Goal: Task Accomplishment & Management: Complete application form

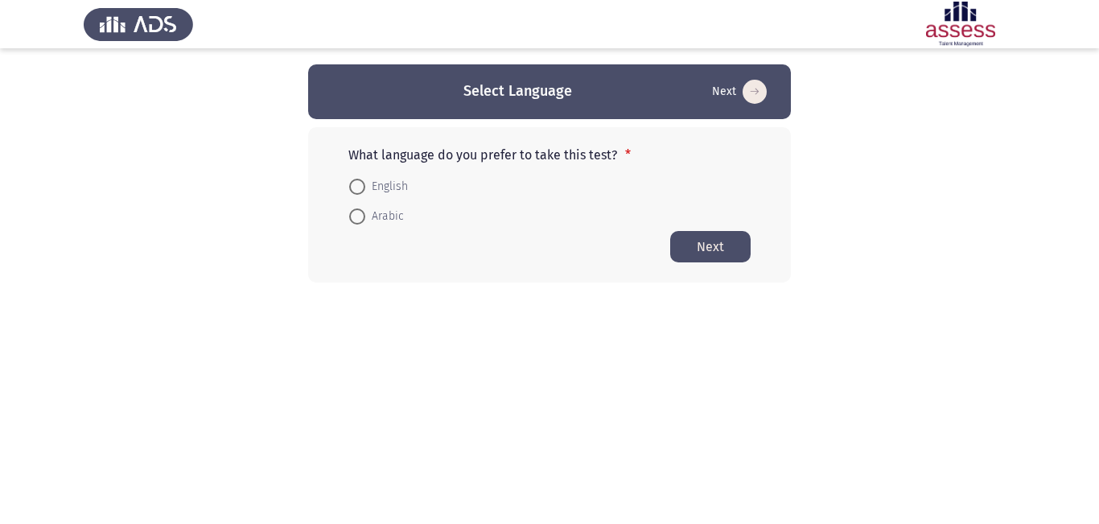
click at [360, 183] on span at bounding box center [357, 187] width 16 height 16
click at [360, 183] on input "English" at bounding box center [357, 187] width 16 height 16
radio input "true"
click at [723, 244] on button "Next" at bounding box center [710, 245] width 80 height 31
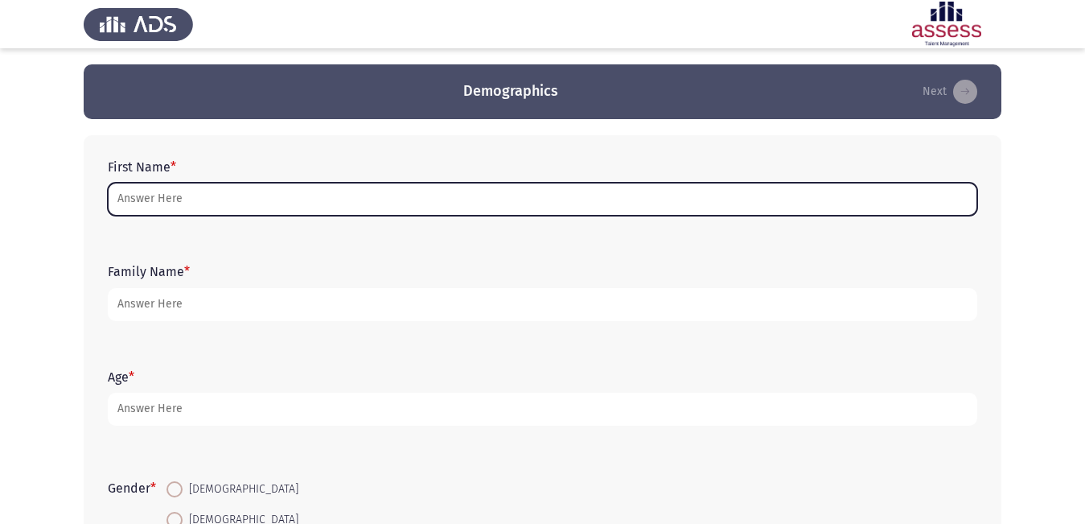
click at [254, 195] on input "First Name *" at bounding box center [543, 199] width 870 height 33
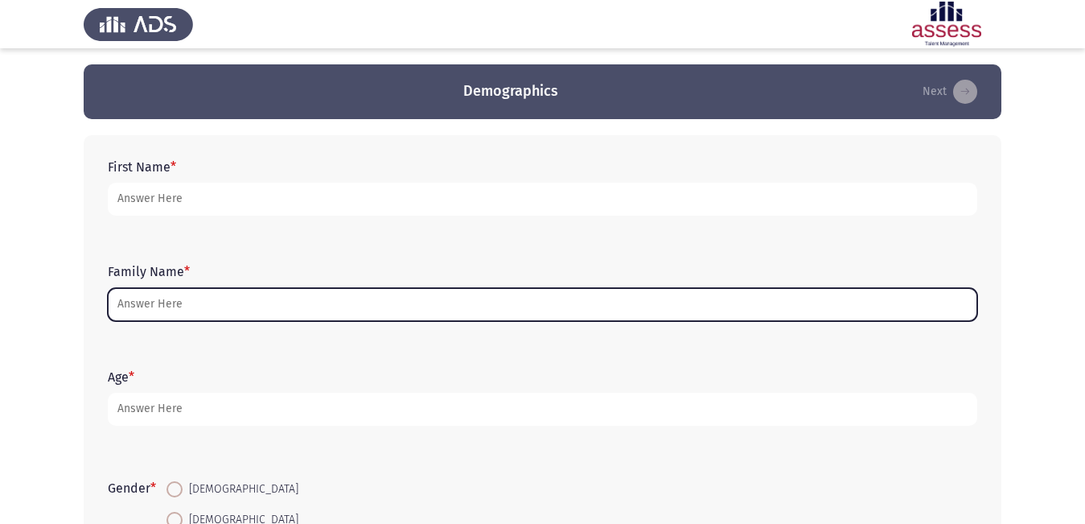
click at [253, 305] on input "Family Name *" at bounding box center [543, 304] width 870 height 33
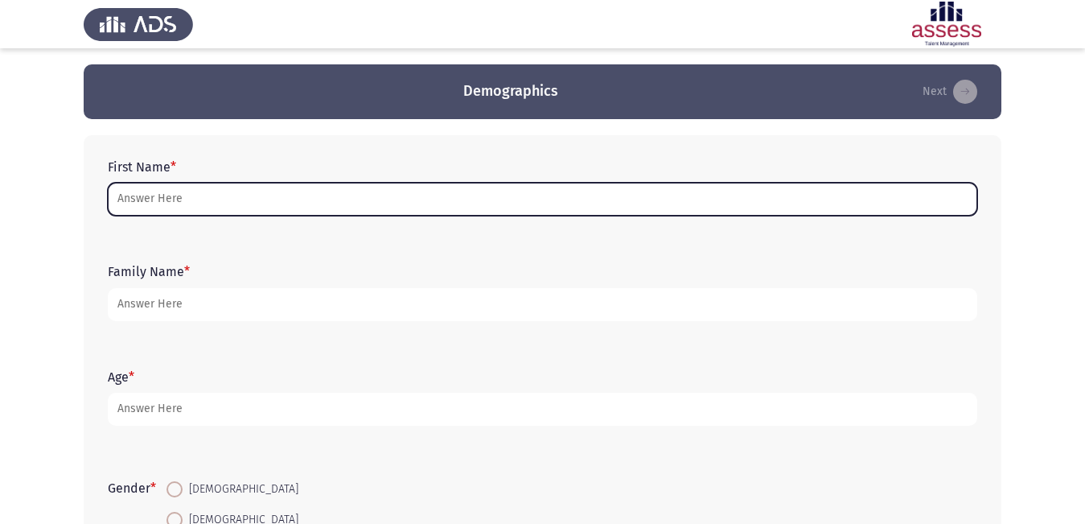
click at [297, 203] on input "First Name *" at bounding box center [543, 199] width 870 height 33
click at [344, 193] on input "First Name *" at bounding box center [543, 199] width 870 height 33
type input "a"
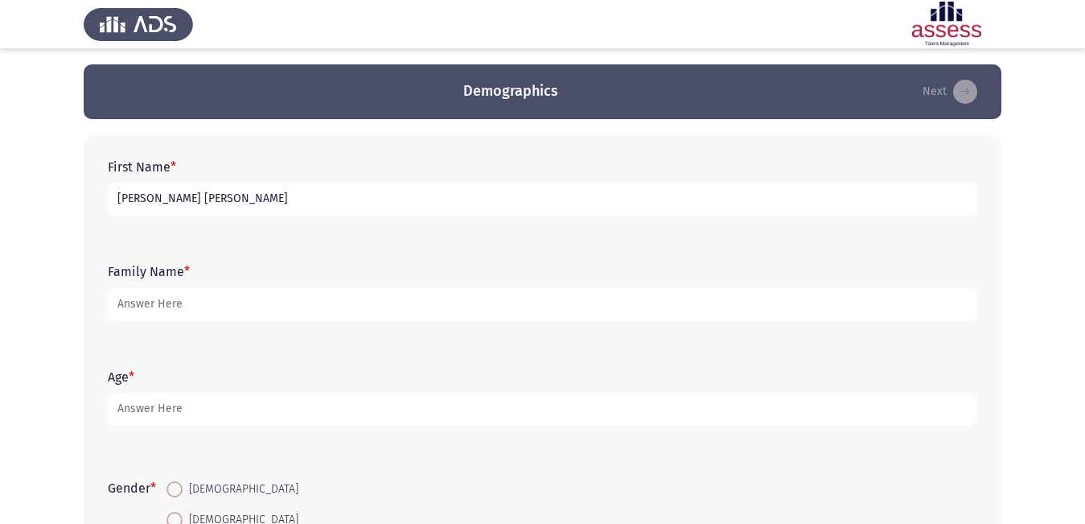
type input "[PERSON_NAME] [PERSON_NAME]"
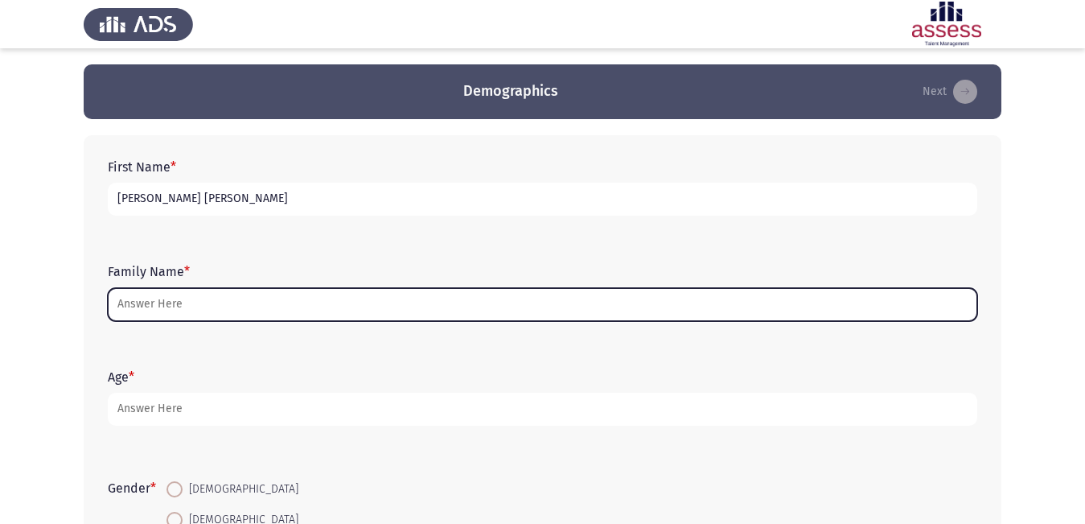
click at [171, 304] on input "Family Name *" at bounding box center [543, 304] width 870 height 33
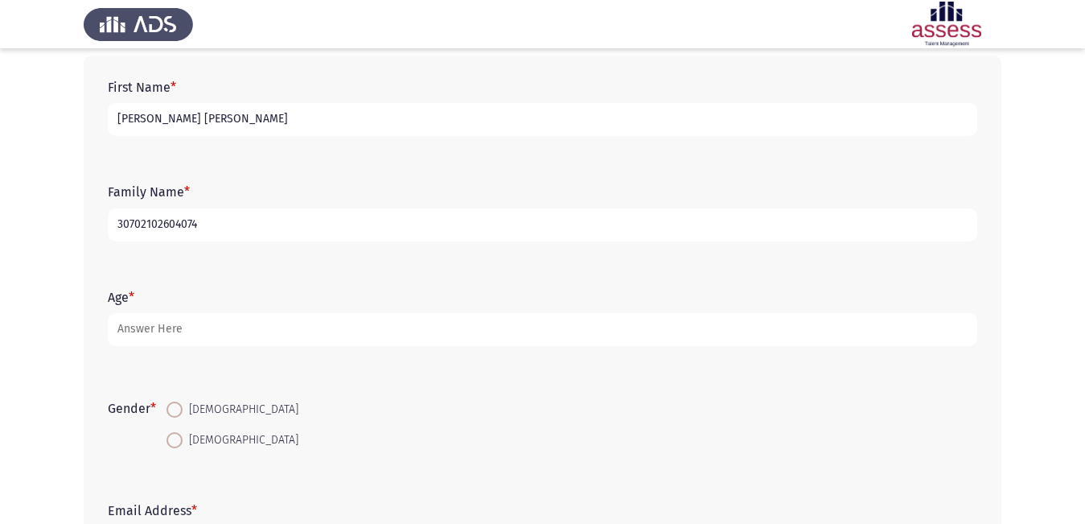
scroll to position [80, 0]
type input "30702102604074"
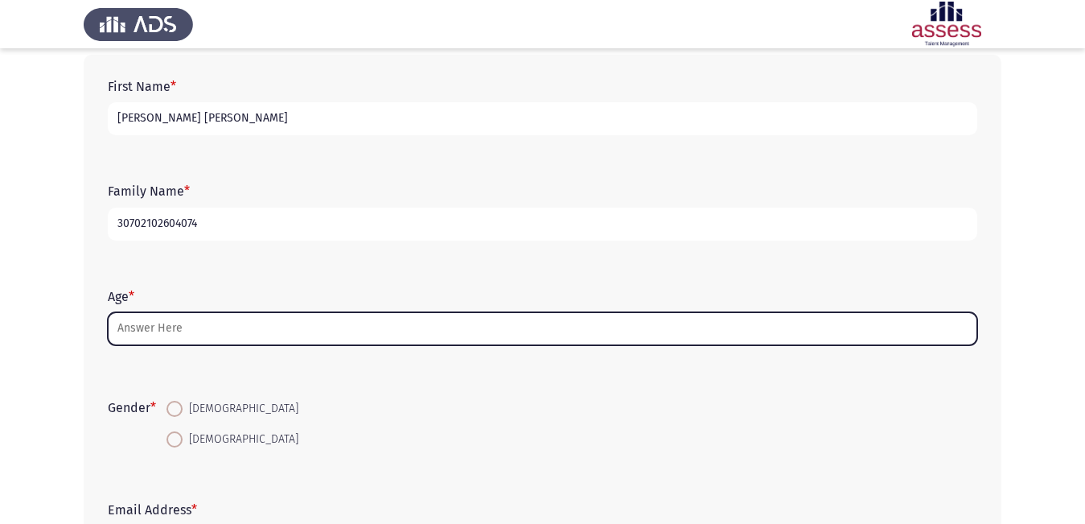
click at [204, 322] on input "Age *" at bounding box center [543, 328] width 870 height 33
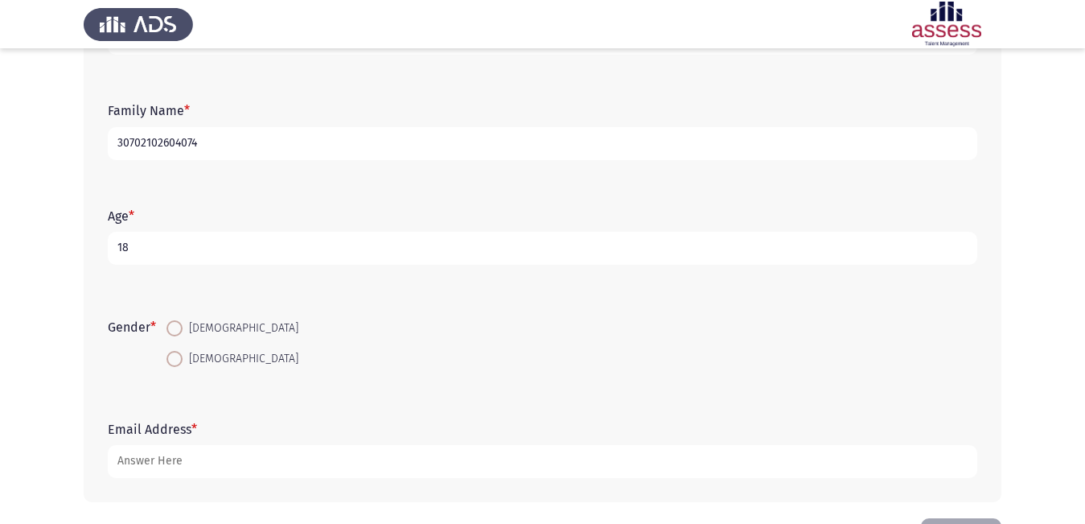
scroll to position [220, 0]
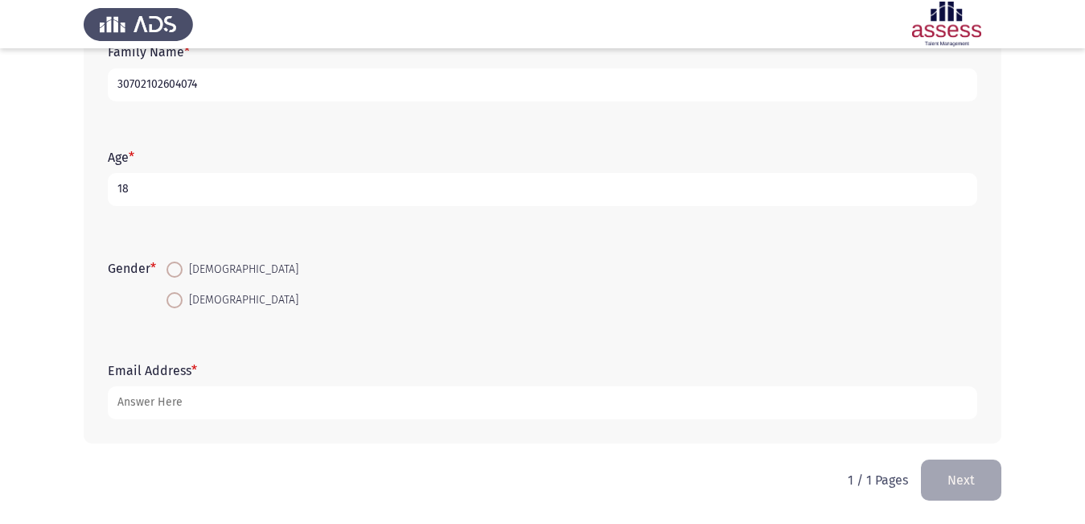
type input "18"
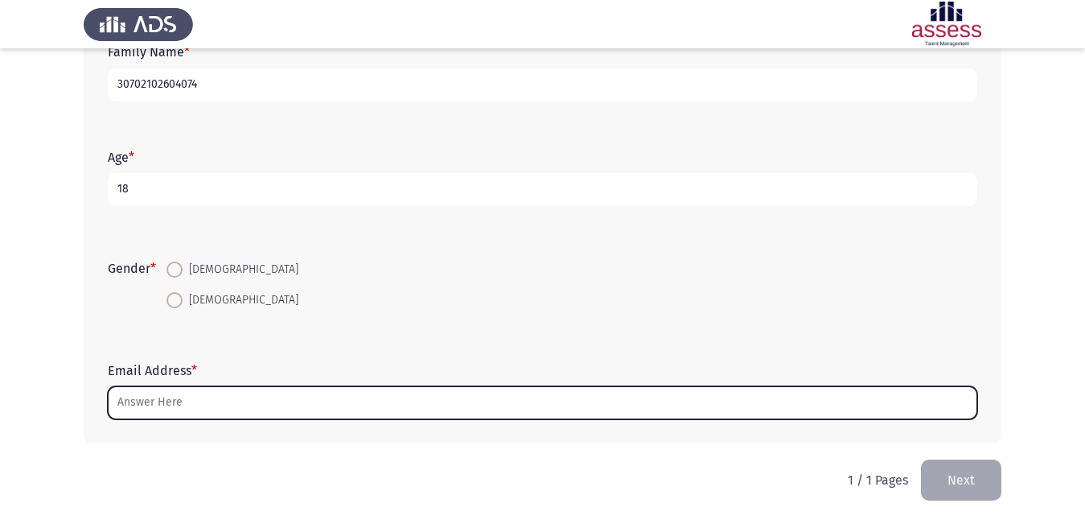
click at [223, 397] on input "Email Address *" at bounding box center [543, 402] width 870 height 33
type input "ش"
click at [296, 389] on input "Email Address *" at bounding box center [543, 402] width 870 height 33
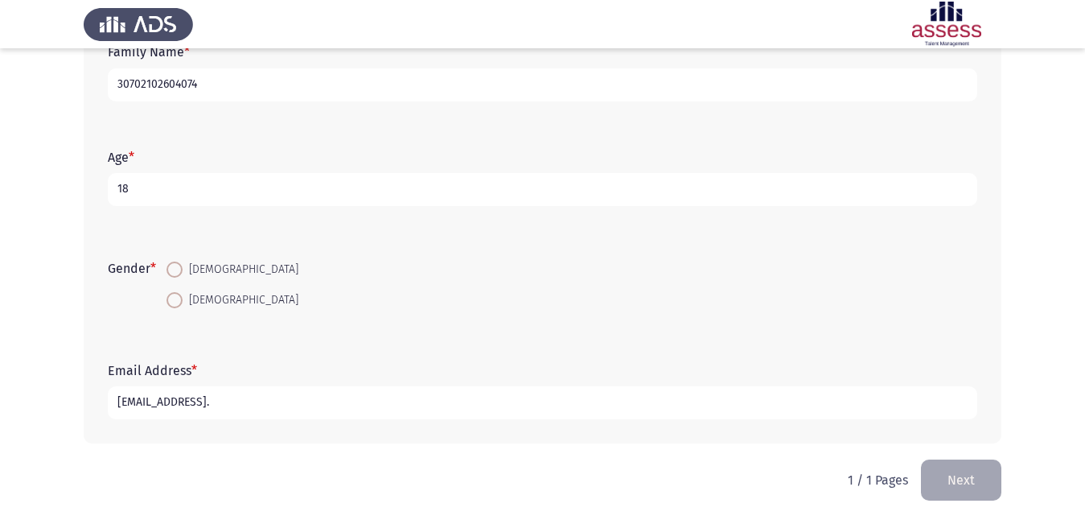
type input "[EMAIL_ADDRESS]."
click at [182, 269] on span at bounding box center [175, 269] width 16 height 16
click at [182, 269] on input "[DEMOGRAPHIC_DATA]" at bounding box center [175, 269] width 16 height 16
radio input "true"
click at [329, 405] on input "[EMAIL_ADDRESS]." at bounding box center [543, 402] width 870 height 33
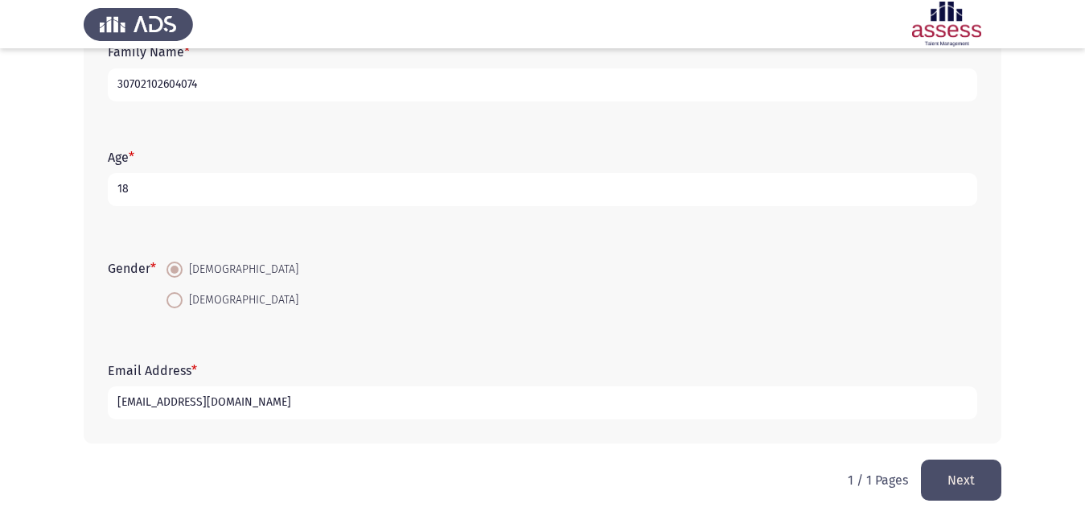
type input "[EMAIL_ADDRESS][DOMAIN_NAME]"
click at [961, 484] on button "Next" at bounding box center [961, 479] width 80 height 41
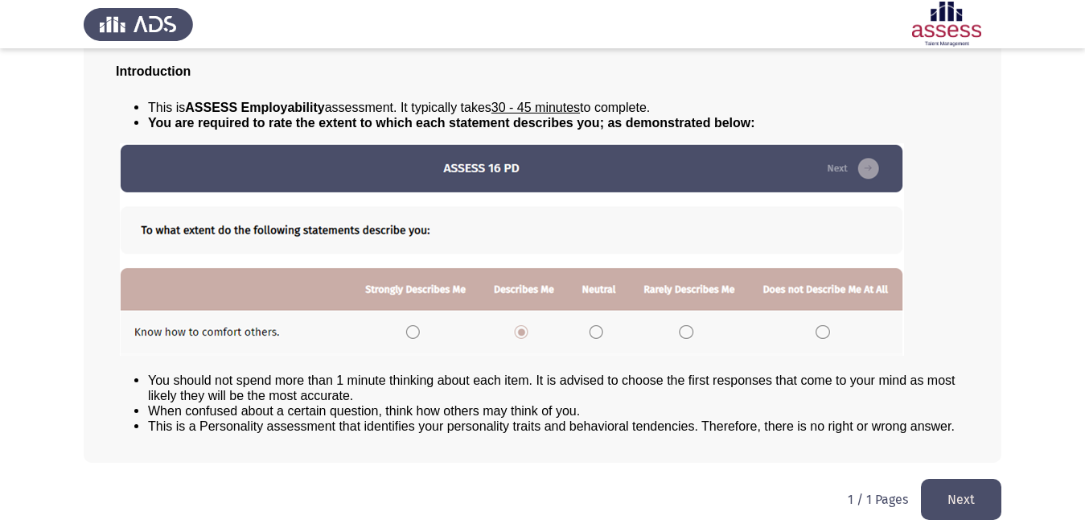
scroll to position [116, 0]
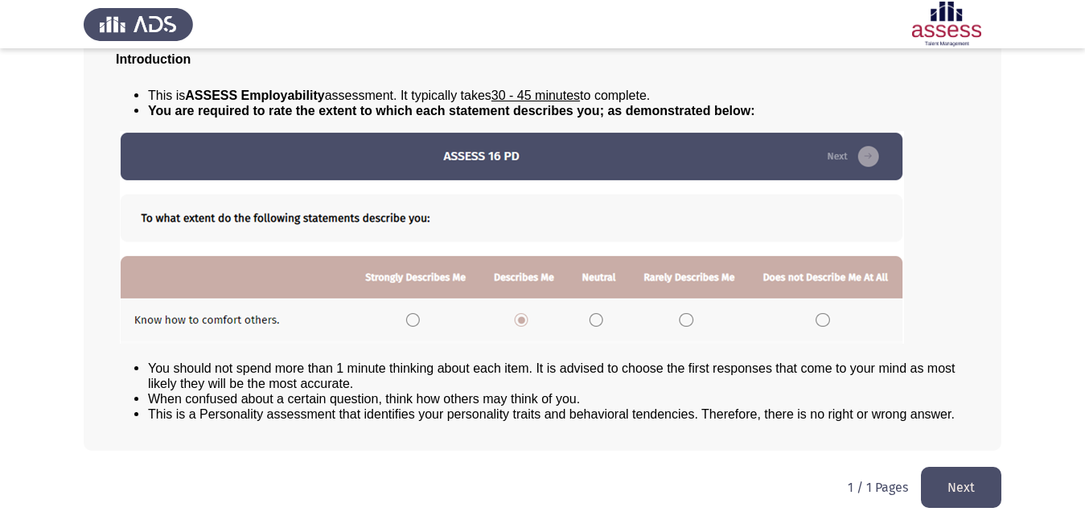
click at [413, 317] on img at bounding box center [512, 237] width 784 height 212
click at [411, 321] on img at bounding box center [512, 237] width 784 height 212
click at [598, 318] on img at bounding box center [512, 237] width 784 height 212
click at [929, 483] on button "Next" at bounding box center [961, 487] width 80 height 41
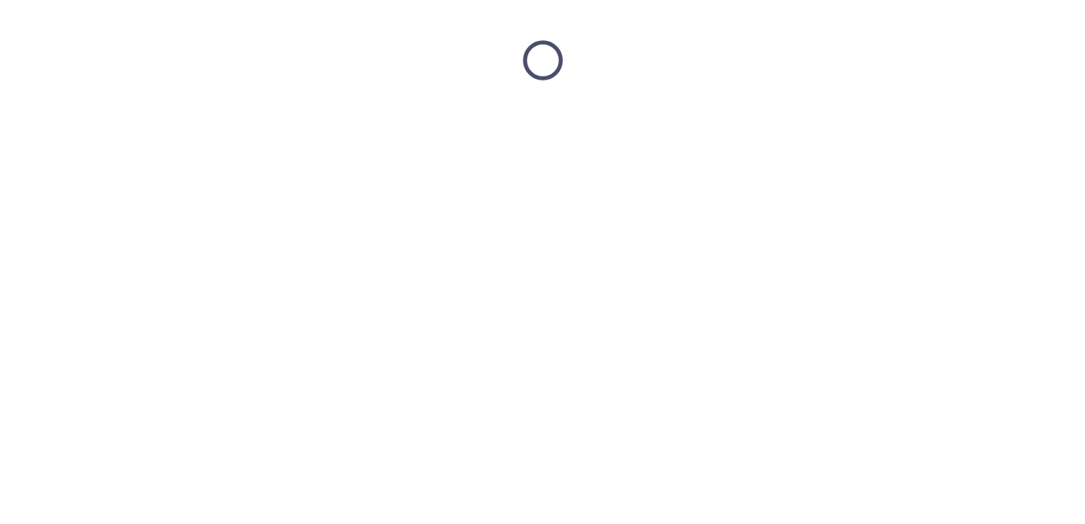
scroll to position [0, 0]
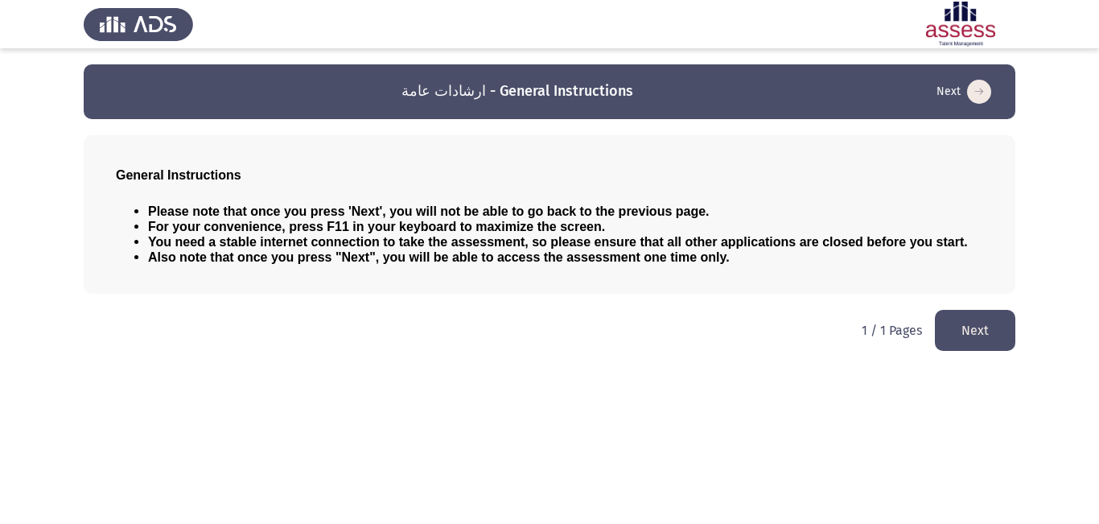
click at [999, 335] on button "Next" at bounding box center [975, 330] width 80 height 41
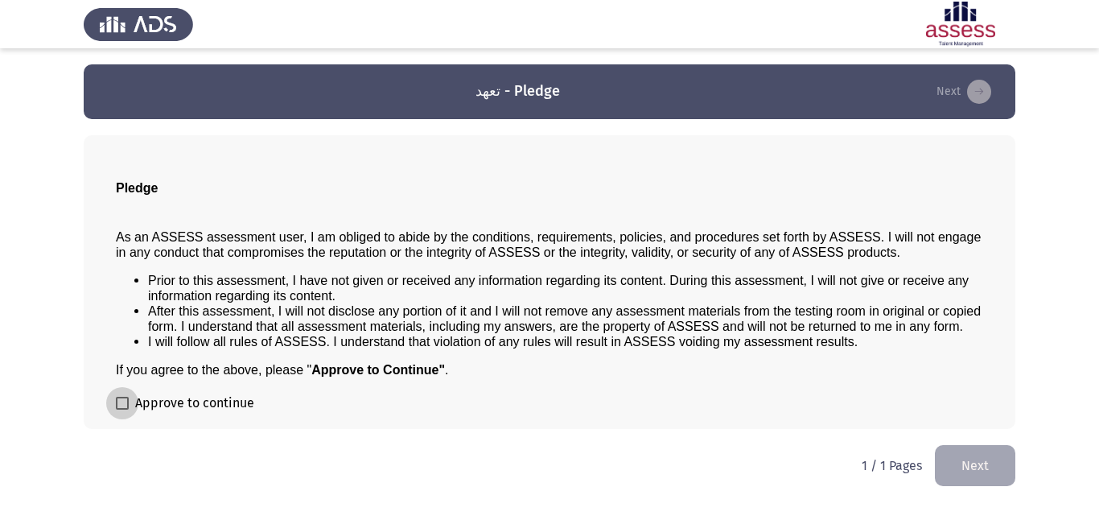
click at [128, 409] on span at bounding box center [122, 403] width 13 height 13
click at [122, 409] on input "Approve to continue" at bounding box center [121, 409] width 1 height 1
checkbox input "true"
click at [960, 467] on button "Next" at bounding box center [975, 465] width 80 height 41
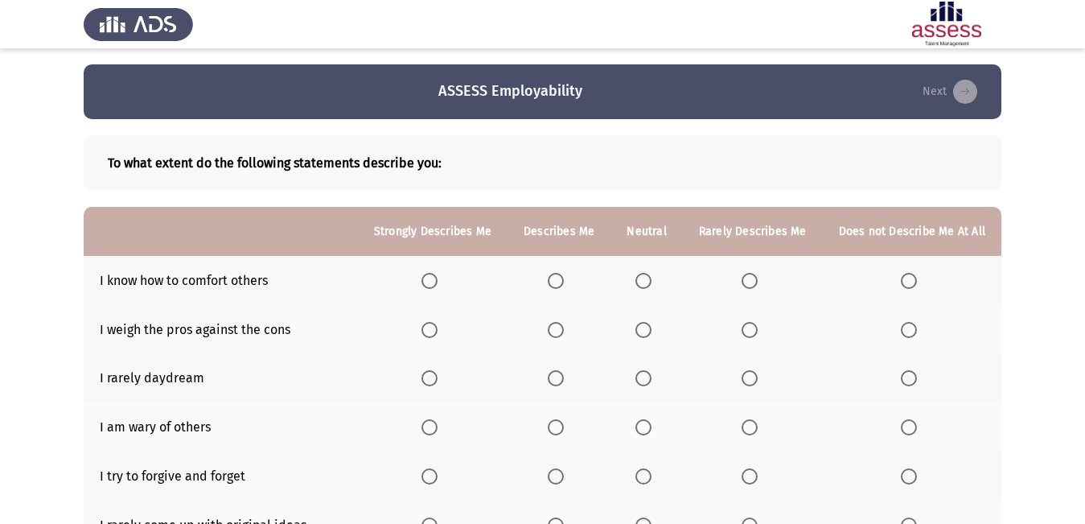
click at [557, 274] on span "Select an option" at bounding box center [556, 281] width 16 height 16
click at [557, 274] on input "Select an option" at bounding box center [556, 281] width 16 height 16
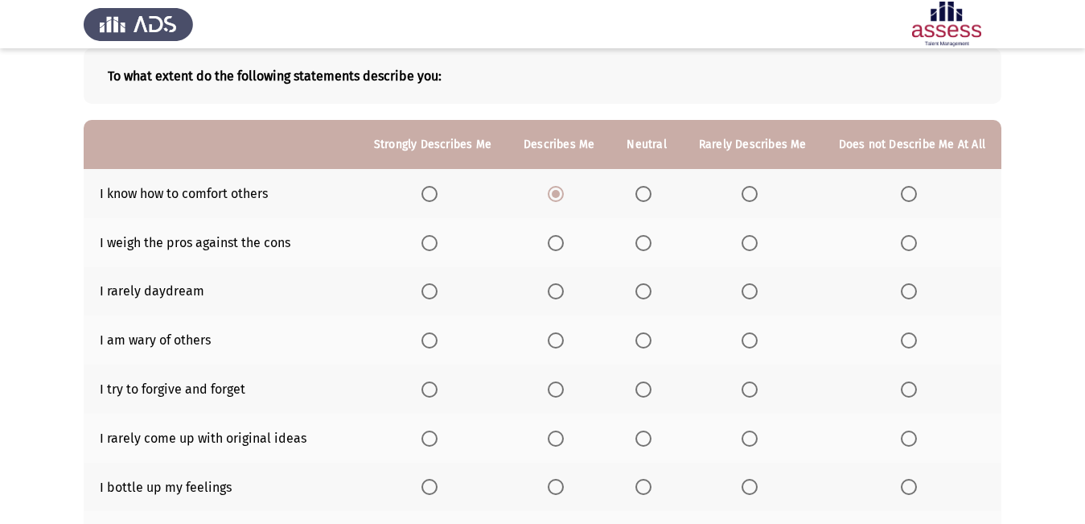
scroll to position [80, 0]
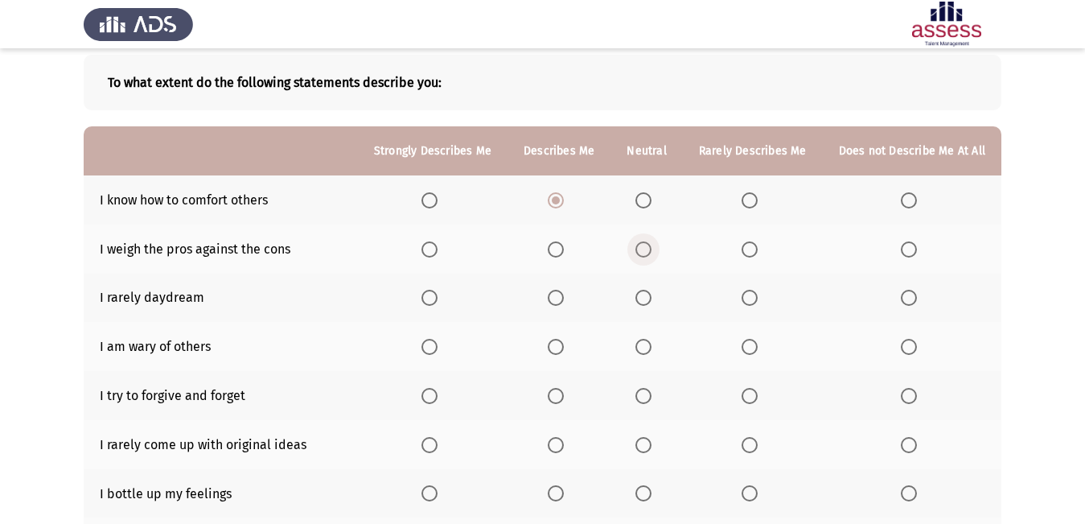
click at [652, 249] on span "Select an option" at bounding box center [643, 249] width 16 height 16
click at [652, 249] on input "Select an option" at bounding box center [643, 249] width 16 height 16
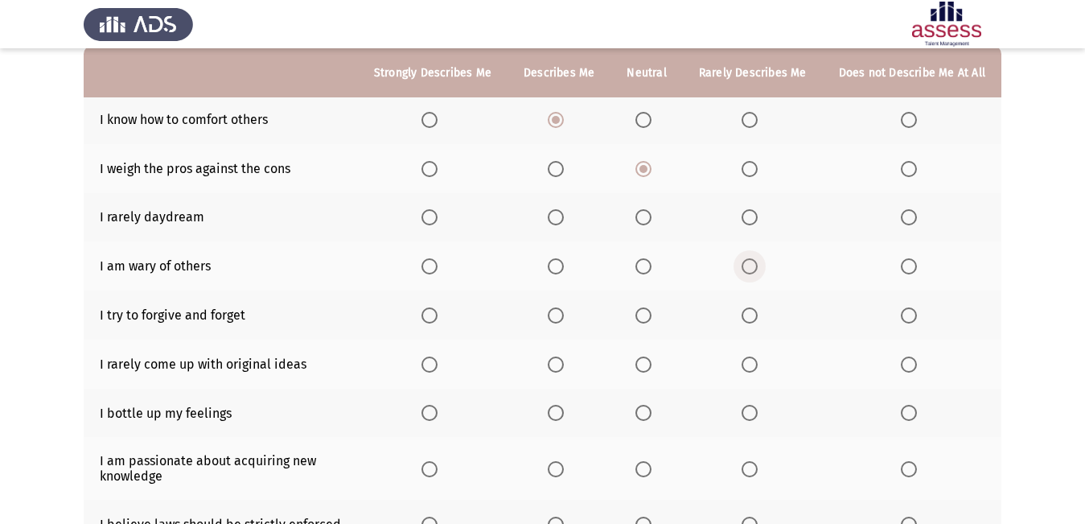
click at [758, 268] on span "Select an option" at bounding box center [750, 266] width 16 height 16
click at [758, 268] on input "Select an option" at bounding box center [750, 266] width 16 height 16
click at [749, 209] on span "Select an option" at bounding box center [750, 217] width 16 height 16
click at [749, 209] on input "Select an option" at bounding box center [750, 217] width 16 height 16
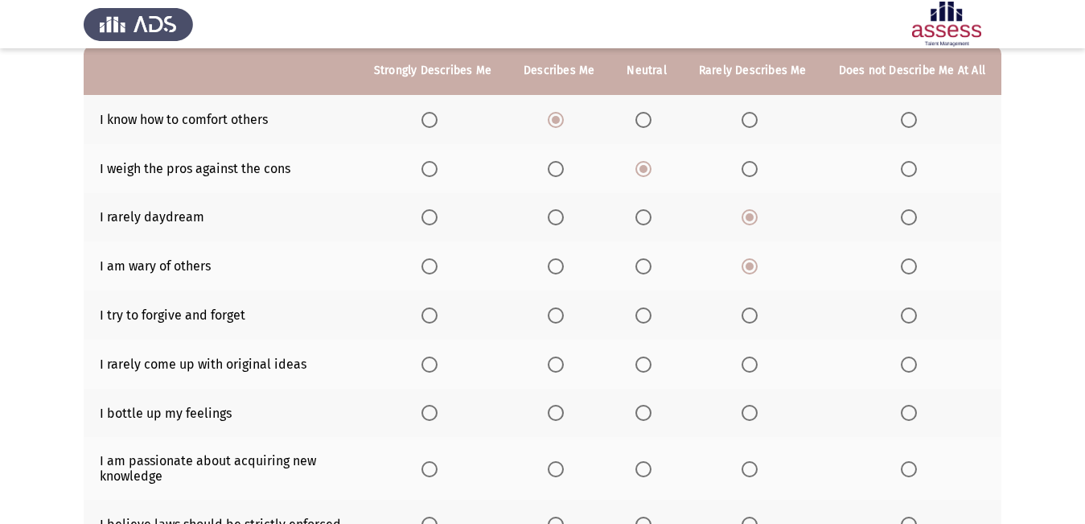
scroll to position [80, 0]
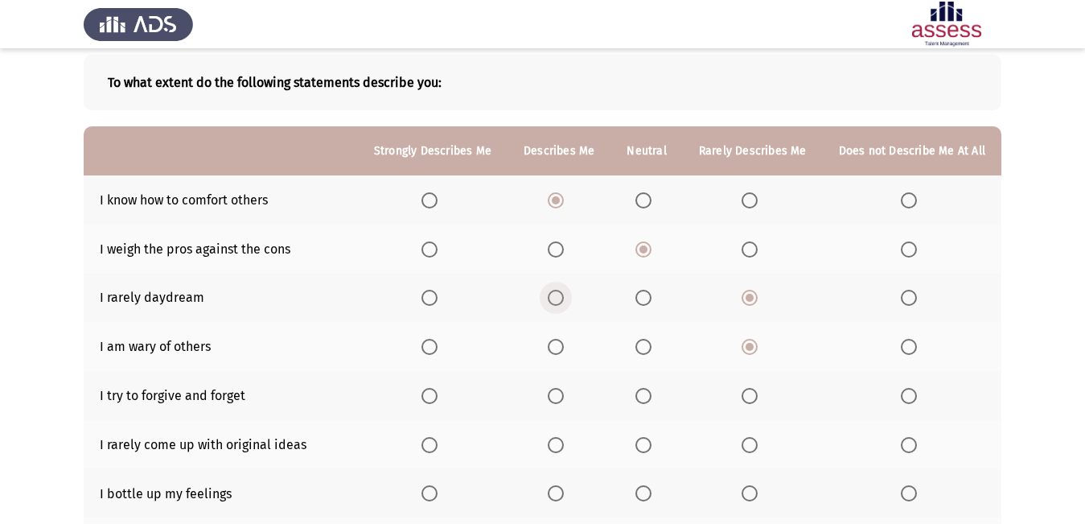
click at [557, 304] on span "Select an option" at bounding box center [556, 298] width 16 height 16
click at [557, 304] on input "Select an option" at bounding box center [556, 298] width 16 height 16
click at [641, 346] on span "Select an option" at bounding box center [643, 347] width 16 height 16
click at [641, 346] on input "Select an option" at bounding box center [643, 347] width 16 height 16
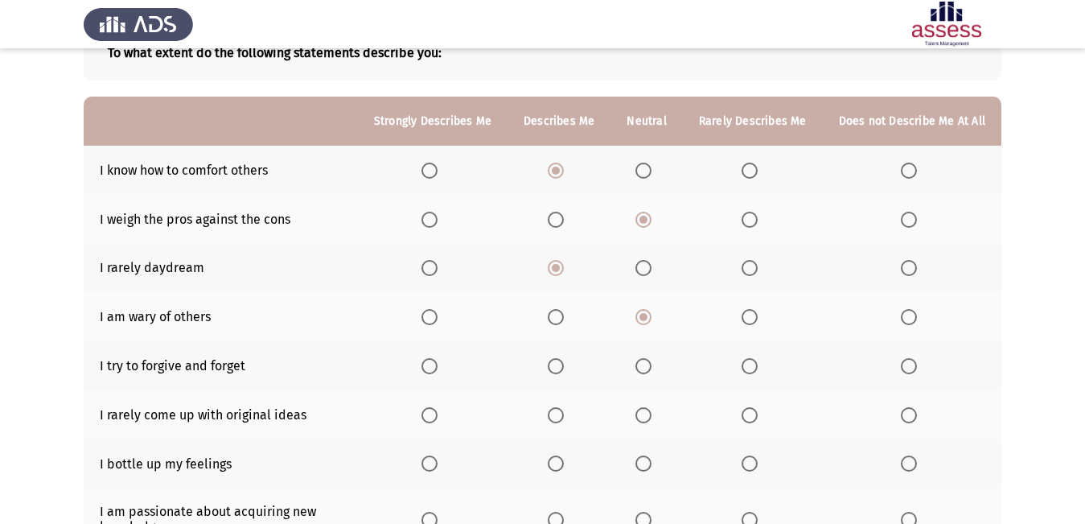
scroll to position [161, 0]
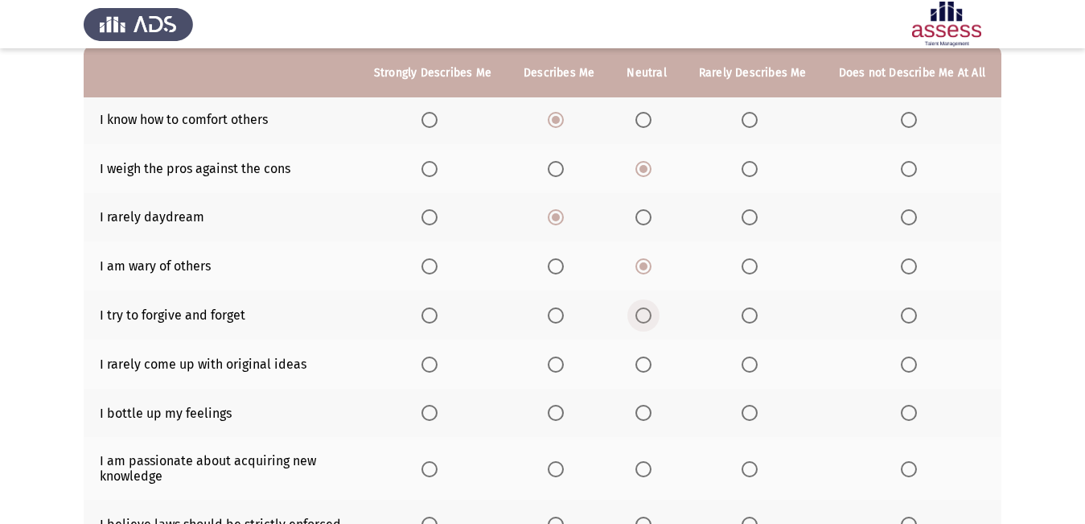
click at [644, 315] on span "Select an option" at bounding box center [644, 315] width 0 height 0
click at [648, 315] on input "Select an option" at bounding box center [643, 315] width 16 height 16
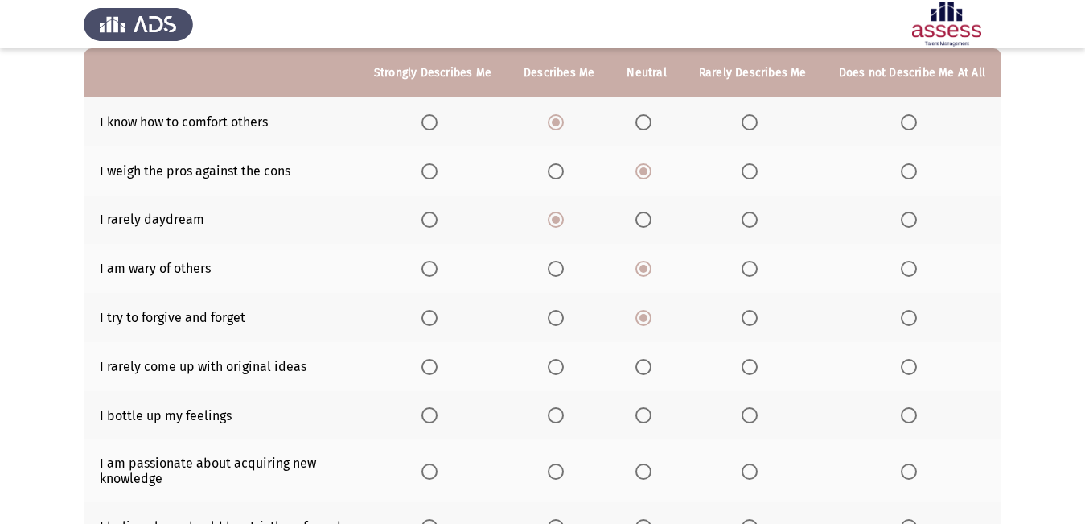
scroll to position [187, 0]
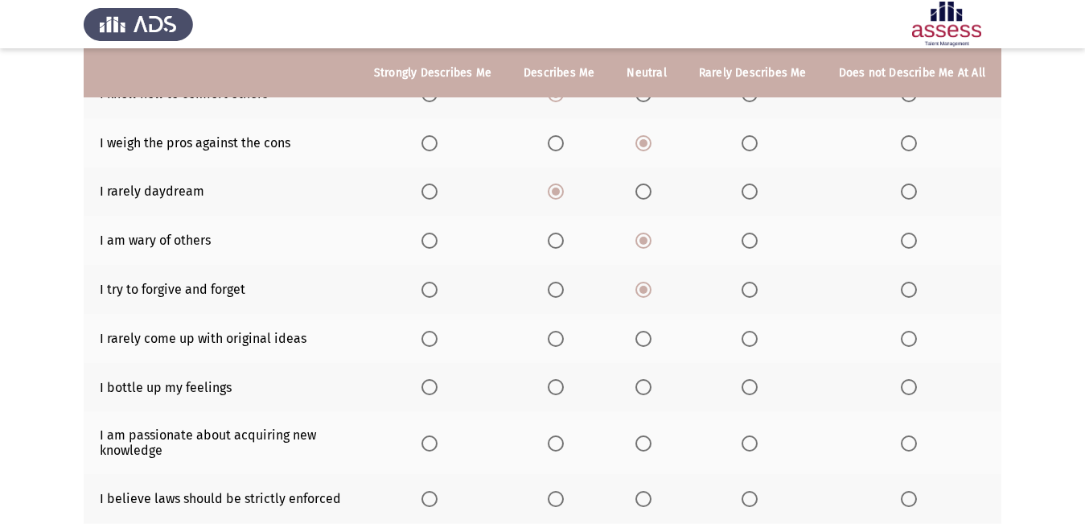
click at [438, 342] on span "Select an option" at bounding box center [429, 339] width 16 height 16
click at [438, 342] on input "Select an option" at bounding box center [429, 339] width 16 height 16
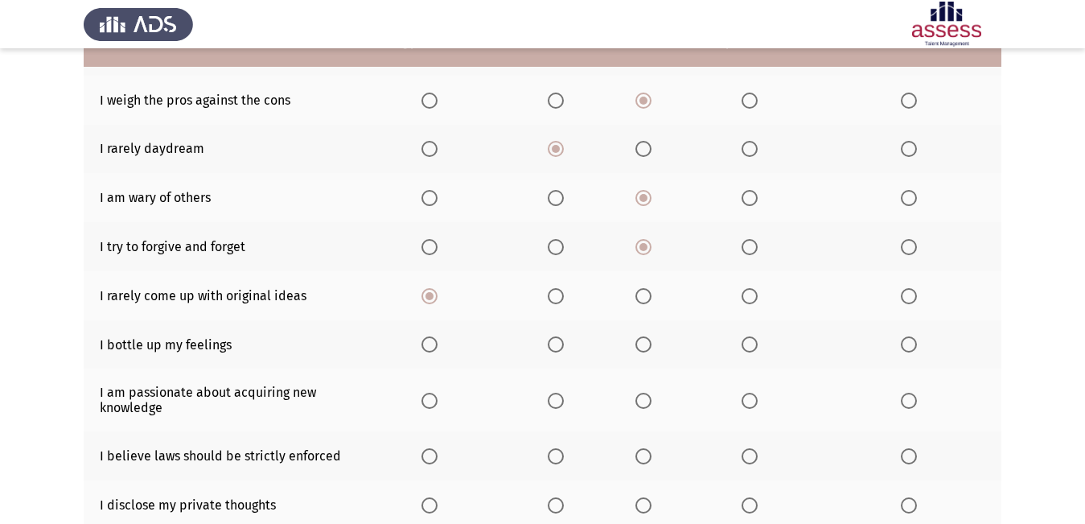
scroll to position [241, 0]
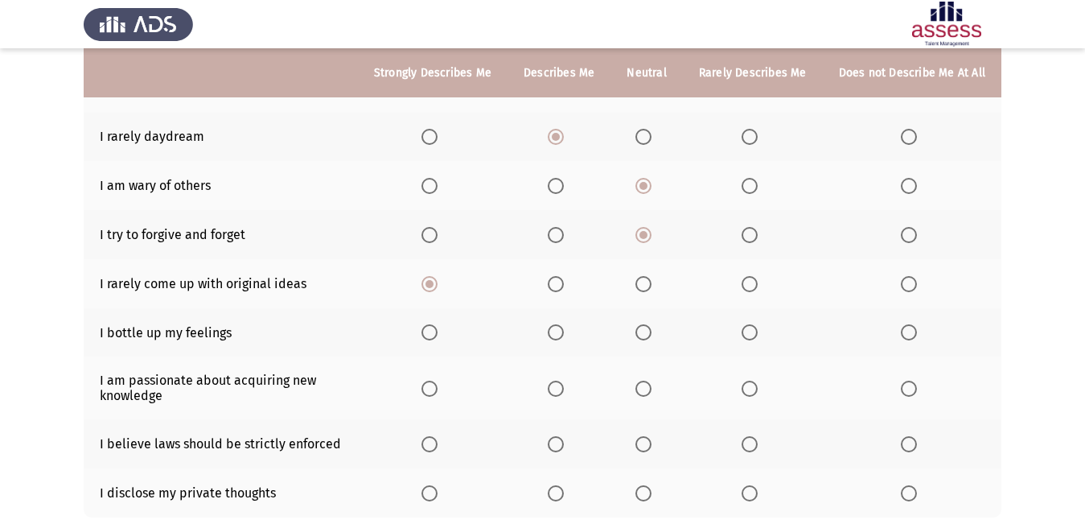
click at [651, 334] on span "Select an option" at bounding box center [643, 332] width 16 height 16
click at [651, 334] on input "Select an option" at bounding box center [643, 332] width 16 height 16
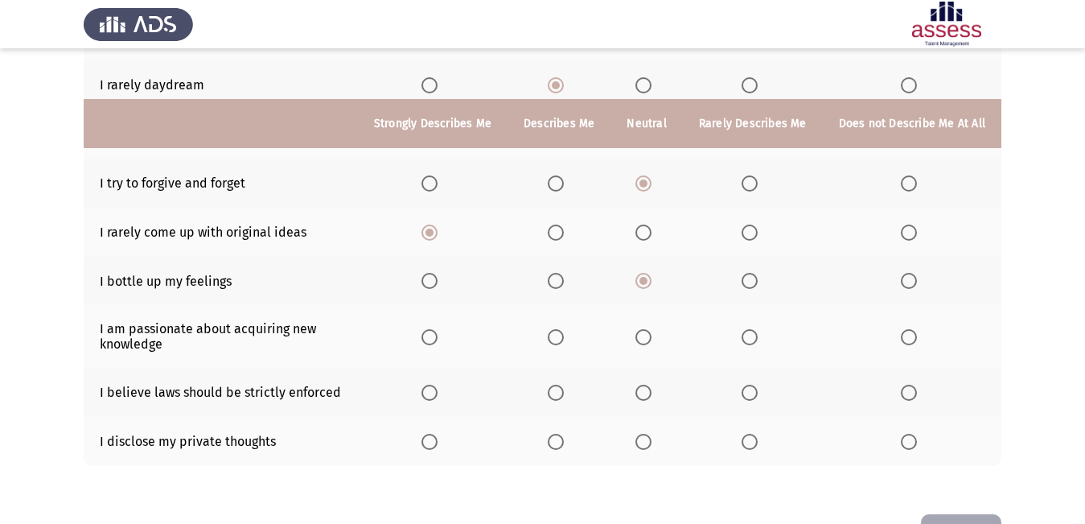
scroll to position [347, 0]
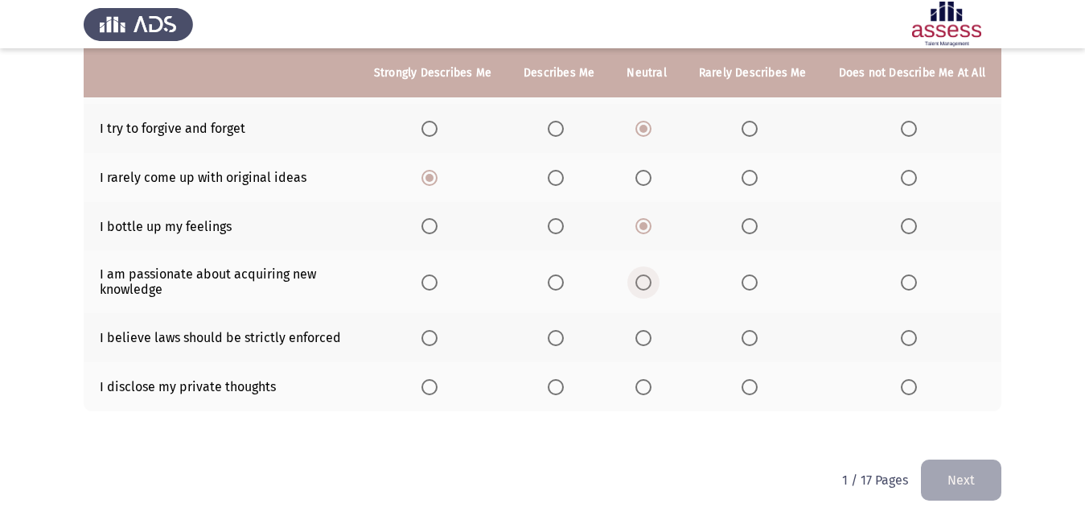
click at [648, 277] on span "Select an option" at bounding box center [643, 282] width 16 height 16
click at [648, 277] on input "Select an option" at bounding box center [643, 282] width 16 height 16
click at [758, 339] on span "Select an option" at bounding box center [750, 338] width 16 height 16
click at [758, 339] on input "Select an option" at bounding box center [750, 338] width 16 height 16
click at [564, 383] on span "Select an option" at bounding box center [556, 387] width 16 height 16
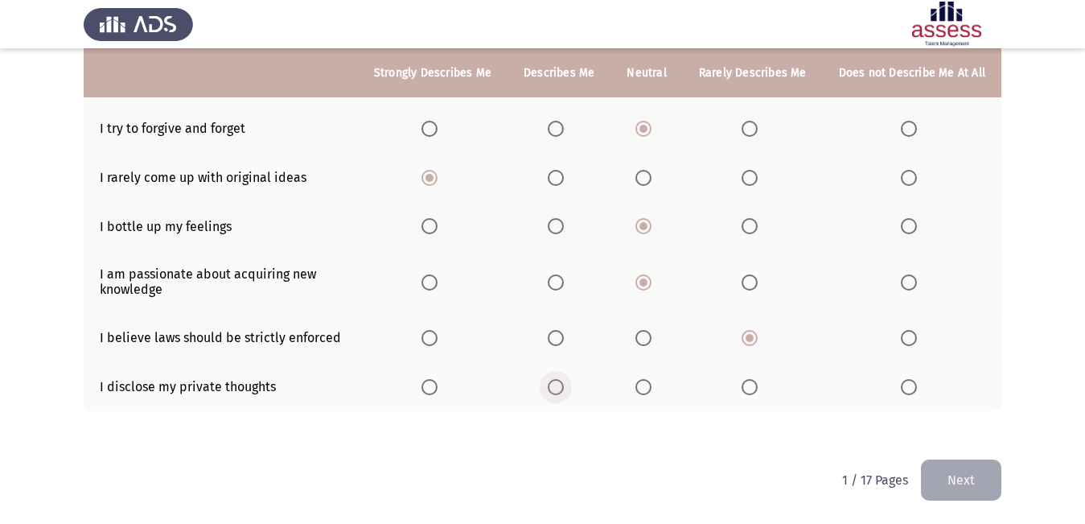
click at [564, 383] on input "Select an option" at bounding box center [556, 387] width 16 height 16
click at [949, 467] on button "Next" at bounding box center [961, 479] width 80 height 41
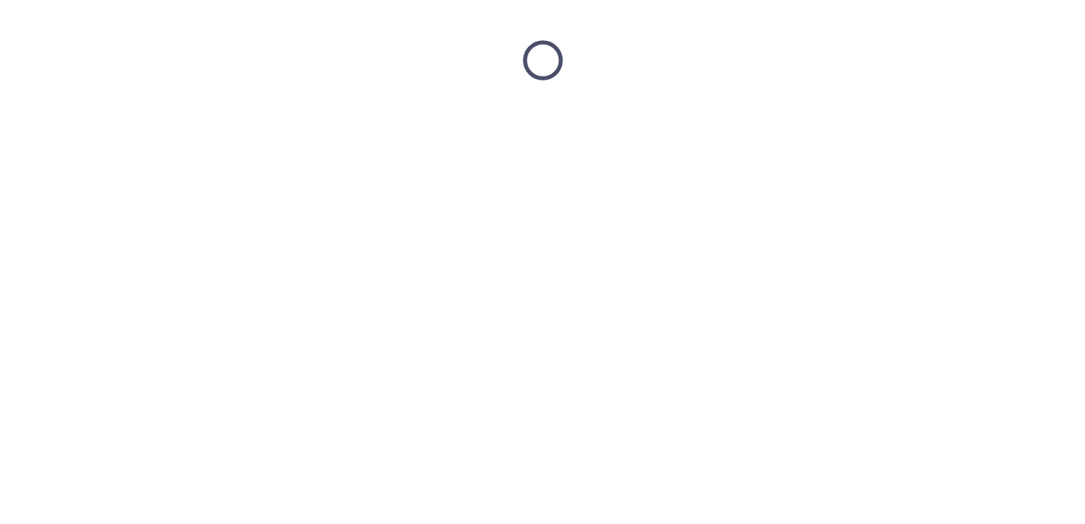
scroll to position [0, 0]
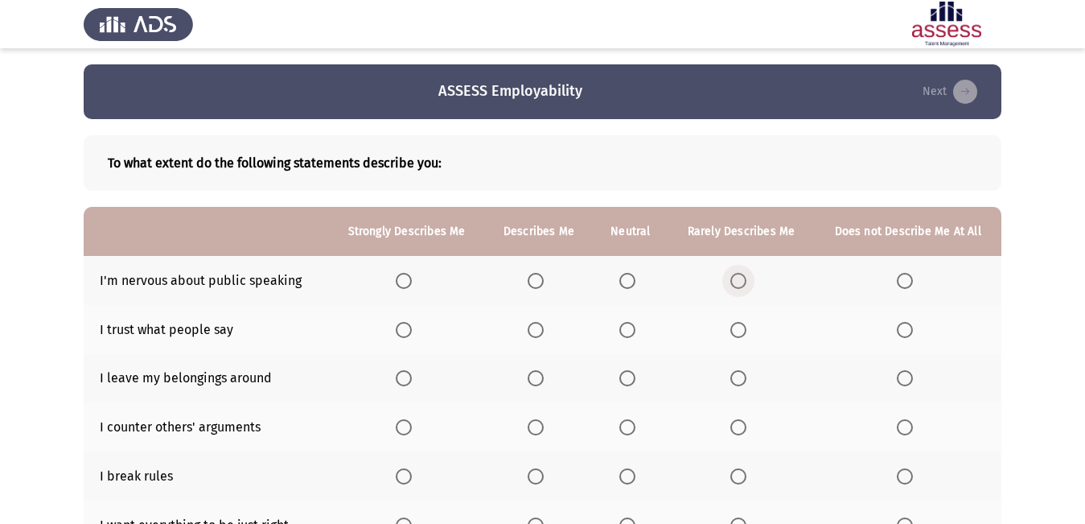
click at [746, 284] on span "Select an option" at bounding box center [738, 281] width 16 height 16
click at [746, 284] on input "Select an option" at bounding box center [738, 281] width 16 height 16
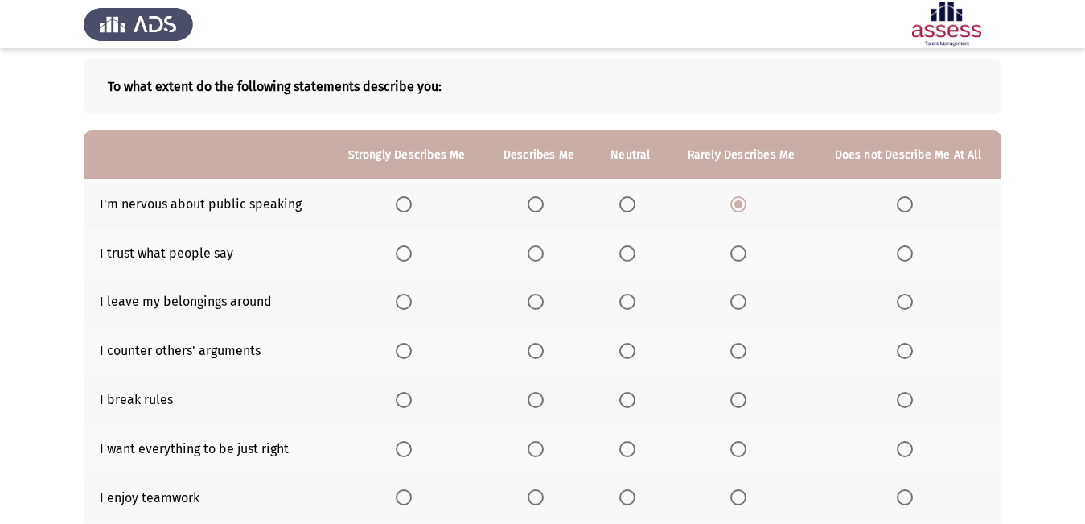
scroll to position [80, 0]
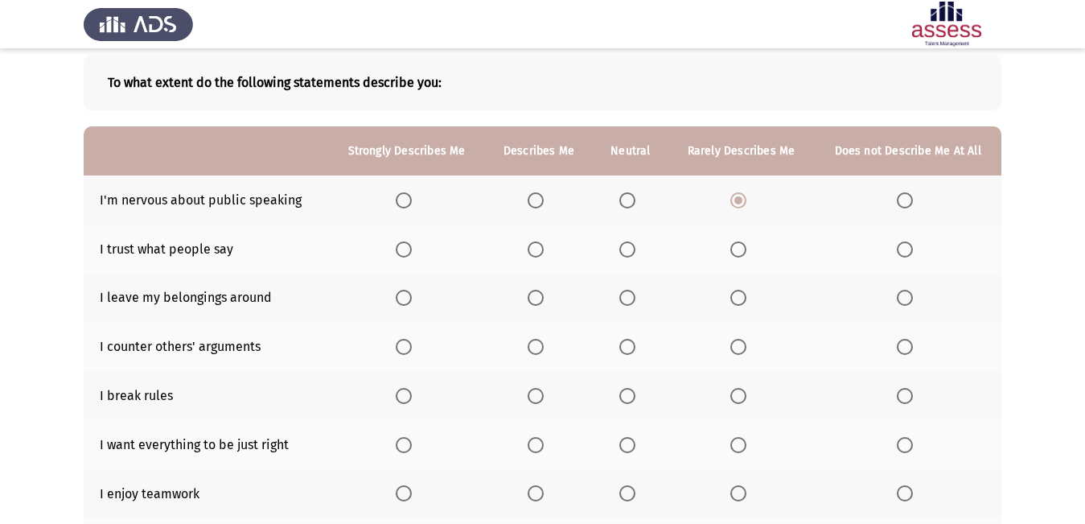
click at [740, 252] on span "Select an option" at bounding box center [738, 249] width 16 height 16
click at [740, 252] on input "Select an option" at bounding box center [738, 249] width 16 height 16
click at [742, 295] on span "Select an option" at bounding box center [738, 298] width 16 height 16
click at [742, 295] on input "Select an option" at bounding box center [738, 298] width 16 height 16
click at [627, 341] on span "Select an option" at bounding box center [627, 347] width 16 height 16
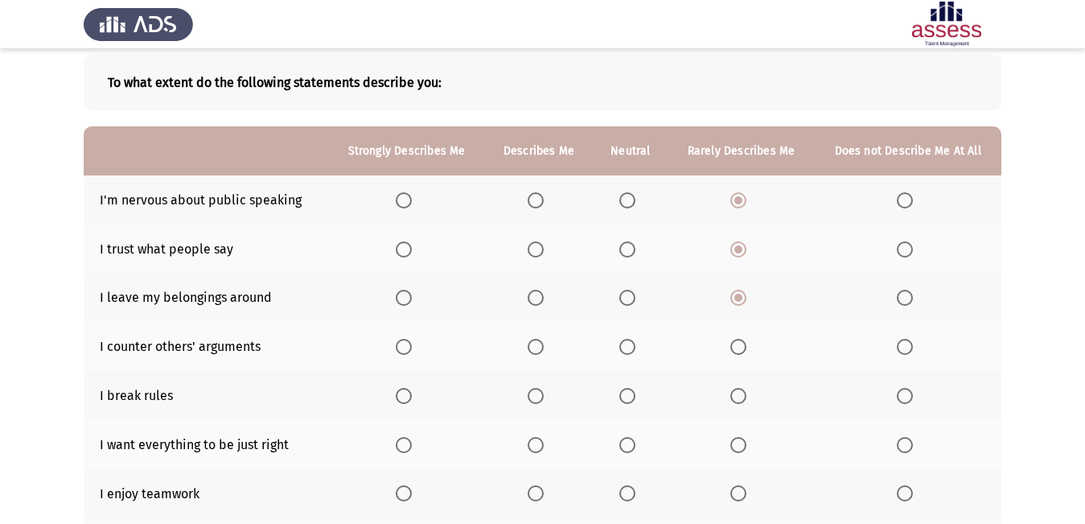
click at [627, 341] on input "Select an option" at bounding box center [627, 347] width 16 height 16
click at [542, 391] on span "Select an option" at bounding box center [536, 396] width 16 height 16
click at [542, 391] on input "Select an option" at bounding box center [536, 396] width 16 height 16
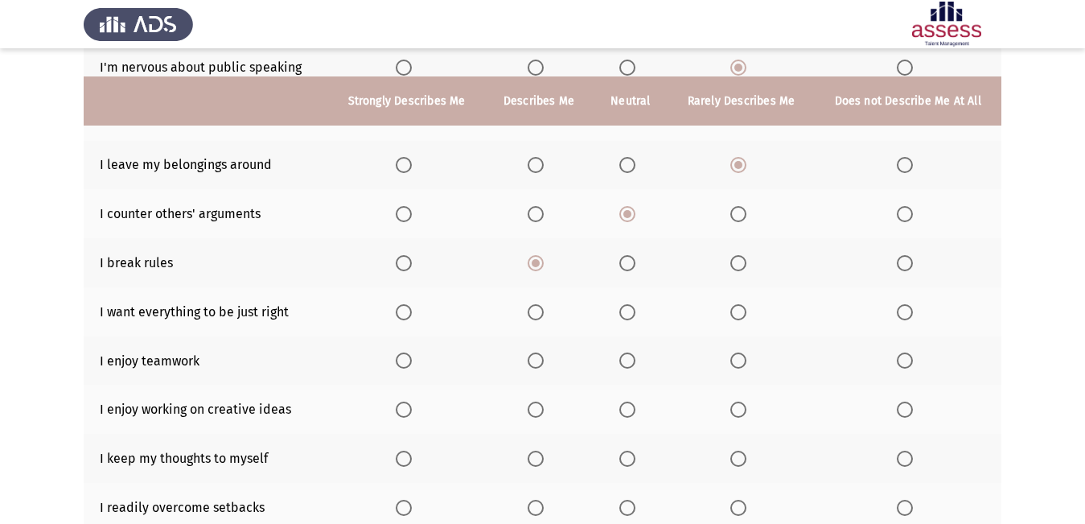
scroll to position [241, 0]
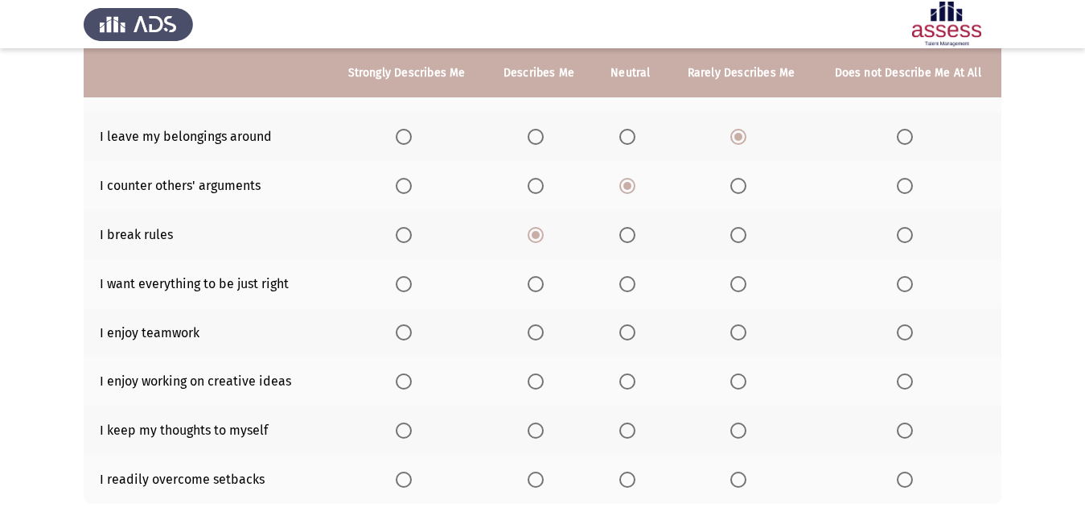
click at [535, 286] on span "Select an option" at bounding box center [536, 284] width 16 height 16
click at [535, 286] on input "Select an option" at bounding box center [536, 284] width 16 height 16
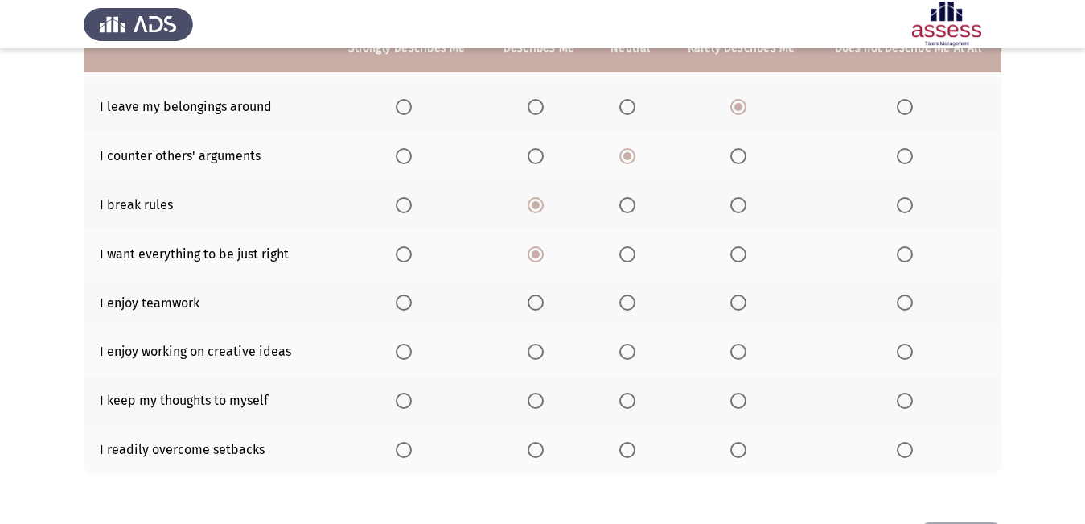
scroll to position [322, 0]
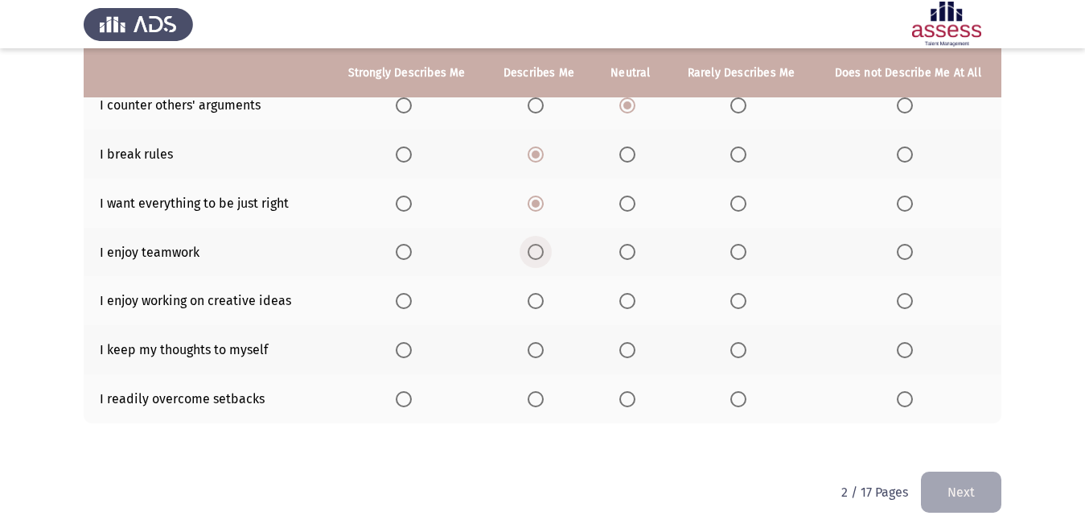
click at [538, 252] on span "Select an option" at bounding box center [536, 252] width 16 height 16
click at [538, 252] on input "Select an option" at bounding box center [536, 252] width 16 height 16
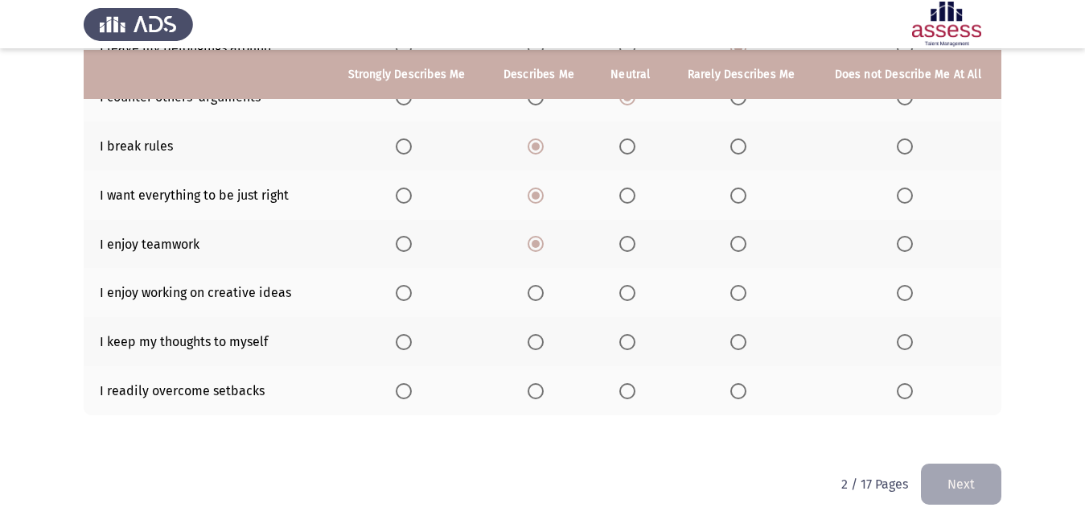
scroll to position [334, 0]
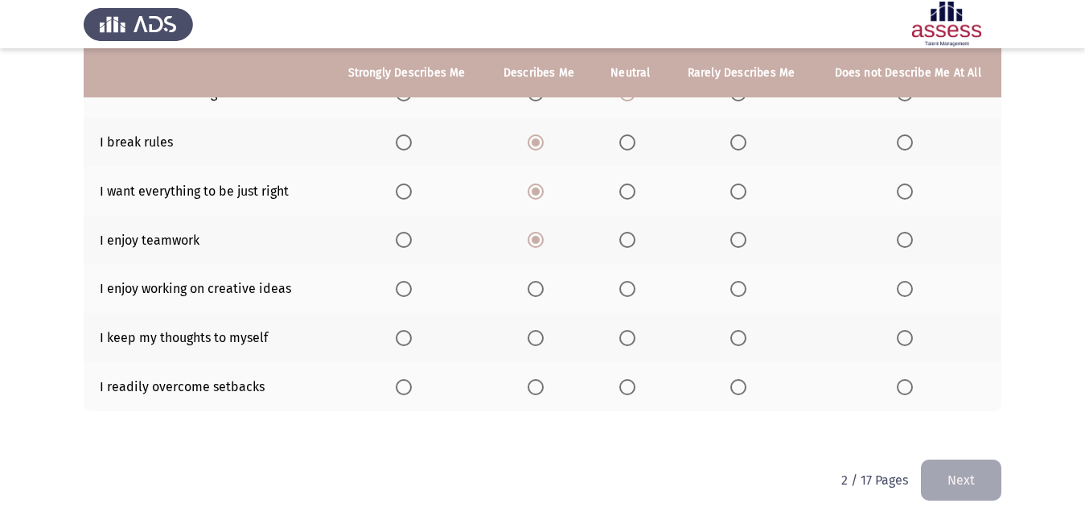
click at [530, 287] on span "Select an option" at bounding box center [536, 289] width 16 height 16
click at [530, 287] on input "Select an option" at bounding box center [536, 289] width 16 height 16
click at [631, 343] on span "Select an option" at bounding box center [627, 338] width 16 height 16
click at [631, 343] on input "Select an option" at bounding box center [627, 338] width 16 height 16
click at [623, 394] on span "Select an option" at bounding box center [627, 387] width 16 height 16
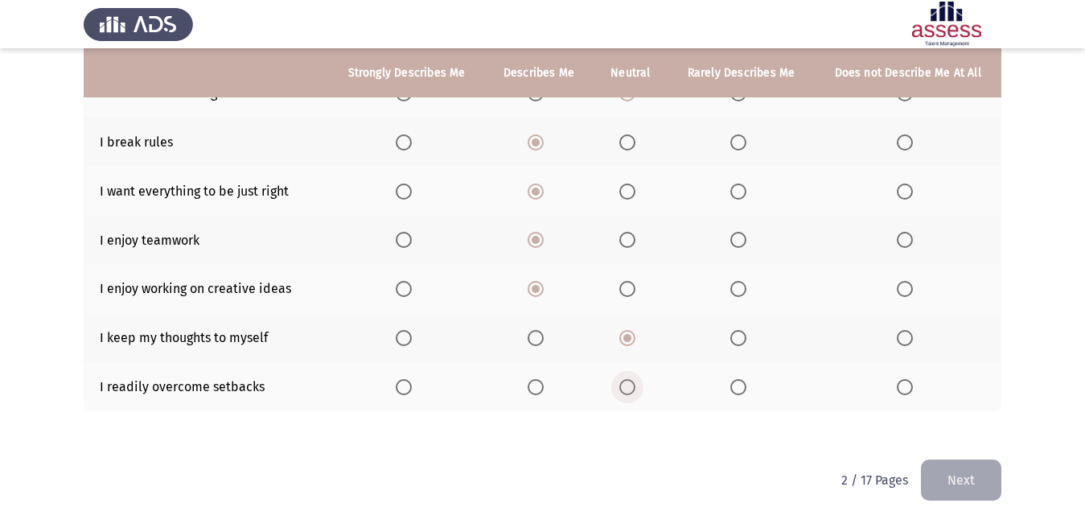
click at [623, 394] on input "Select an option" at bounding box center [627, 387] width 16 height 16
click at [969, 489] on button "Next" at bounding box center [961, 479] width 80 height 41
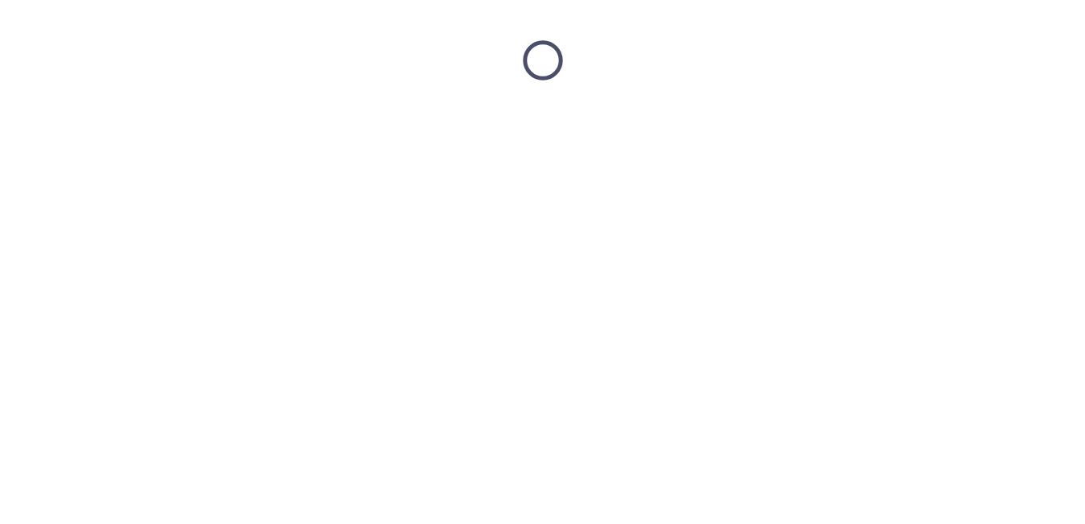
scroll to position [0, 0]
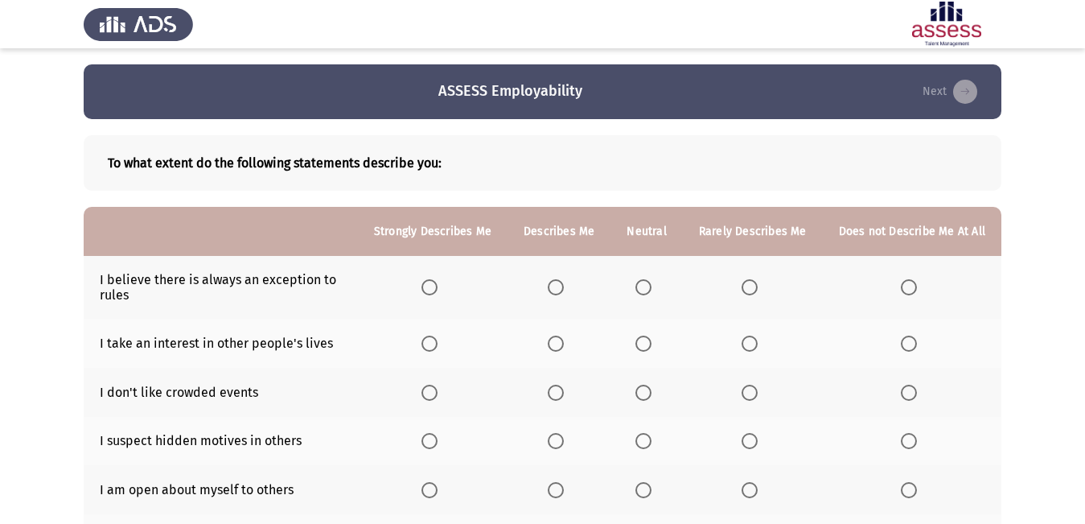
click at [553, 286] on th at bounding box center [559, 287] width 103 height 63
click at [557, 284] on span "Select an option" at bounding box center [556, 287] width 16 height 16
click at [557, 284] on input "Select an option" at bounding box center [556, 287] width 16 height 16
click at [658, 338] on label "Select an option" at bounding box center [646, 343] width 23 height 16
click at [652, 338] on input "Select an option" at bounding box center [643, 343] width 16 height 16
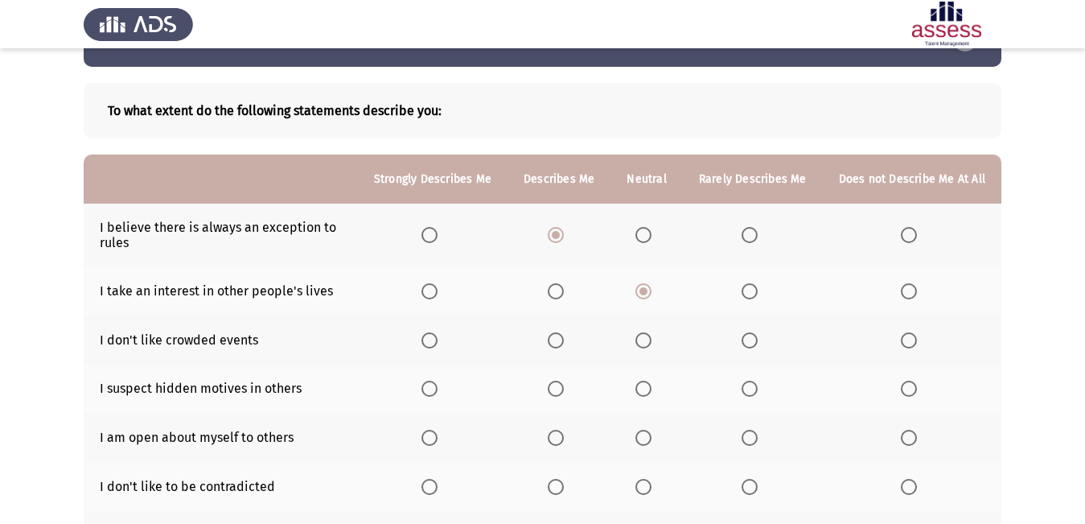
scroll to position [80, 0]
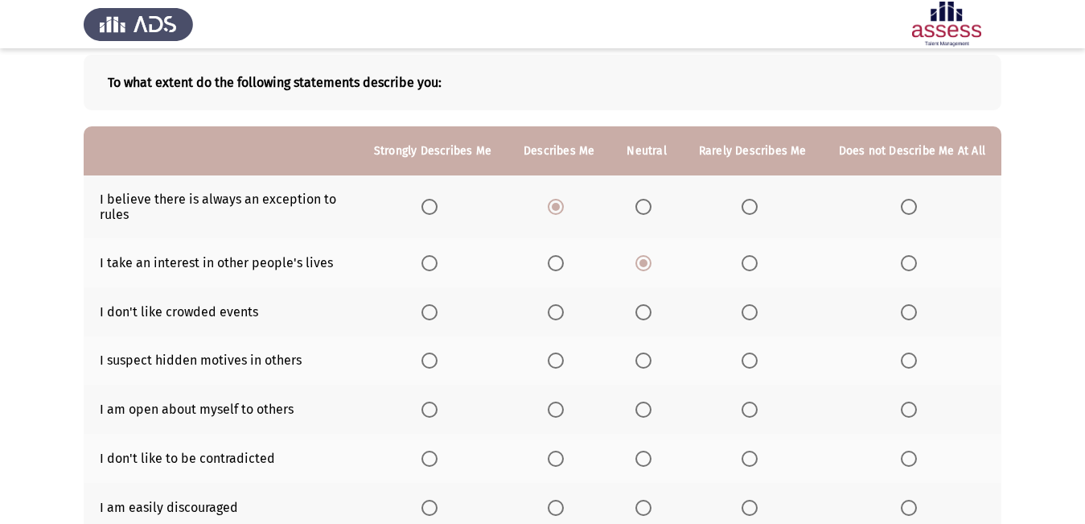
click at [758, 315] on span "Select an option" at bounding box center [750, 312] width 16 height 16
click at [758, 315] on input "Select an option" at bounding box center [750, 312] width 16 height 16
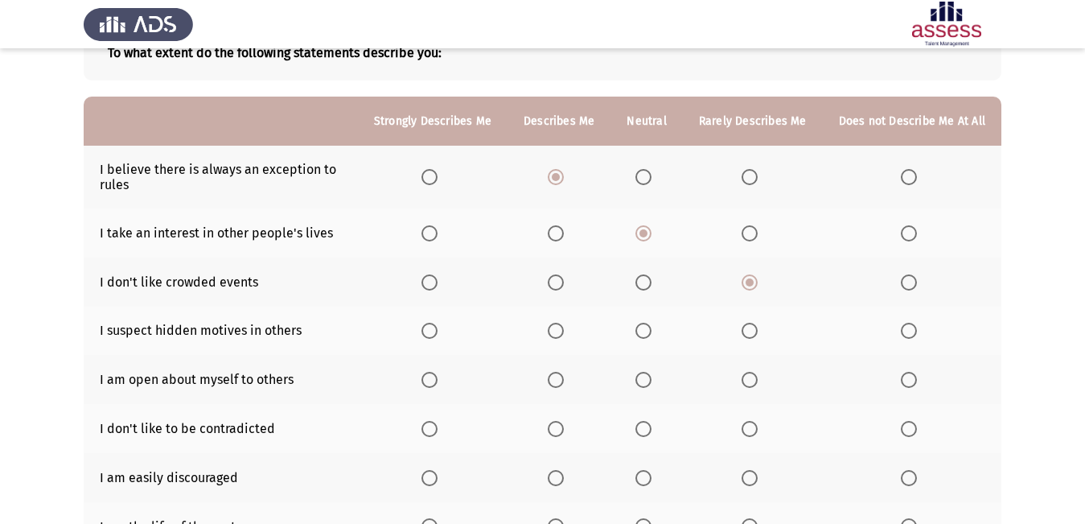
scroll to position [161, 0]
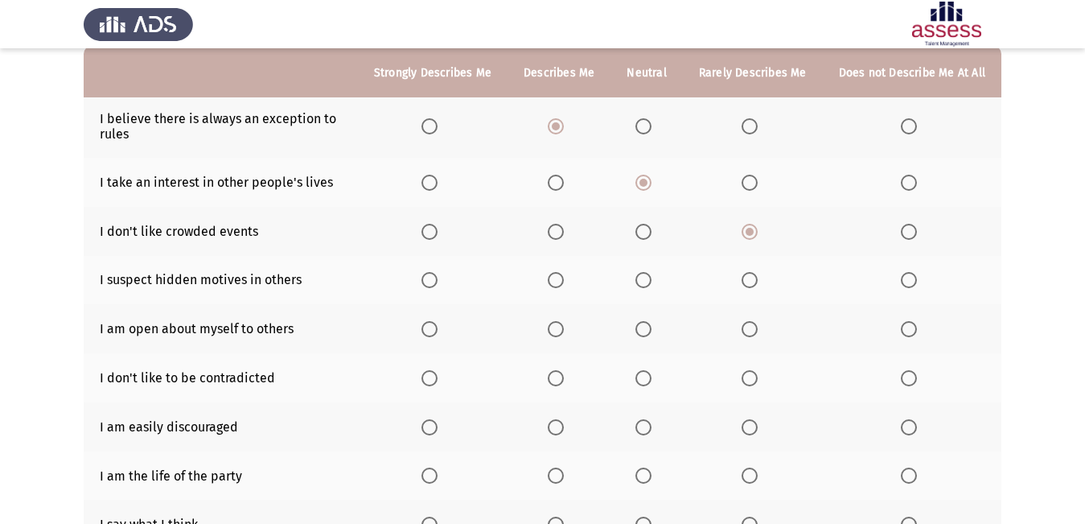
click at [564, 279] on span "Select an option" at bounding box center [556, 280] width 16 height 16
click at [564, 279] on input "Select an option" at bounding box center [556, 280] width 16 height 16
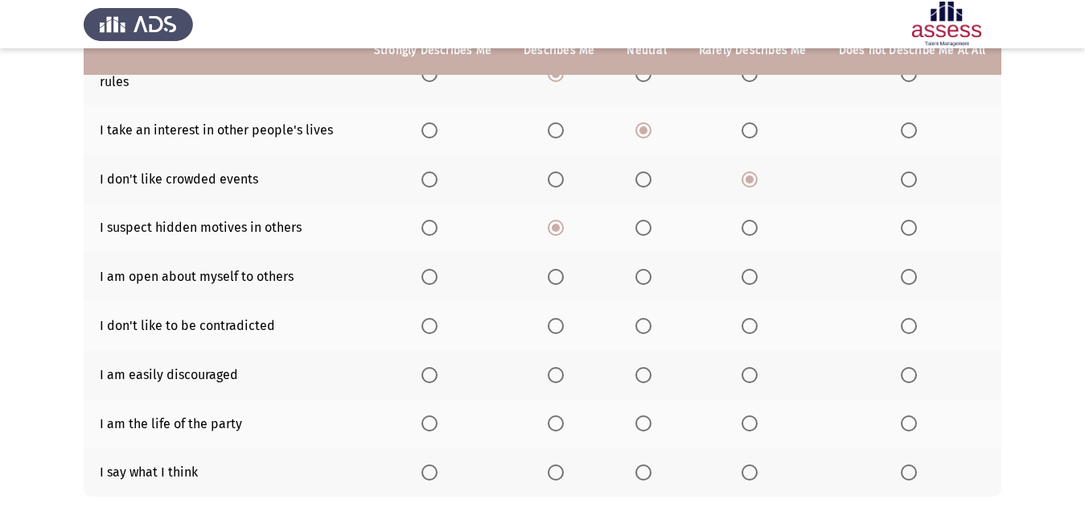
scroll to position [241, 0]
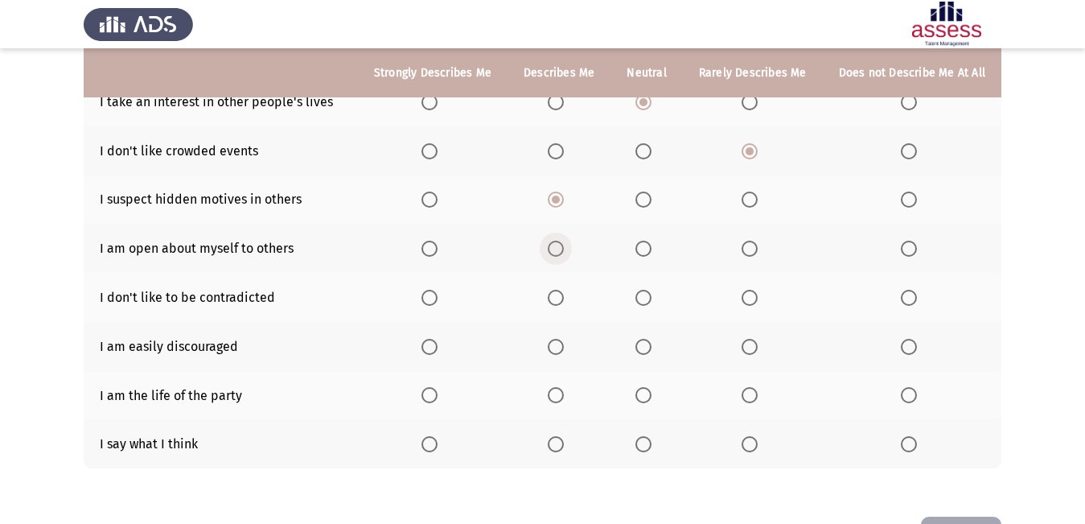
click at [557, 248] on span "Select an option" at bounding box center [556, 249] width 16 height 16
click at [557, 248] on input "Select an option" at bounding box center [556, 249] width 16 height 16
click at [652, 297] on span "Select an option" at bounding box center [643, 298] width 16 height 16
click at [652, 297] on input "Select an option" at bounding box center [643, 298] width 16 height 16
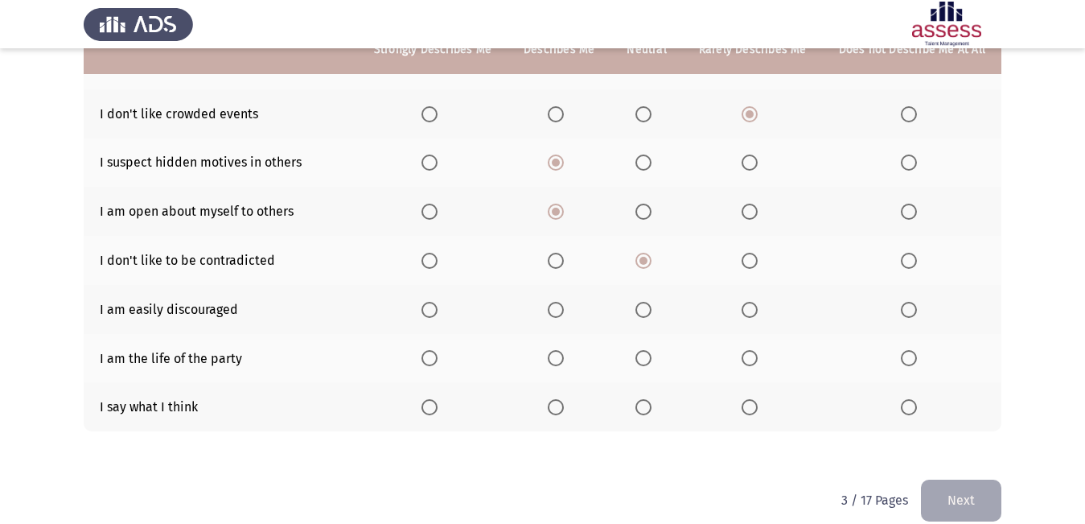
scroll to position [298, 0]
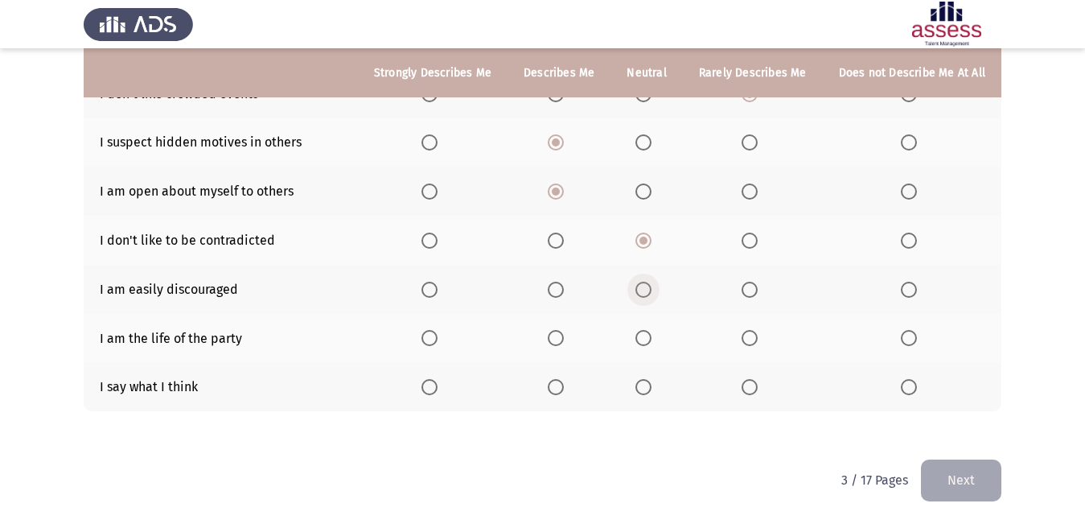
click at [651, 291] on span "Select an option" at bounding box center [643, 290] width 16 height 16
click at [651, 291] on input "Select an option" at bounding box center [643, 290] width 16 height 16
click at [564, 337] on span "Select an option" at bounding box center [556, 338] width 16 height 16
click at [564, 337] on input "Select an option" at bounding box center [556, 338] width 16 height 16
click at [564, 388] on span "Select an option" at bounding box center [556, 387] width 16 height 16
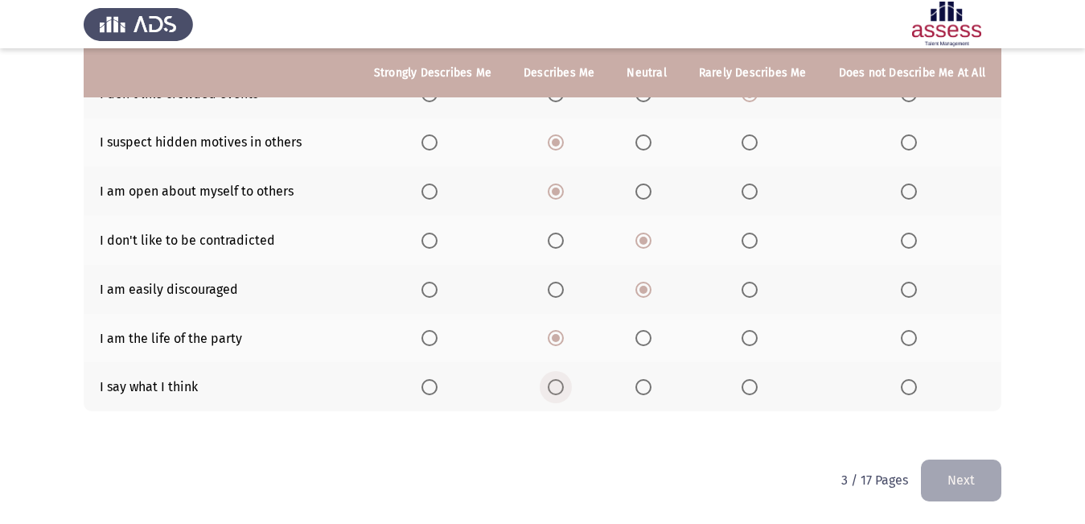
click at [564, 388] on input "Select an option" at bounding box center [556, 387] width 16 height 16
click at [944, 477] on button "Next" at bounding box center [961, 479] width 80 height 41
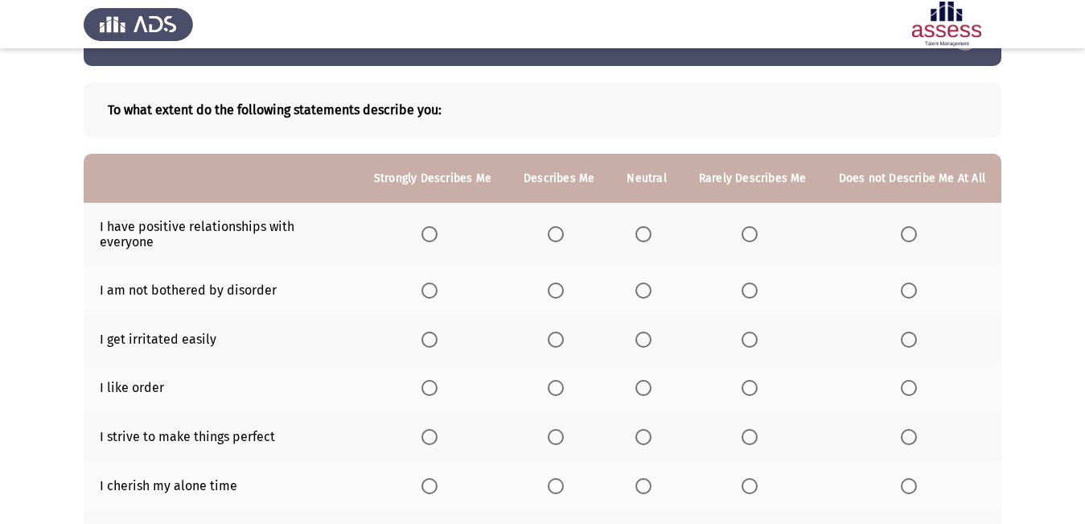
scroll to position [80, 0]
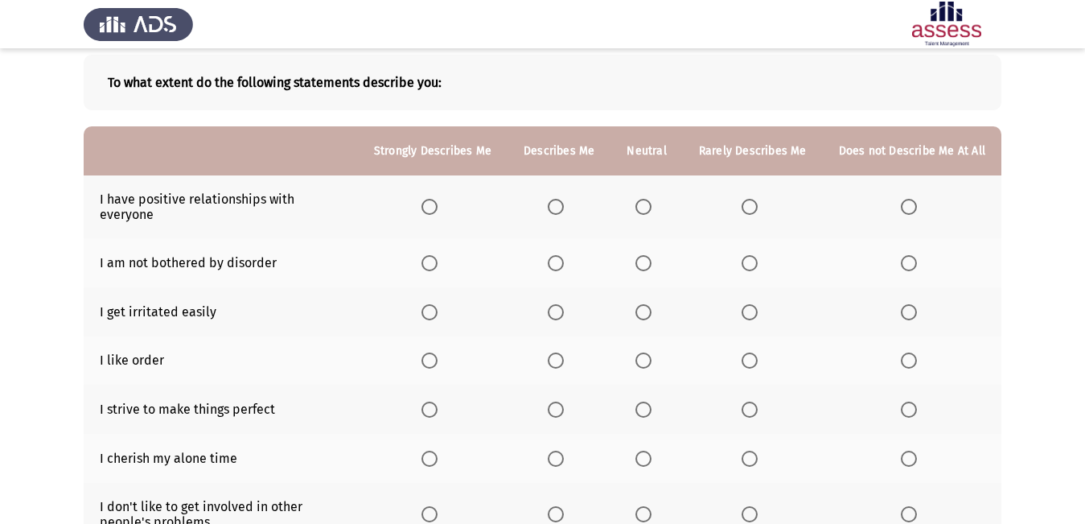
click at [561, 202] on span "Select an option" at bounding box center [556, 207] width 16 height 16
click at [561, 202] on input "Select an option" at bounding box center [556, 207] width 16 height 16
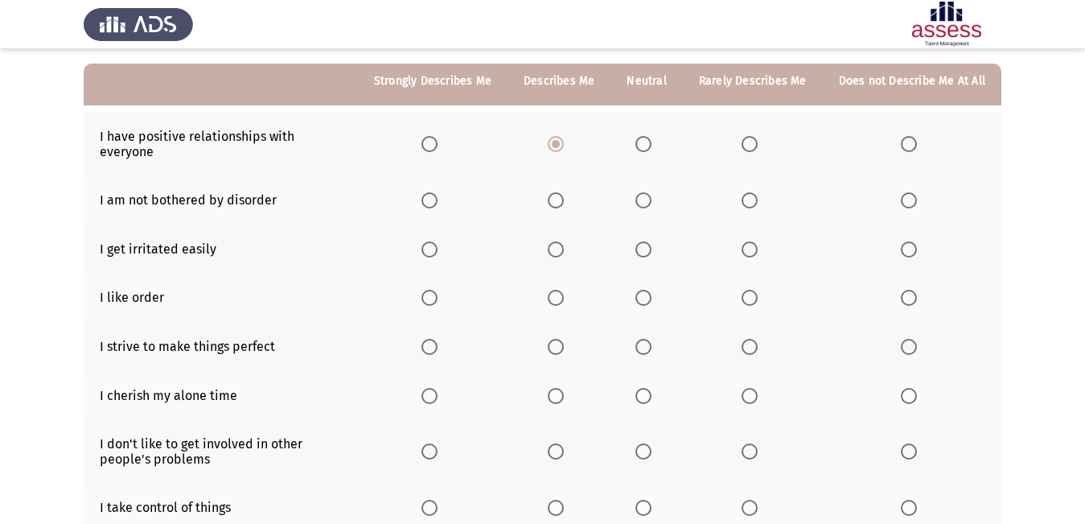
scroll to position [161, 0]
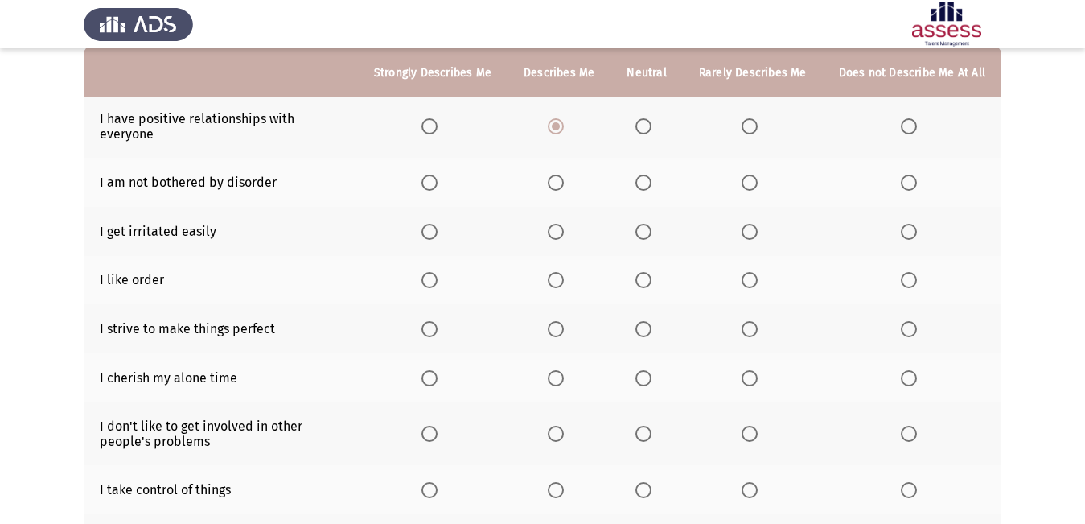
click at [648, 175] on span "Select an option" at bounding box center [643, 183] width 16 height 16
click at [648, 175] on input "Select an option" at bounding box center [643, 183] width 16 height 16
click at [652, 224] on span "Select an option" at bounding box center [643, 232] width 16 height 16
click at [652, 224] on input "Select an option" at bounding box center [643, 232] width 16 height 16
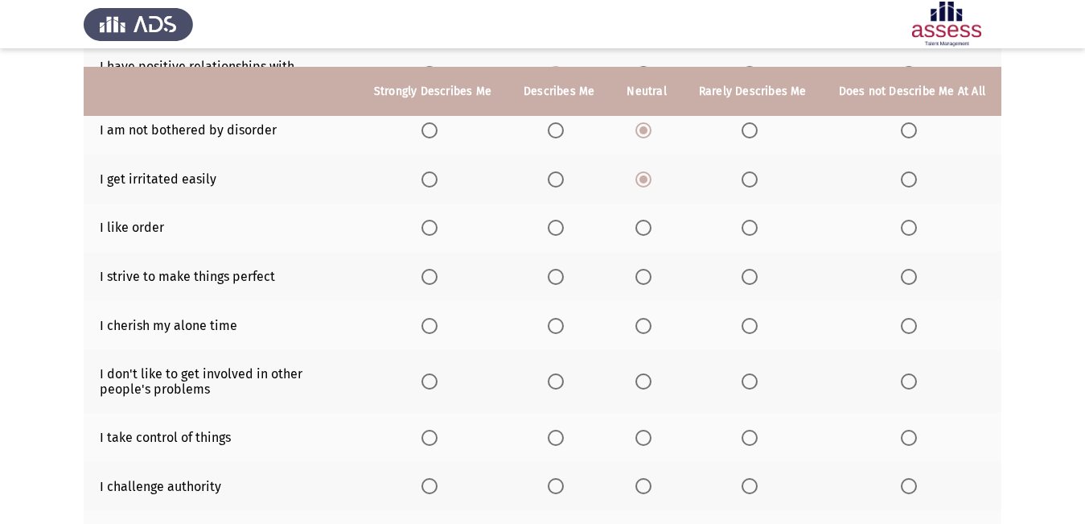
scroll to position [241, 0]
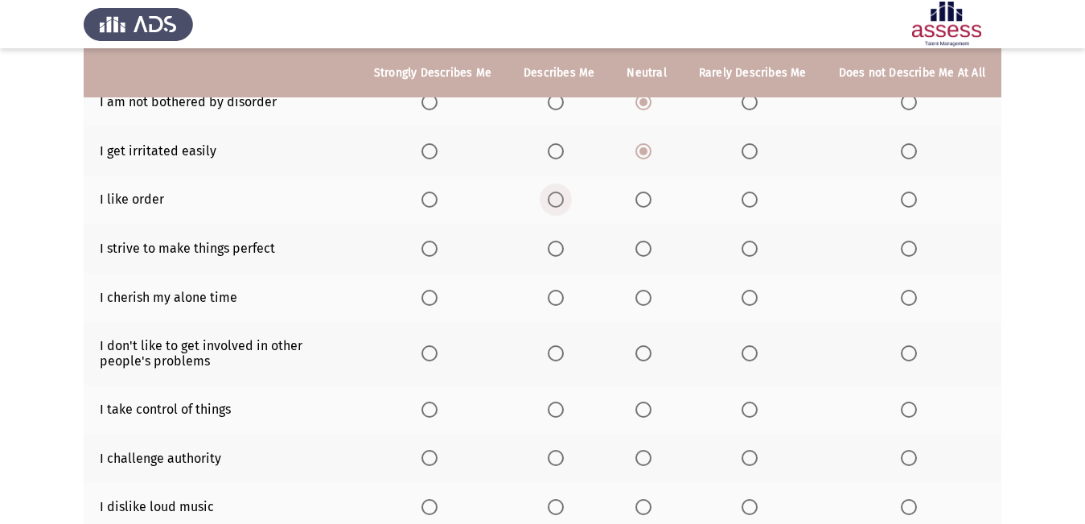
click at [564, 191] on span "Select an option" at bounding box center [556, 199] width 16 height 16
click at [564, 191] on input "Select an option" at bounding box center [556, 199] width 16 height 16
click at [564, 241] on span "Select an option" at bounding box center [556, 249] width 16 height 16
click at [564, 241] on input "Select an option" at bounding box center [556, 249] width 16 height 16
click at [641, 290] on span "Select an option" at bounding box center [643, 298] width 16 height 16
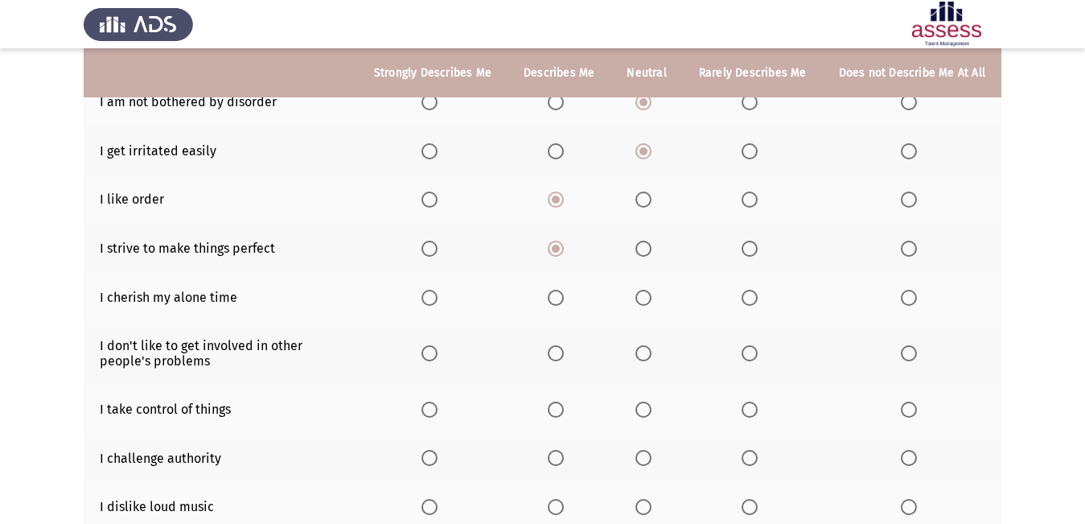
click at [641, 290] on input "Select an option" at bounding box center [643, 298] width 16 height 16
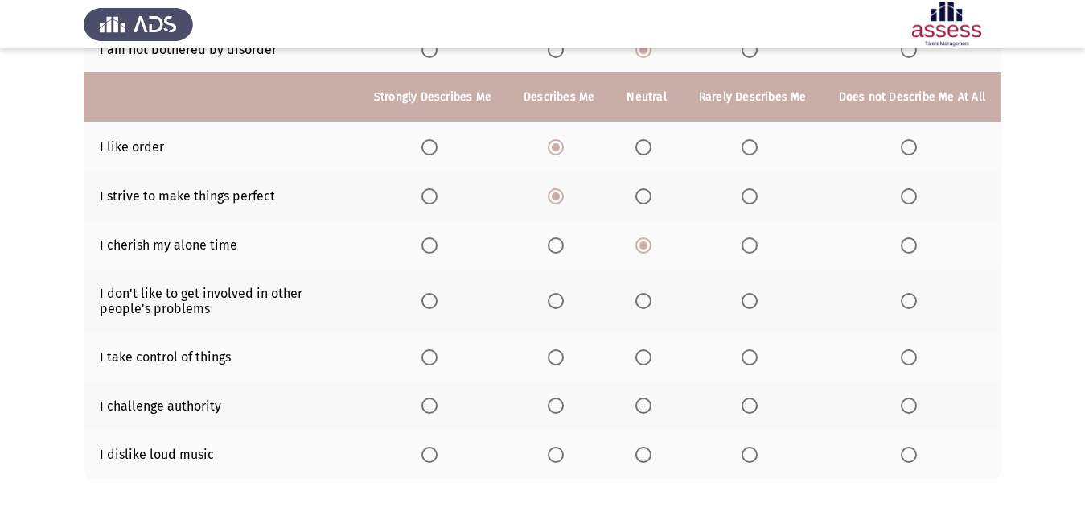
scroll to position [322, 0]
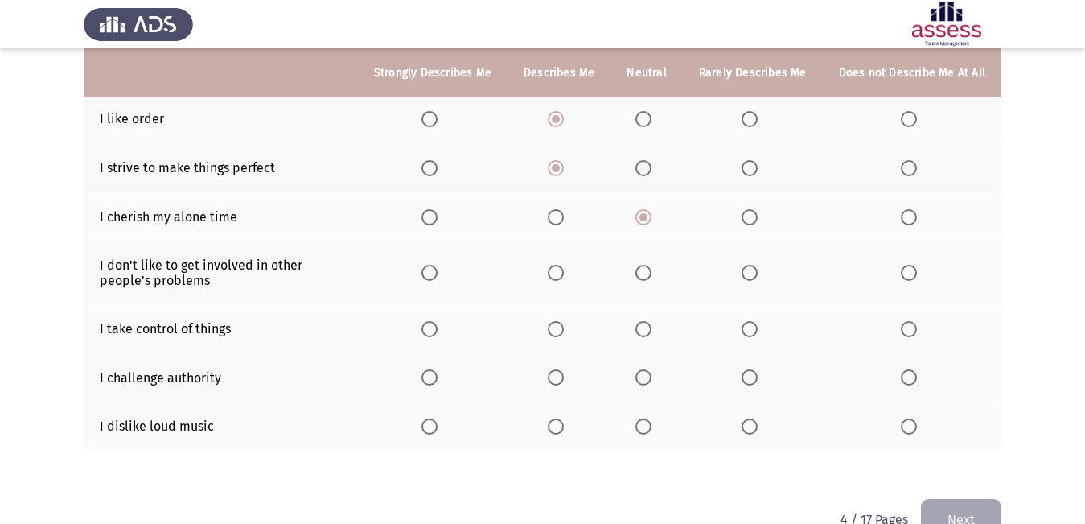
click at [753, 265] on span "Select an option" at bounding box center [750, 273] width 16 height 16
click at [753, 265] on input "Select an option" at bounding box center [750, 273] width 16 height 16
click at [559, 321] on span "Select an option" at bounding box center [556, 329] width 16 height 16
click at [559, 321] on input "Select an option" at bounding box center [556, 329] width 16 height 16
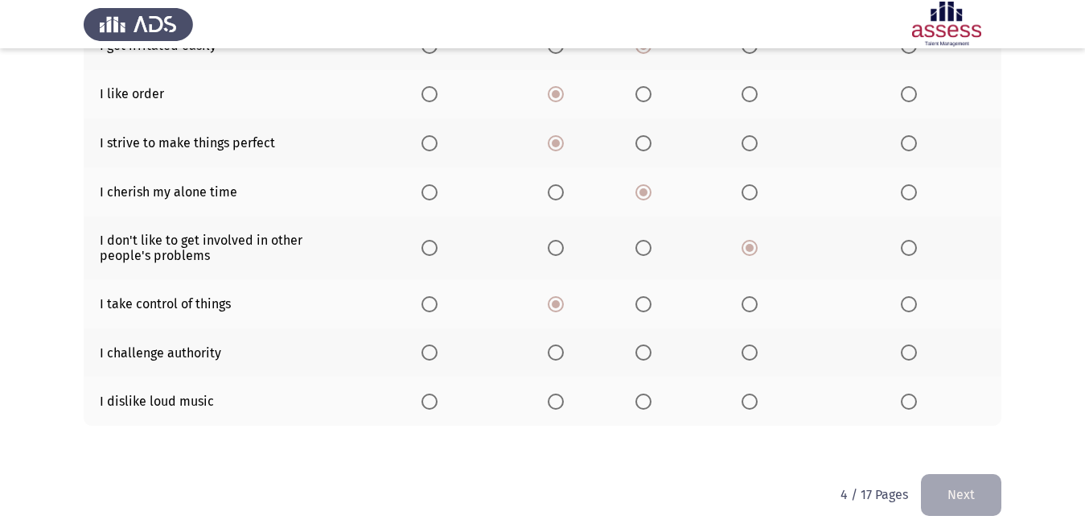
scroll to position [347, 0]
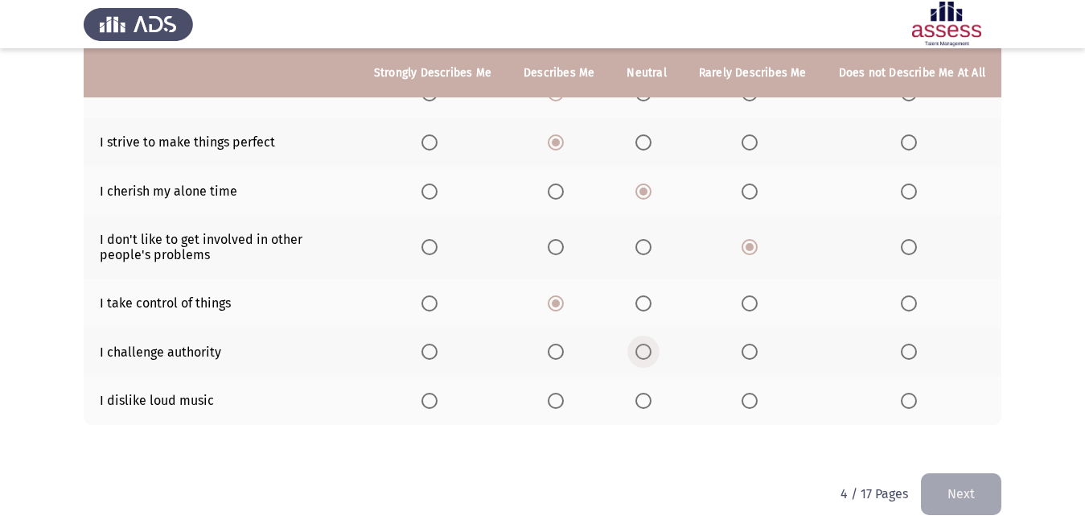
click at [648, 343] on span "Select an option" at bounding box center [643, 351] width 16 height 16
click at [648, 343] on input "Select an option" at bounding box center [643, 351] width 16 height 16
click at [750, 393] on span "Select an option" at bounding box center [750, 401] width 16 height 16
click at [750, 393] on input "Select an option" at bounding box center [750, 401] width 16 height 16
click at [949, 486] on button "Next" at bounding box center [961, 493] width 80 height 41
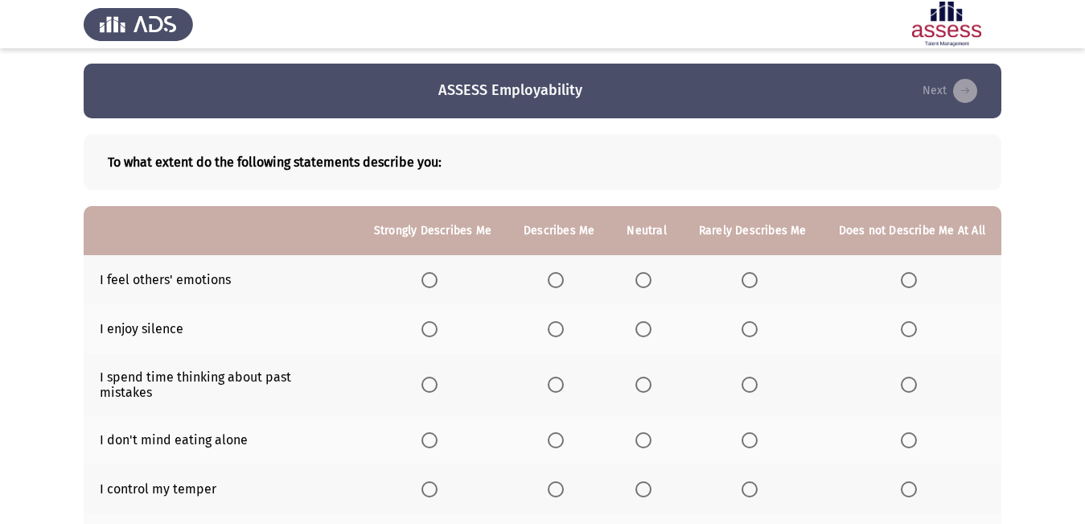
scroll to position [0, 0]
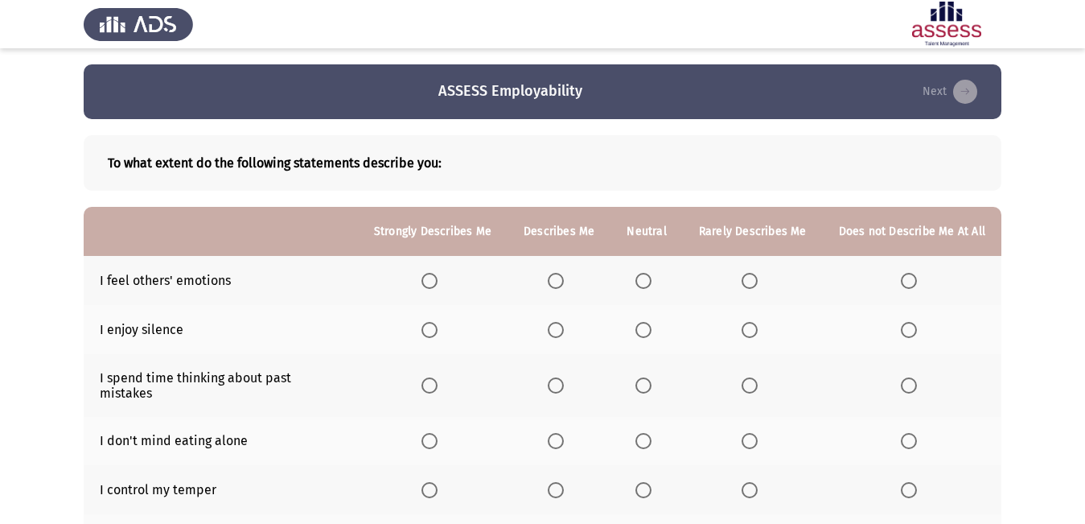
click at [754, 280] on span "Select an option" at bounding box center [750, 281] width 16 height 16
click at [754, 280] on input "Select an option" at bounding box center [750, 281] width 16 height 16
click at [643, 335] on span "Select an option" at bounding box center [643, 330] width 16 height 16
click at [643, 335] on input "Select an option" at bounding box center [643, 330] width 16 height 16
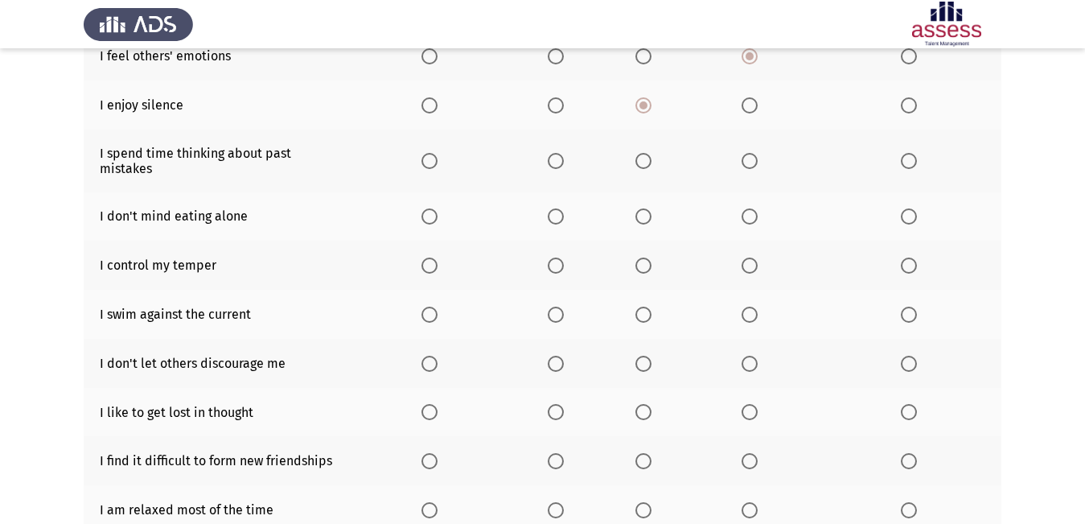
scroll to position [241, 0]
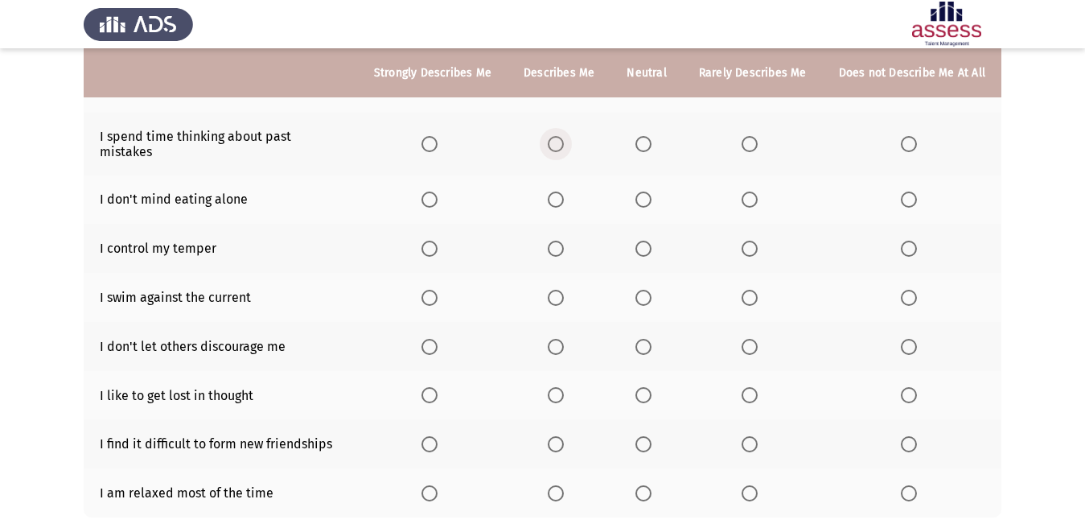
click at [558, 136] on span "Select an option" at bounding box center [556, 144] width 16 height 16
click at [558, 136] on input "Select an option" at bounding box center [556, 144] width 16 height 16
click at [563, 191] on span "Select an option" at bounding box center [556, 199] width 16 height 16
click at [563, 191] on input "Select an option" at bounding box center [556, 199] width 16 height 16
click at [560, 241] on span "Select an option" at bounding box center [556, 249] width 16 height 16
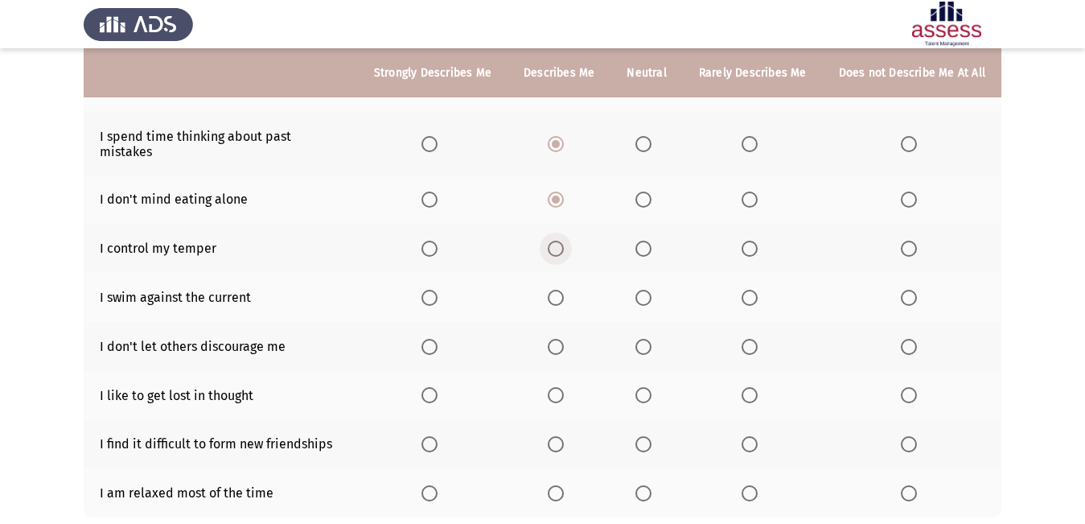
click at [560, 241] on input "Select an option" at bounding box center [556, 249] width 16 height 16
click at [644, 339] on span "Select an option" at bounding box center [643, 347] width 16 height 16
click at [644, 339] on input "Select an option" at bounding box center [643, 347] width 16 height 16
click at [642, 290] on span "Select an option" at bounding box center [643, 298] width 16 height 16
click at [642, 290] on input "Select an option" at bounding box center [643, 298] width 16 height 16
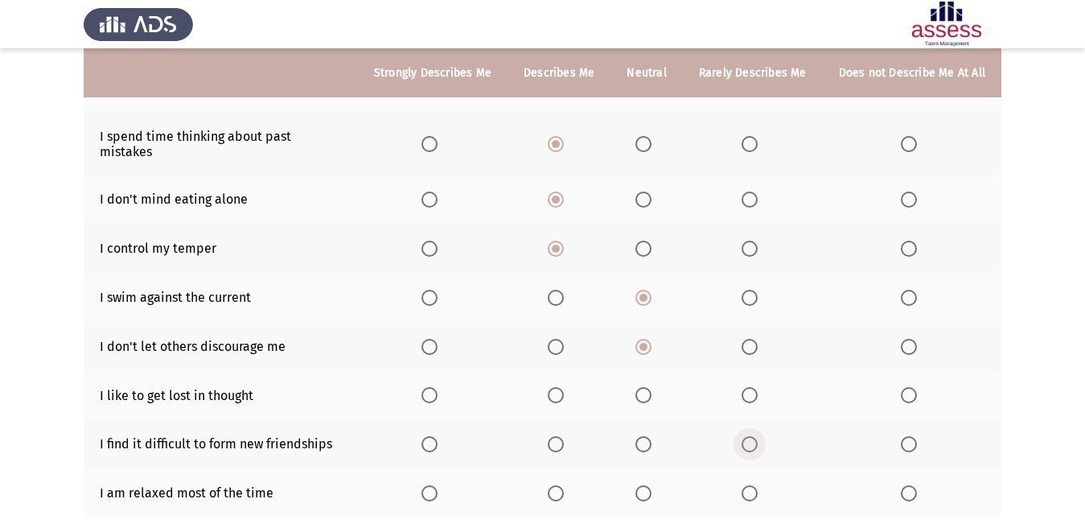
click at [750, 436] on span "Select an option" at bounding box center [750, 444] width 16 height 16
click at [750, 436] on input "Select an option" at bounding box center [750, 444] width 16 height 16
click at [553, 387] on span "Select an option" at bounding box center [556, 395] width 16 height 16
click at [553, 387] on input "Select an option" at bounding box center [556, 395] width 16 height 16
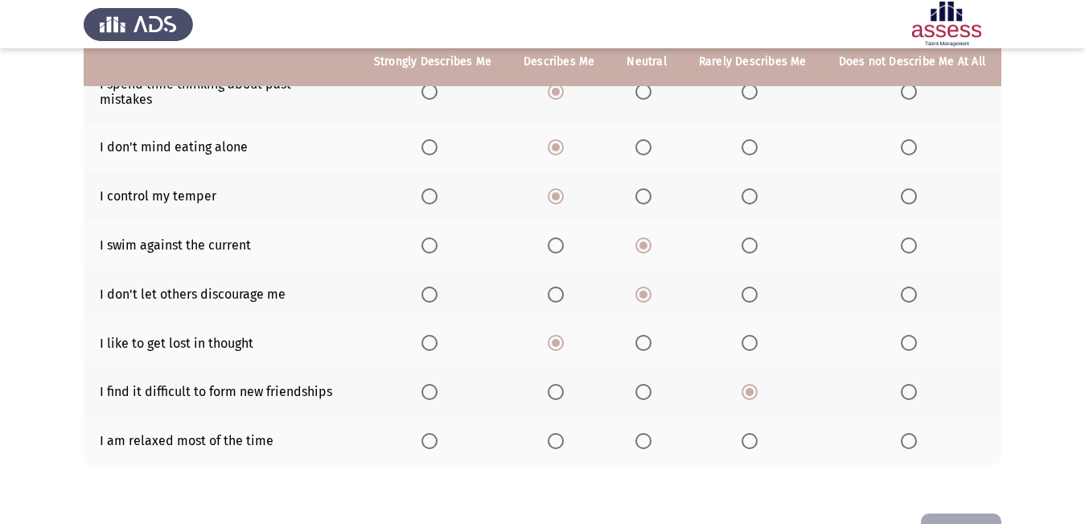
scroll to position [322, 0]
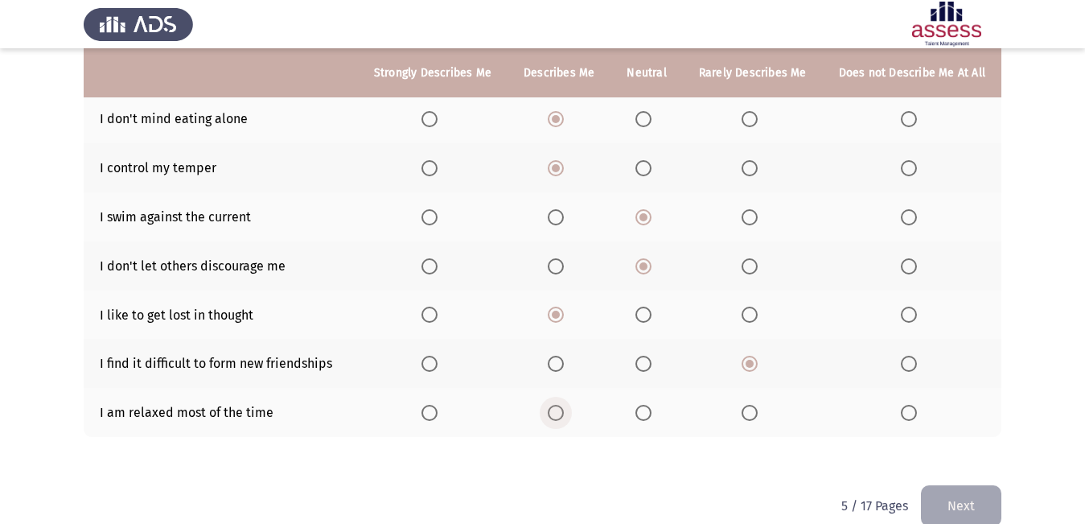
click at [561, 405] on span "Select an option" at bounding box center [556, 413] width 16 height 16
click at [561, 405] on input "Select an option" at bounding box center [556, 413] width 16 height 16
click at [952, 495] on button "Next" at bounding box center [961, 505] width 80 height 41
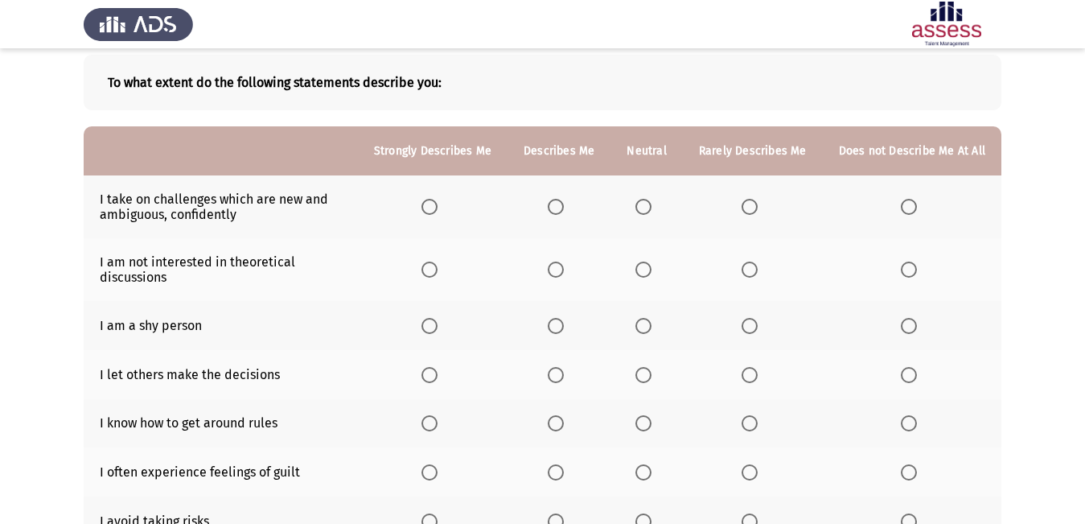
scroll to position [161, 0]
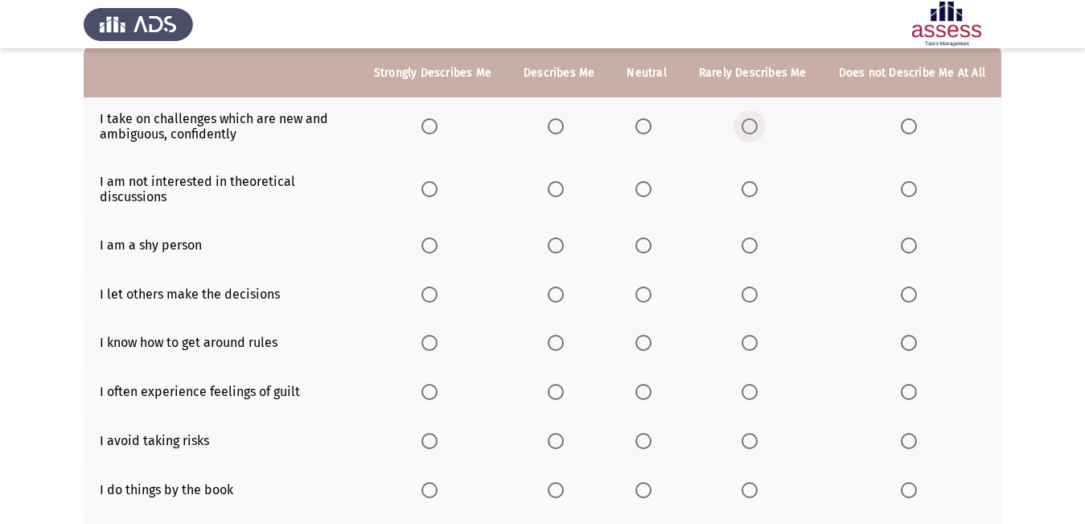
click at [748, 124] on span "Select an option" at bounding box center [750, 126] width 16 height 16
click at [748, 124] on input "Select an option" at bounding box center [750, 126] width 16 height 16
click at [649, 189] on span "Select an option" at bounding box center [643, 189] width 16 height 16
click at [649, 189] on input "Select an option" at bounding box center [643, 189] width 16 height 16
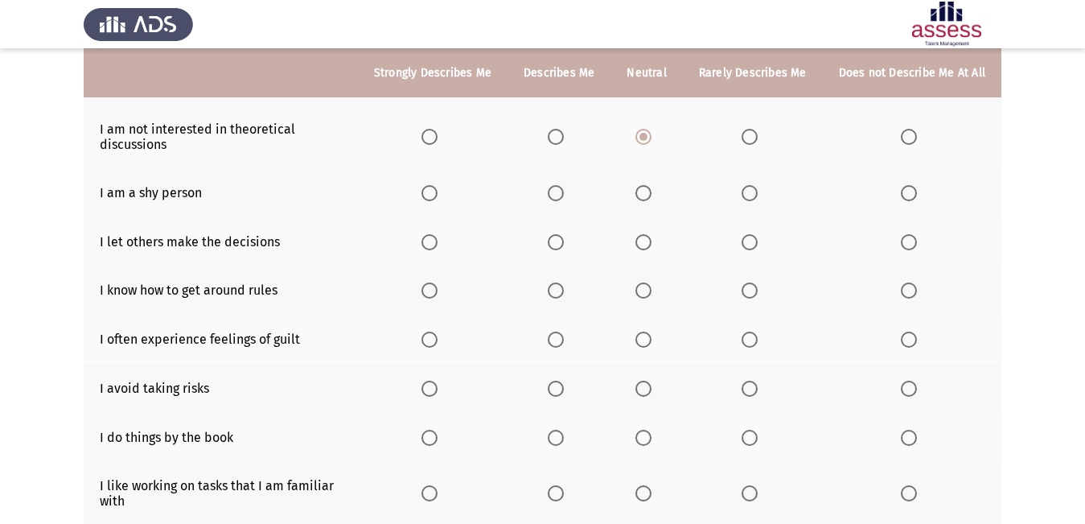
scroll to position [241, 0]
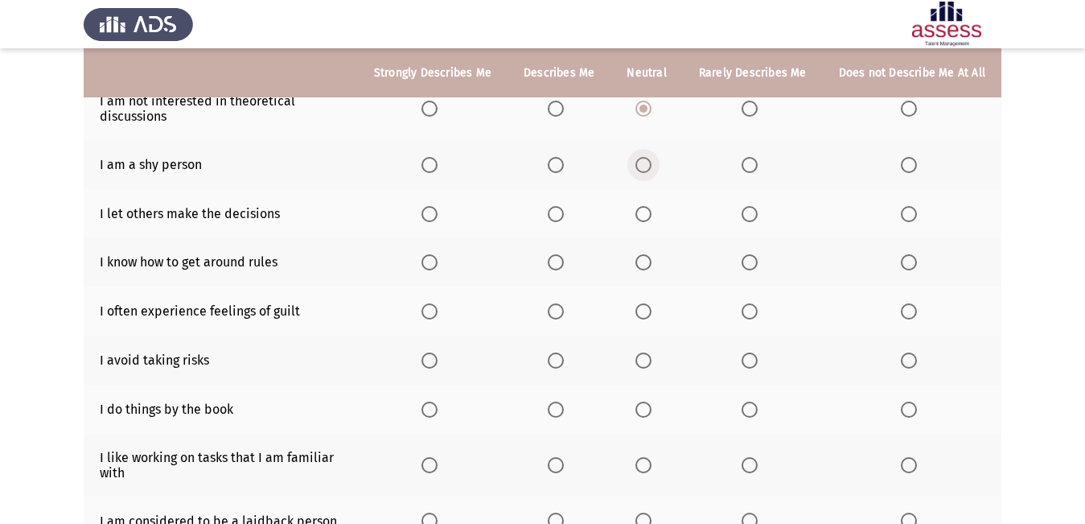
click at [652, 162] on span "Select an option" at bounding box center [643, 165] width 16 height 16
click at [652, 162] on input "Select an option" at bounding box center [643, 165] width 16 height 16
click at [564, 213] on span "Select an option" at bounding box center [556, 214] width 16 height 16
click at [564, 213] on input "Select an option" at bounding box center [556, 214] width 16 height 16
click at [751, 260] on span "Select an option" at bounding box center [750, 262] width 16 height 16
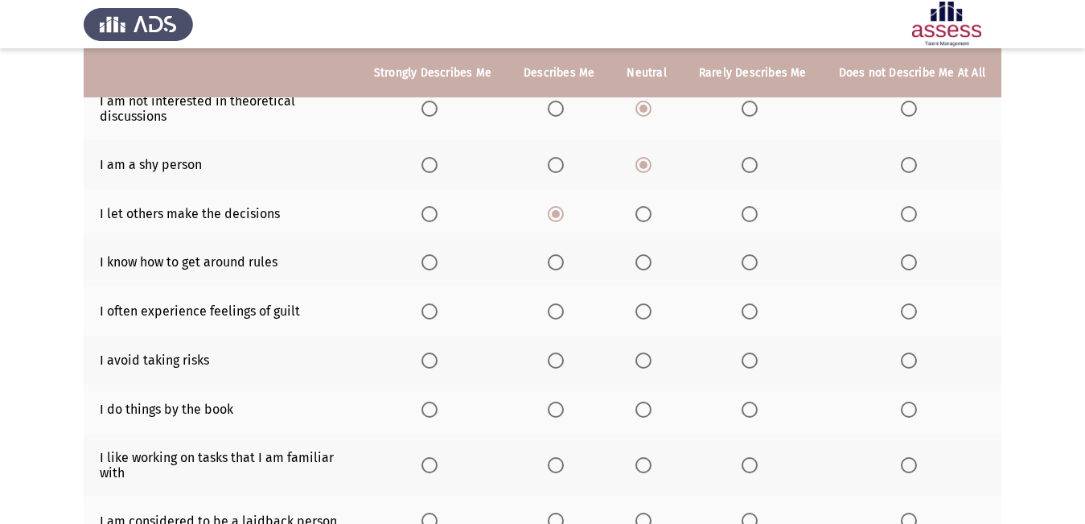
click at [751, 260] on input "Select an option" at bounding box center [750, 262] width 16 height 16
click at [564, 316] on span "Select an option" at bounding box center [556, 311] width 16 height 16
click at [564, 316] on input "Select an option" at bounding box center [556, 311] width 16 height 16
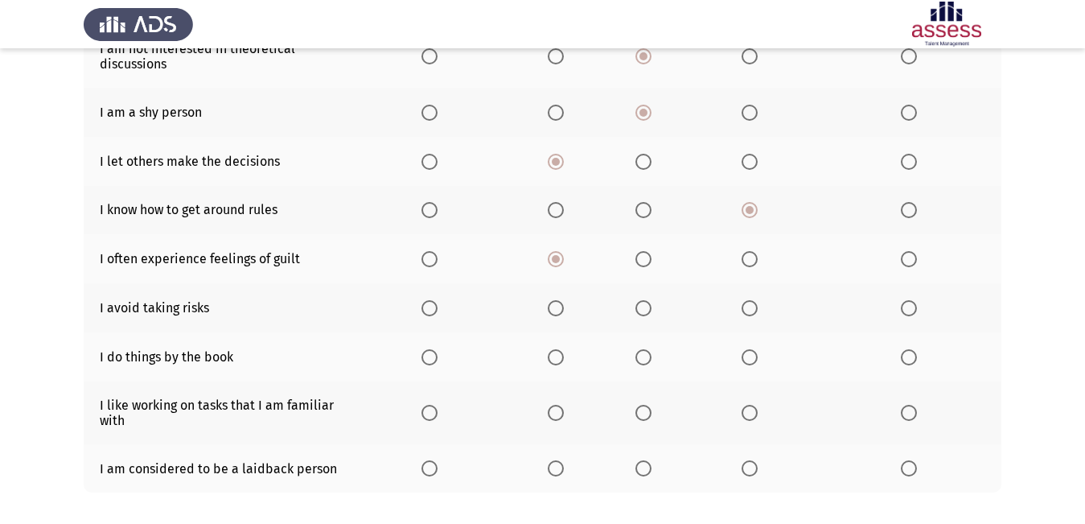
scroll to position [322, 0]
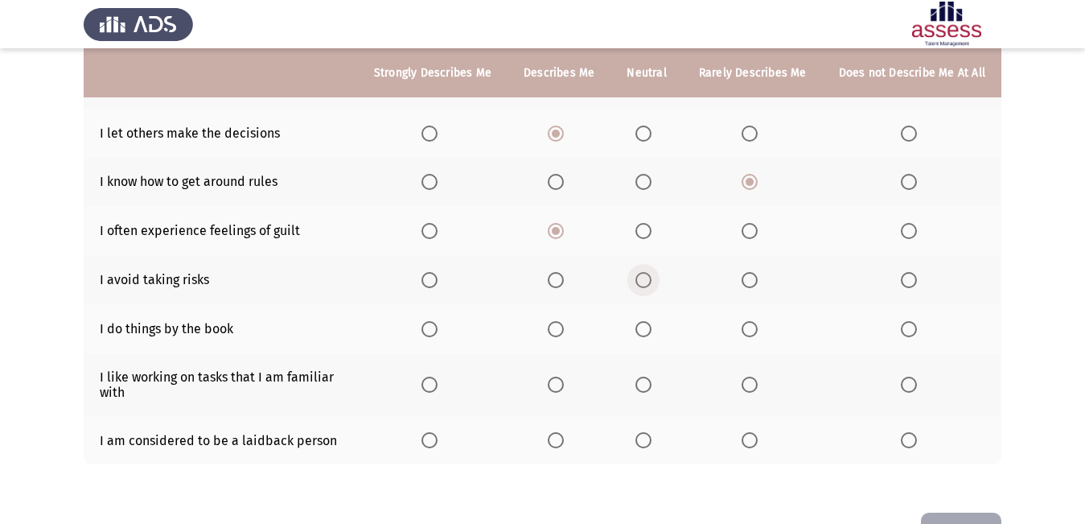
click at [647, 285] on span "Select an option" at bounding box center [643, 280] width 16 height 16
click at [647, 285] on input "Select an option" at bounding box center [643, 280] width 16 height 16
click at [564, 330] on span "Select an option" at bounding box center [556, 329] width 16 height 16
click at [564, 330] on input "Select an option" at bounding box center [556, 329] width 16 height 16
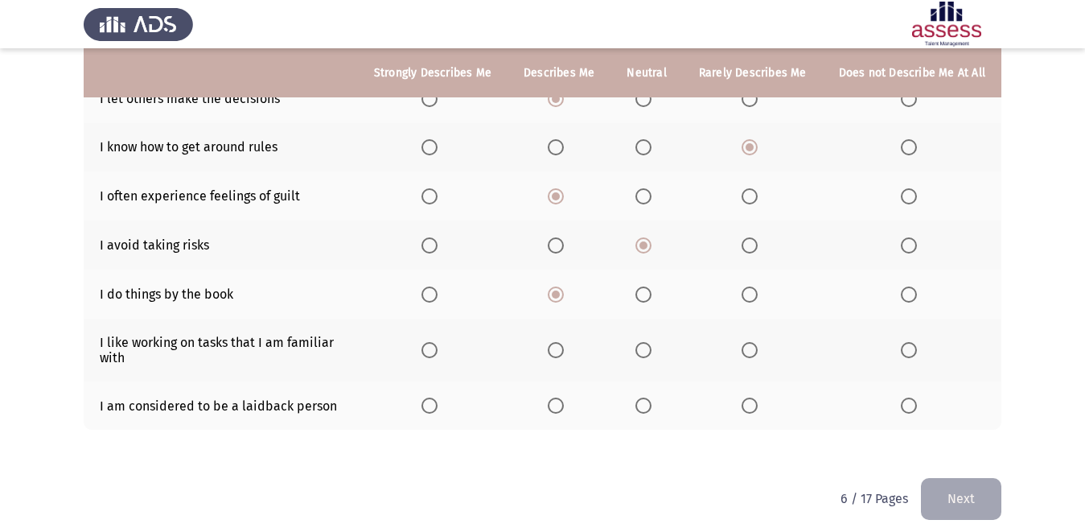
scroll to position [375, 0]
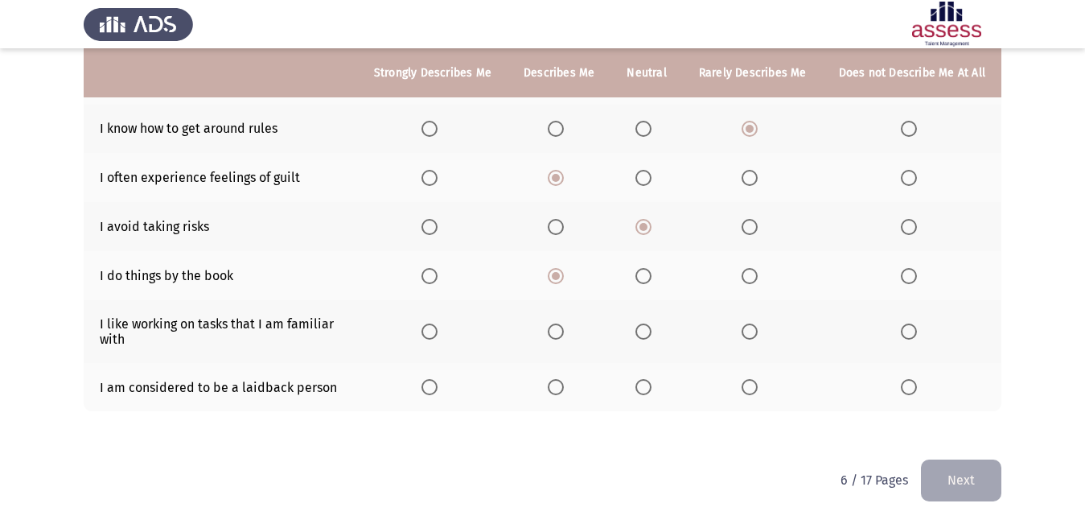
click at [552, 329] on th at bounding box center [559, 331] width 103 height 63
click at [646, 389] on span "Select an option" at bounding box center [643, 387] width 16 height 16
click at [646, 389] on input "Select an option" at bounding box center [643, 387] width 16 height 16
click at [640, 329] on span "Select an option" at bounding box center [643, 331] width 16 height 16
click at [640, 329] on input "Select an option" at bounding box center [643, 331] width 16 height 16
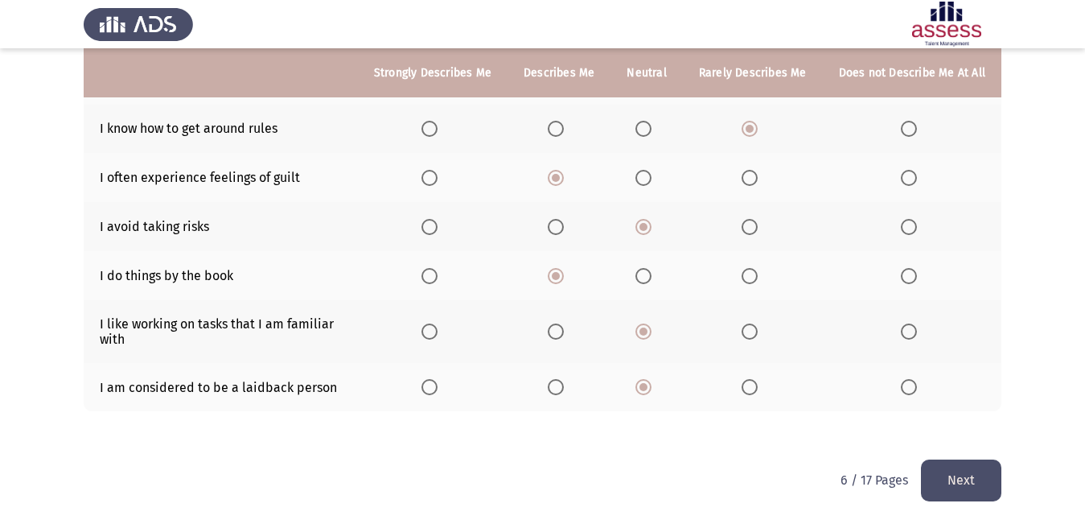
click at [952, 478] on button "Next" at bounding box center [961, 479] width 80 height 41
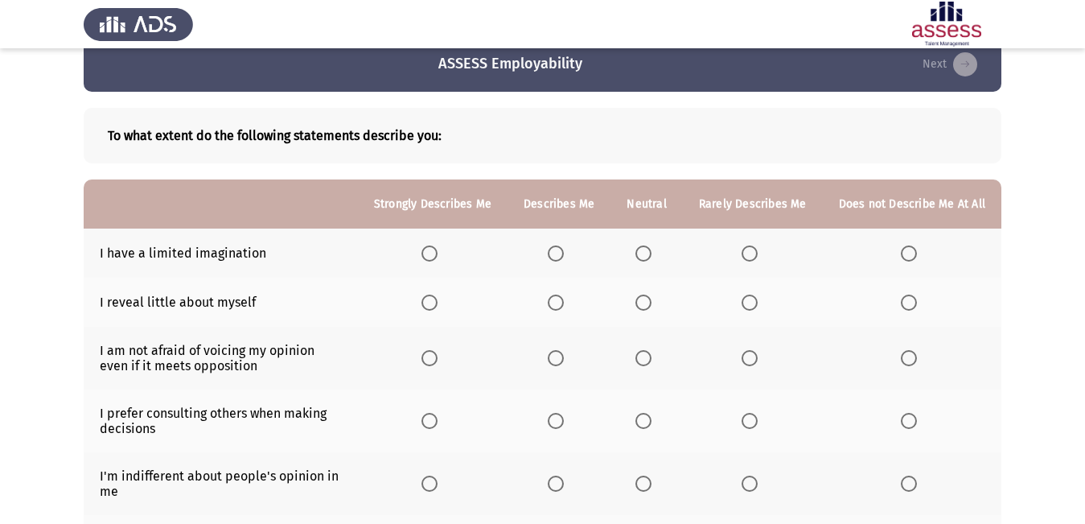
scroll to position [0, 0]
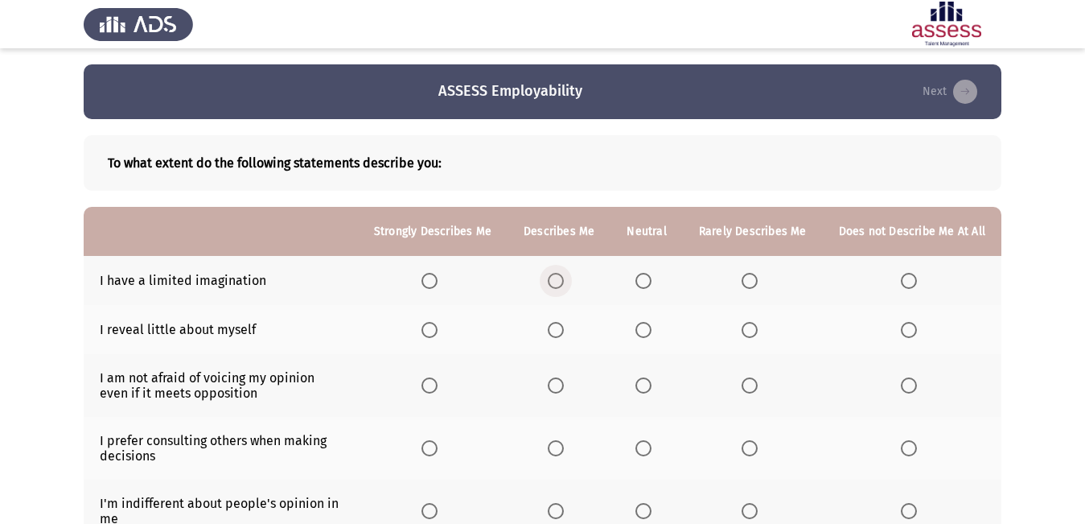
click at [564, 286] on span "Select an option" at bounding box center [556, 281] width 16 height 16
click at [564, 286] on input "Select an option" at bounding box center [556, 281] width 16 height 16
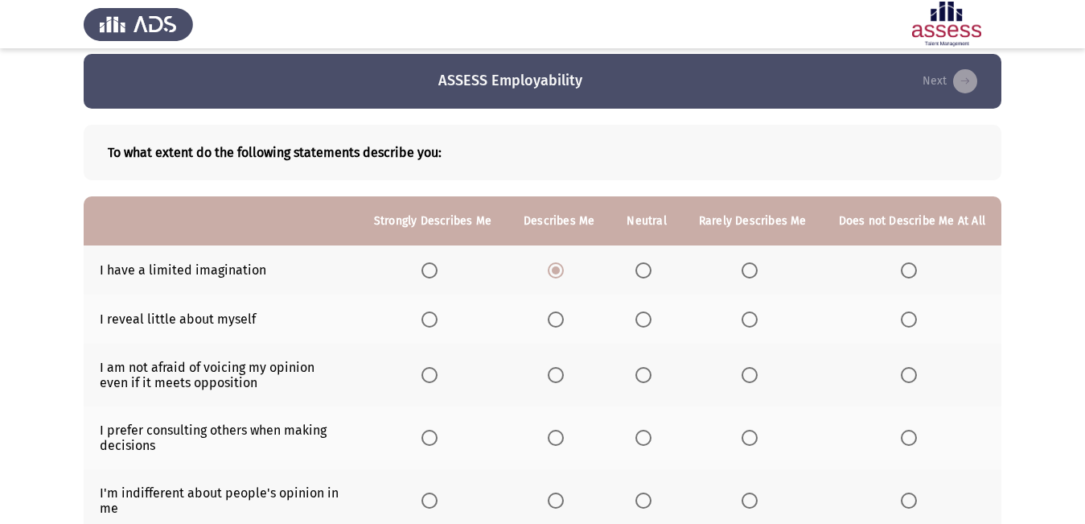
scroll to position [80, 0]
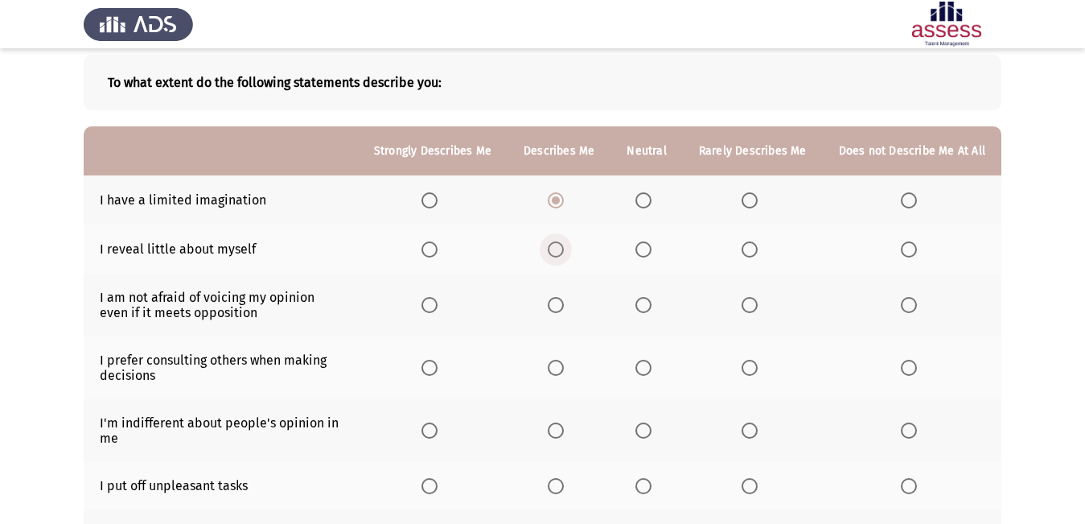
click at [564, 245] on span "Select an option" at bounding box center [556, 249] width 16 height 16
click at [564, 245] on input "Select an option" at bounding box center [556, 249] width 16 height 16
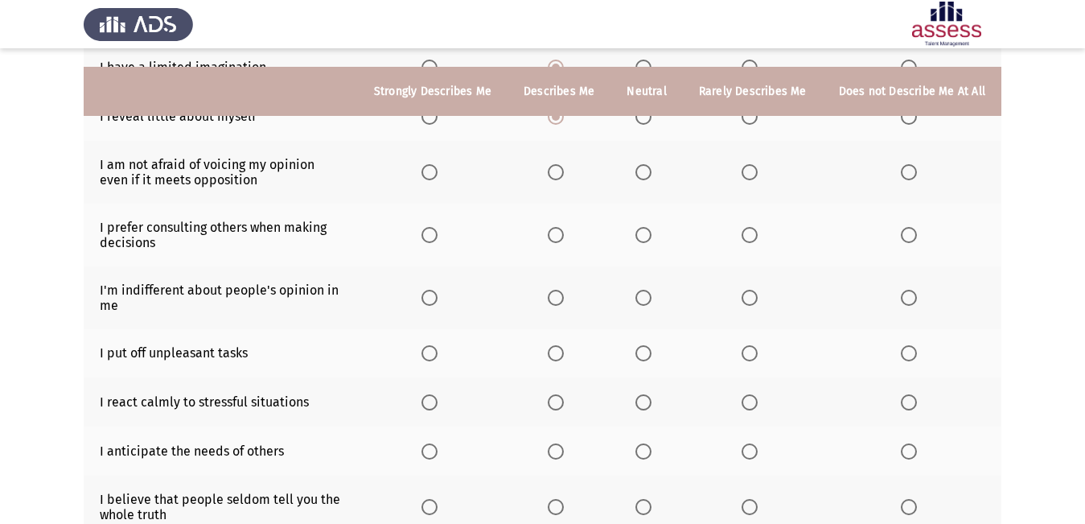
scroll to position [241, 0]
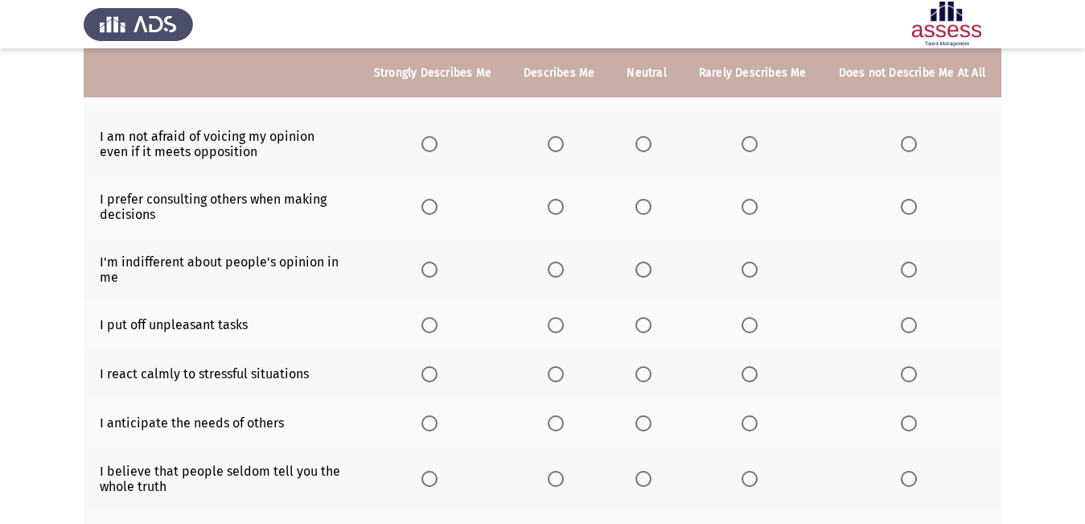
click at [652, 147] on span "Select an option" at bounding box center [643, 144] width 16 height 16
click at [652, 147] on input "Select an option" at bounding box center [643, 144] width 16 height 16
click at [643, 202] on span "Select an option" at bounding box center [643, 207] width 16 height 16
click at [643, 202] on input "Select an option" at bounding box center [643, 207] width 16 height 16
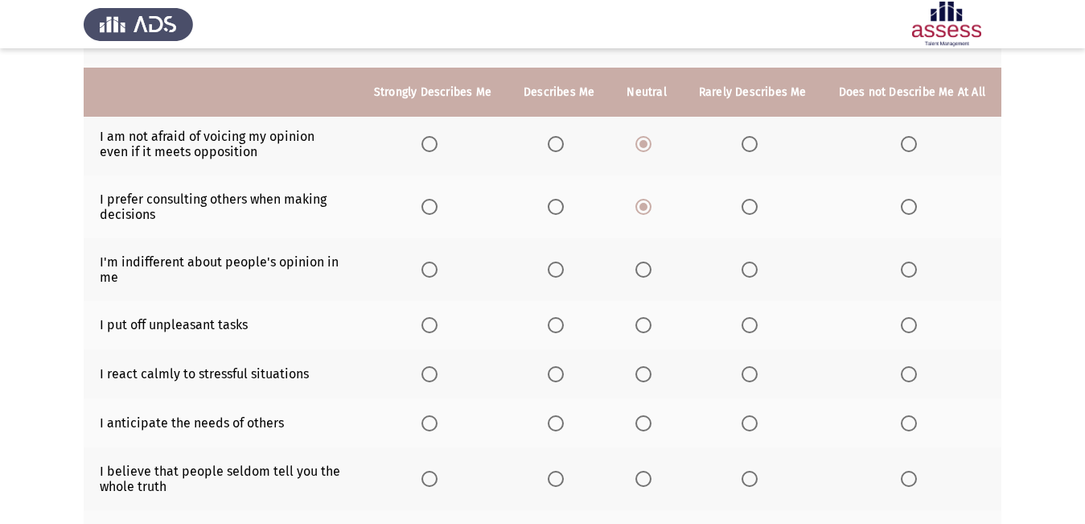
scroll to position [322, 0]
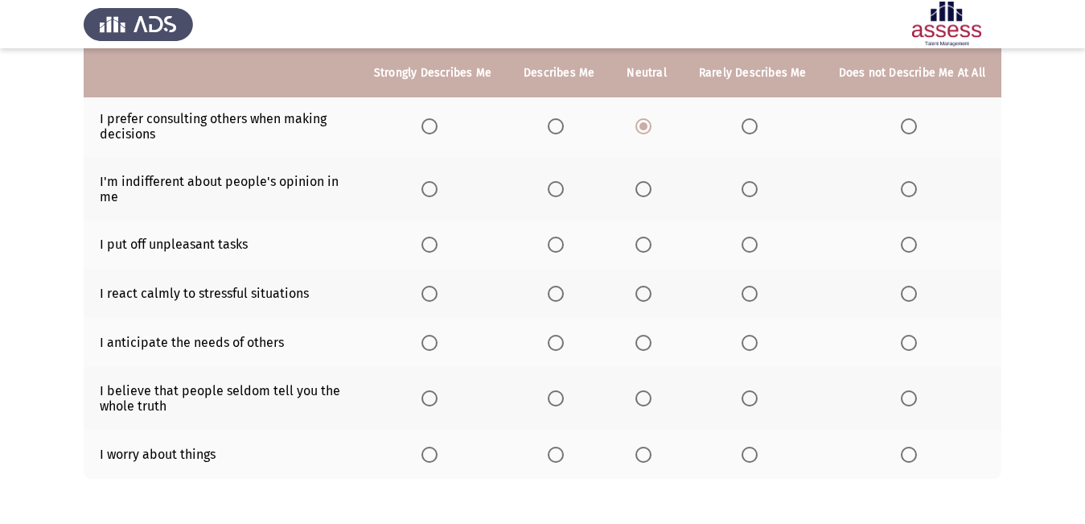
click at [645, 187] on span "Select an option" at bounding box center [643, 189] width 16 height 16
click at [645, 187] on input "Select an option" at bounding box center [643, 189] width 16 height 16
click at [645, 243] on span "Select an option" at bounding box center [643, 244] width 16 height 16
click at [645, 243] on input "Select an option" at bounding box center [643, 244] width 16 height 16
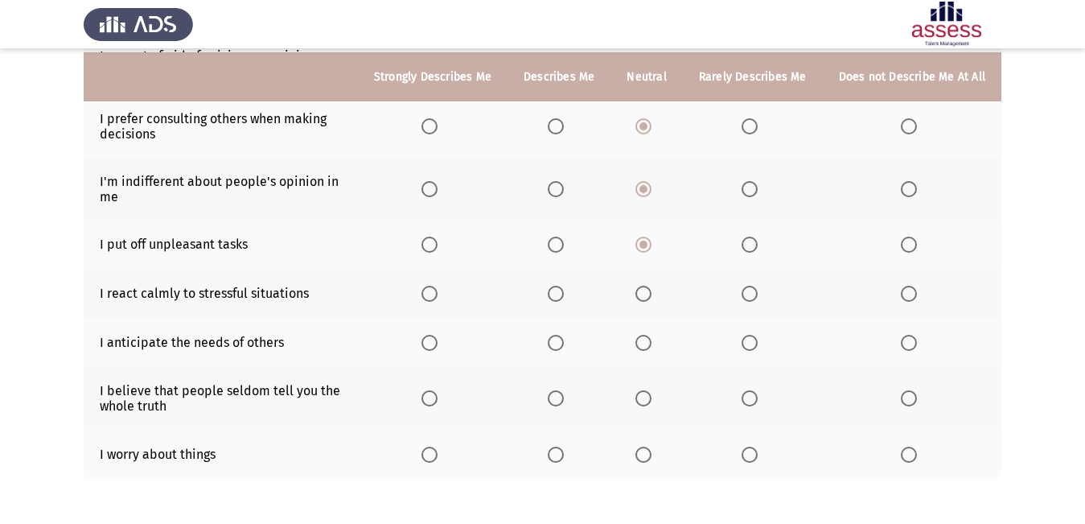
scroll to position [389, 0]
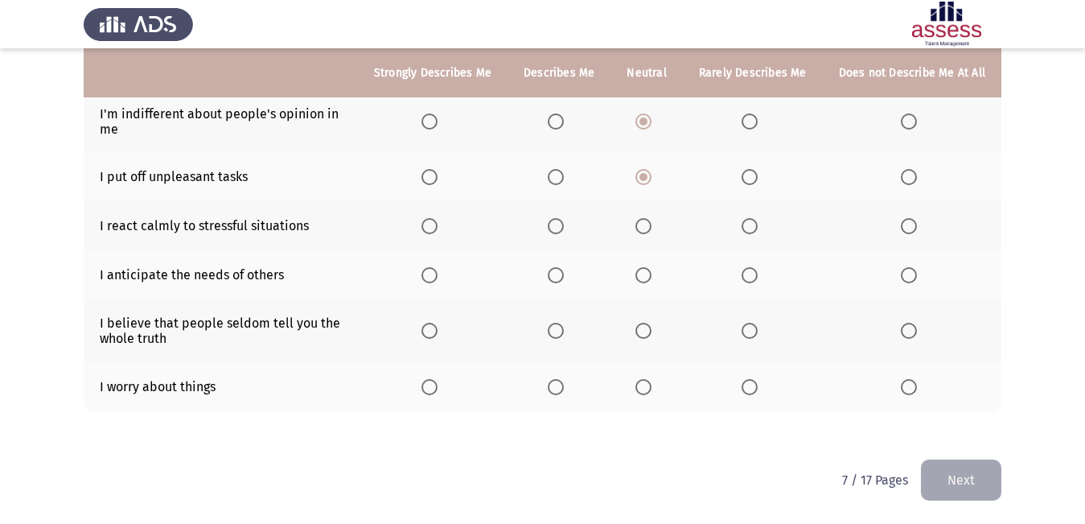
click at [561, 228] on span "Select an option" at bounding box center [556, 226] width 16 height 16
click at [561, 228] on input "Select an option" at bounding box center [556, 226] width 16 height 16
click at [430, 225] on span "Select an option" at bounding box center [429, 226] width 16 height 16
click at [430, 225] on input "Select an option" at bounding box center [429, 226] width 16 height 16
click at [641, 275] on span "Select an option" at bounding box center [643, 275] width 16 height 16
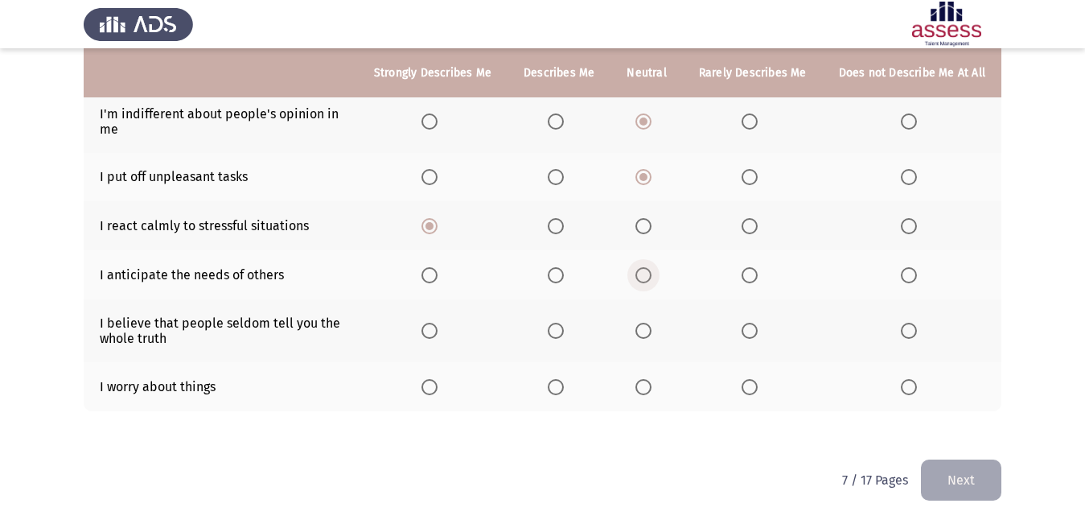
click at [641, 275] on input "Select an option" at bounding box center [643, 275] width 16 height 16
click at [745, 331] on span "Select an option" at bounding box center [750, 331] width 16 height 16
click at [745, 331] on input "Select an option" at bounding box center [750, 331] width 16 height 16
click at [903, 383] on span "Select an option" at bounding box center [909, 387] width 16 height 16
click at [903, 383] on input "Select an option" at bounding box center [909, 387] width 16 height 16
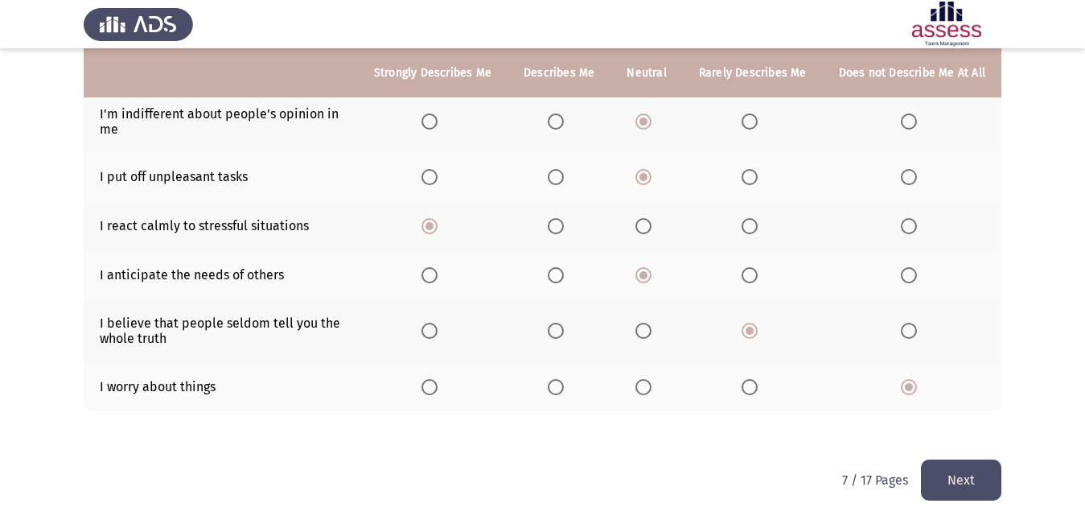
click at [963, 479] on button "Next" at bounding box center [961, 479] width 80 height 41
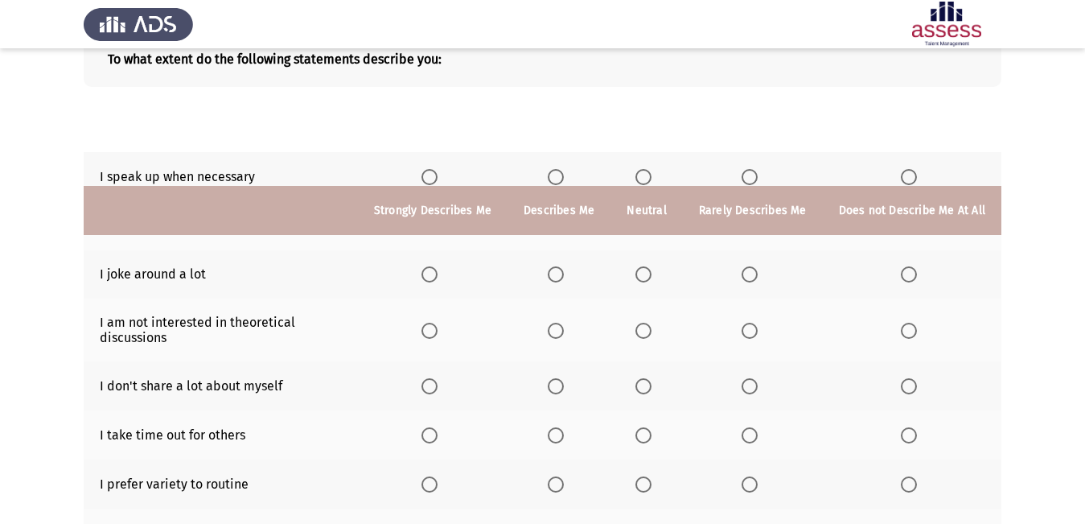
scroll to position [0, 0]
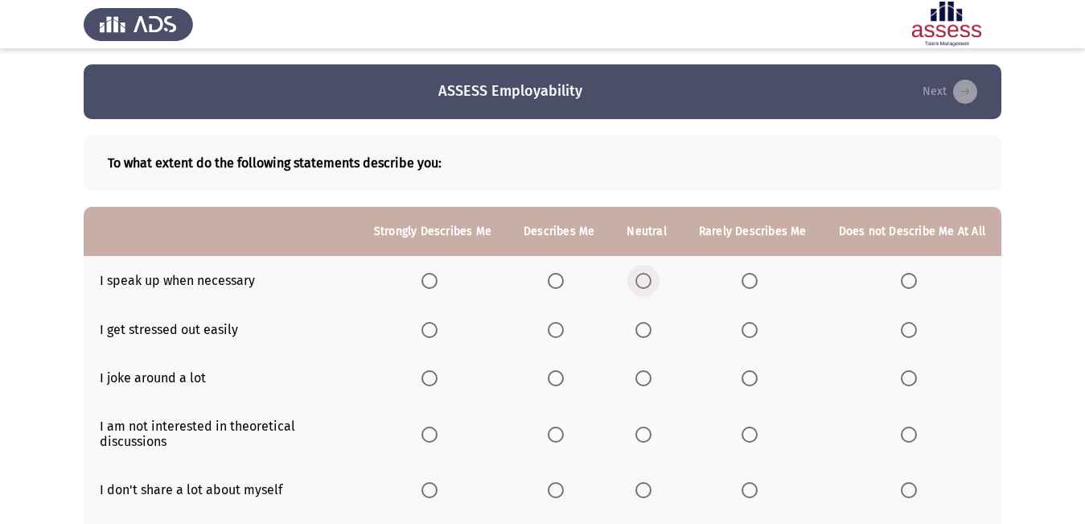
click at [648, 278] on span "Select an option" at bounding box center [643, 281] width 16 height 16
click at [648, 278] on input "Select an option" at bounding box center [643, 281] width 16 height 16
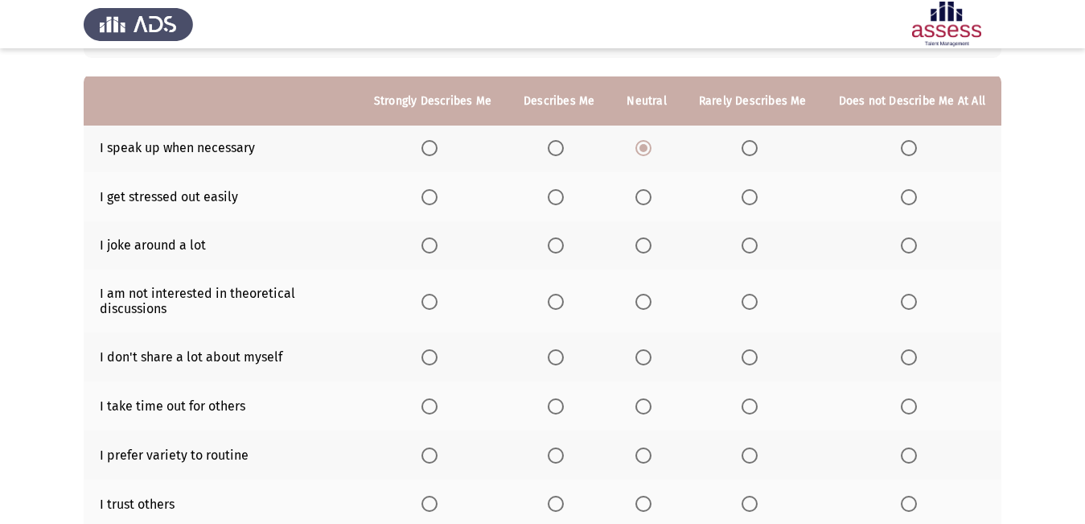
scroll to position [161, 0]
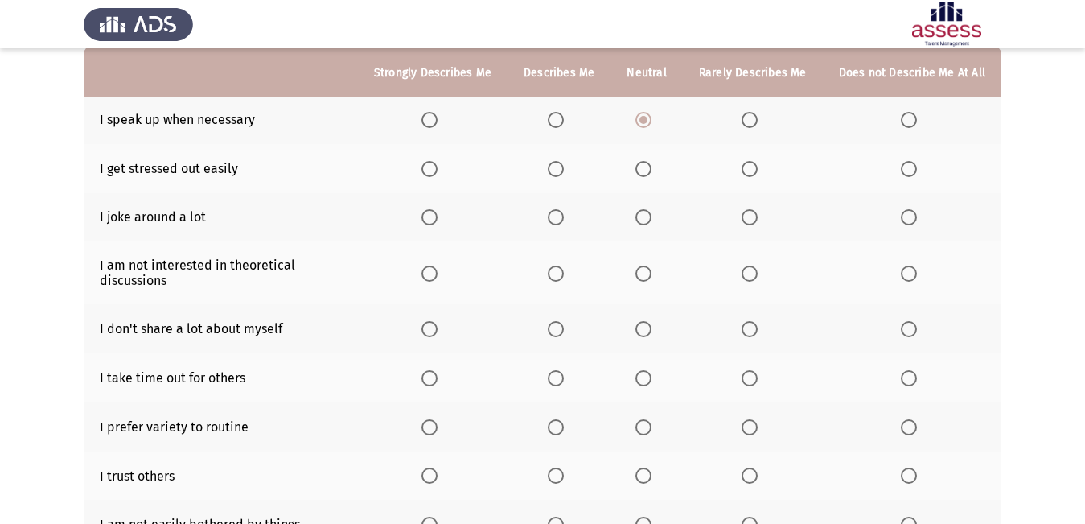
click at [758, 167] on span "Select an option" at bounding box center [750, 169] width 16 height 16
click at [758, 167] on input "Select an option" at bounding box center [750, 169] width 16 height 16
click at [648, 219] on span "Select an option" at bounding box center [643, 217] width 16 height 16
click at [648, 219] on input "Select an option" at bounding box center [643, 217] width 16 height 16
click at [652, 277] on span "Select an option" at bounding box center [643, 273] width 16 height 16
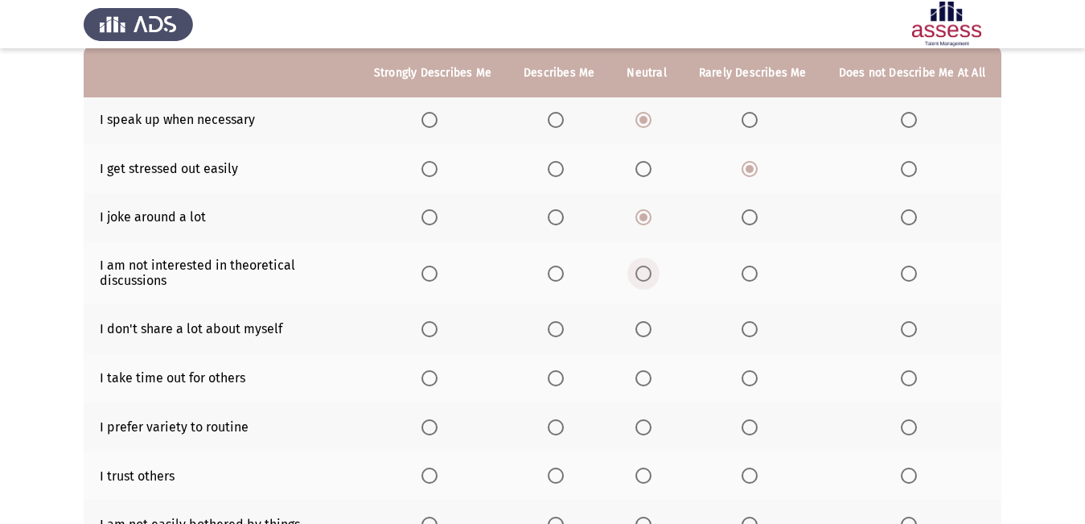
click at [652, 277] on input "Select an option" at bounding box center [643, 273] width 16 height 16
click at [646, 326] on span "Select an option" at bounding box center [643, 329] width 16 height 16
click at [646, 326] on input "Select an option" at bounding box center [643, 329] width 16 height 16
click at [752, 428] on span "Select an option" at bounding box center [750, 427] width 16 height 16
click at [752, 428] on input "Select an option" at bounding box center [750, 427] width 16 height 16
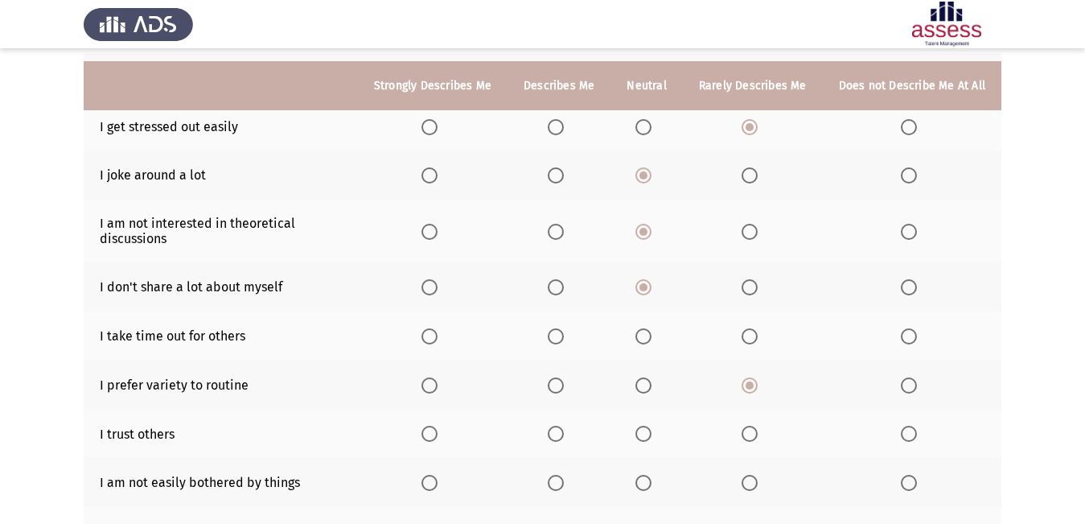
scroll to position [241, 0]
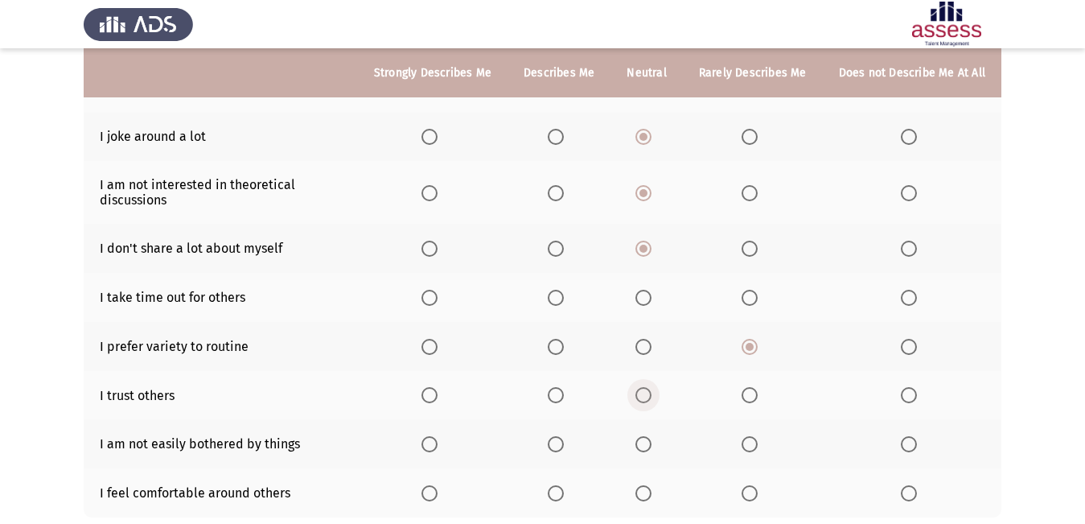
click at [652, 395] on span "Select an option" at bounding box center [643, 395] width 16 height 16
click at [652, 395] on input "Select an option" at bounding box center [643, 395] width 16 height 16
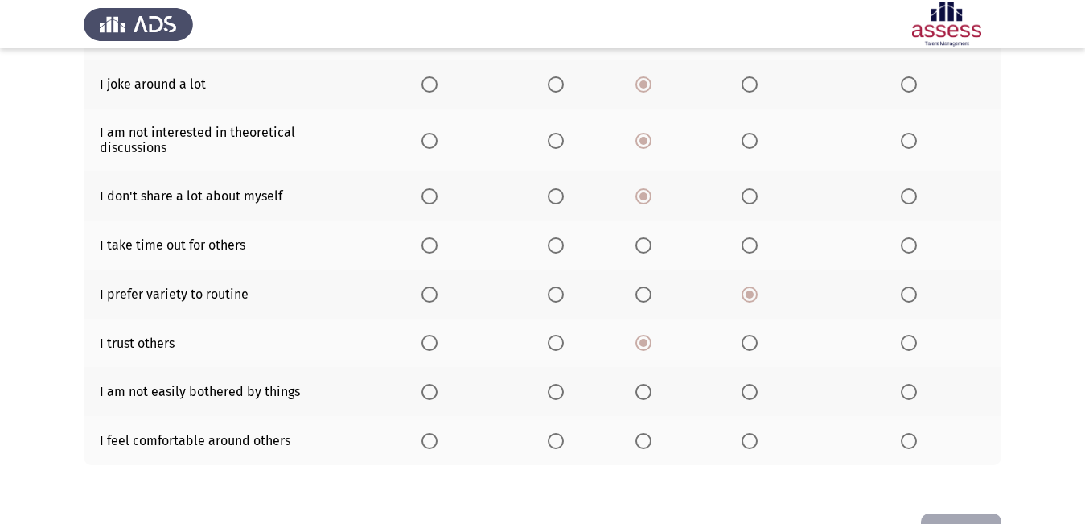
scroll to position [322, 0]
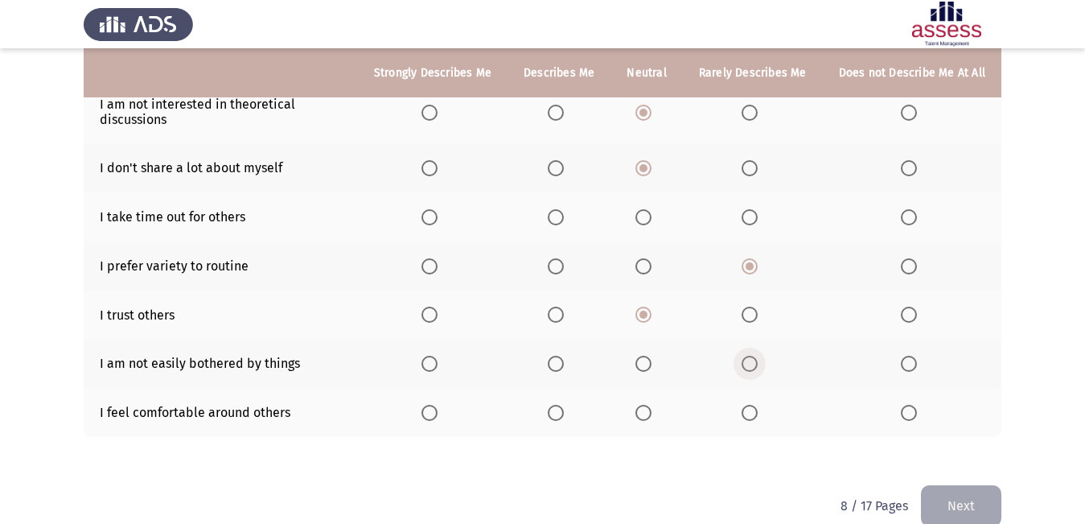
click at [755, 364] on span "Select an option" at bounding box center [750, 364] width 16 height 16
click at [755, 364] on input "Select an option" at bounding box center [750, 364] width 16 height 16
click at [658, 412] on label "Select an option" at bounding box center [646, 413] width 23 height 16
click at [652, 412] on input "Select an option" at bounding box center [643, 413] width 16 height 16
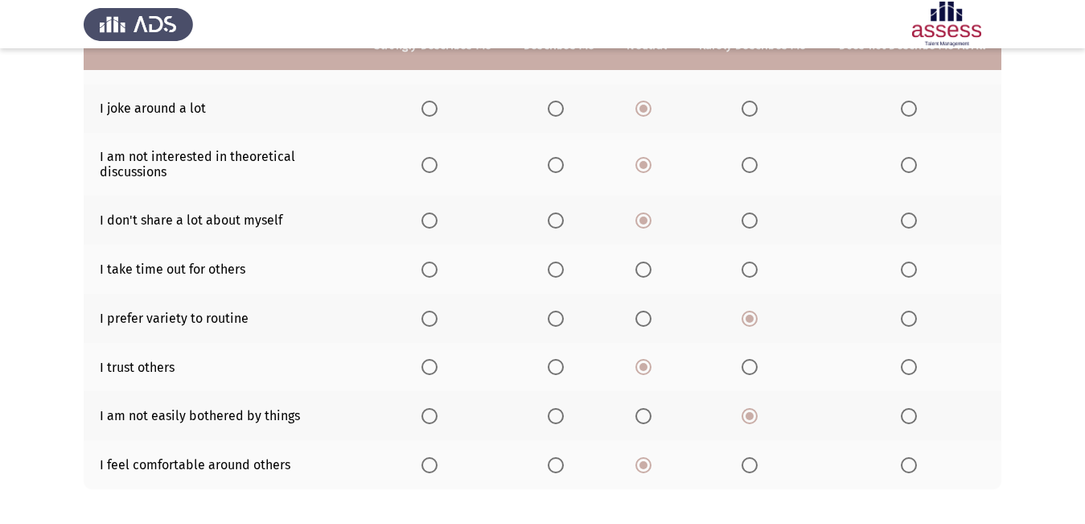
scroll to position [241, 0]
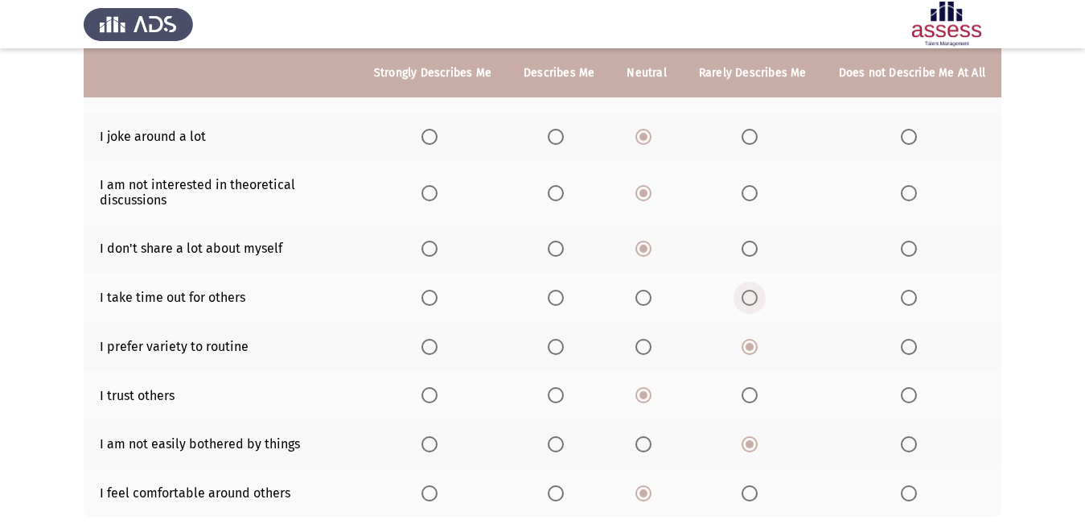
click at [753, 293] on span "Select an option" at bounding box center [750, 298] width 16 height 16
click at [753, 293] on input "Select an option" at bounding box center [750, 298] width 16 height 16
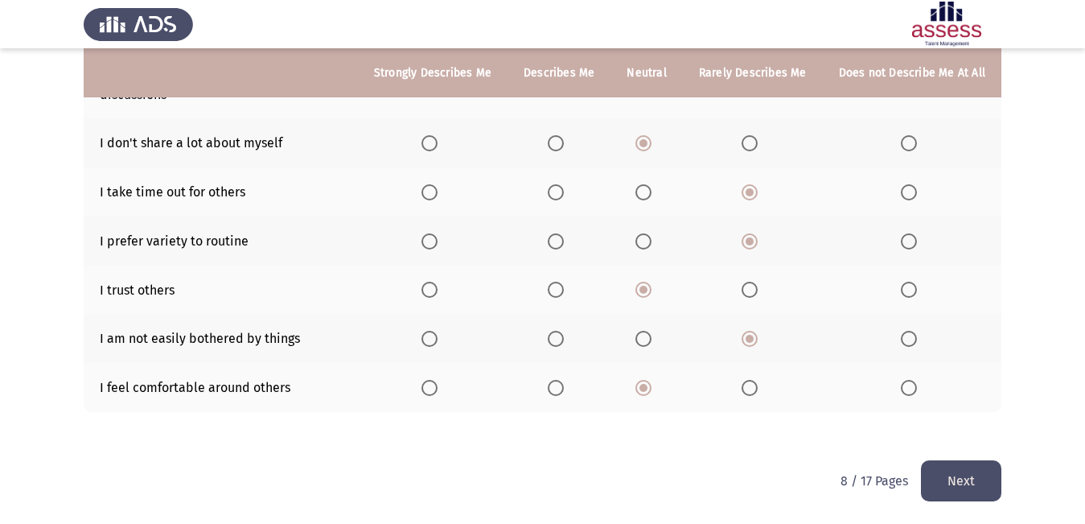
scroll to position [347, 0]
click at [950, 475] on button "Next" at bounding box center [961, 479] width 80 height 41
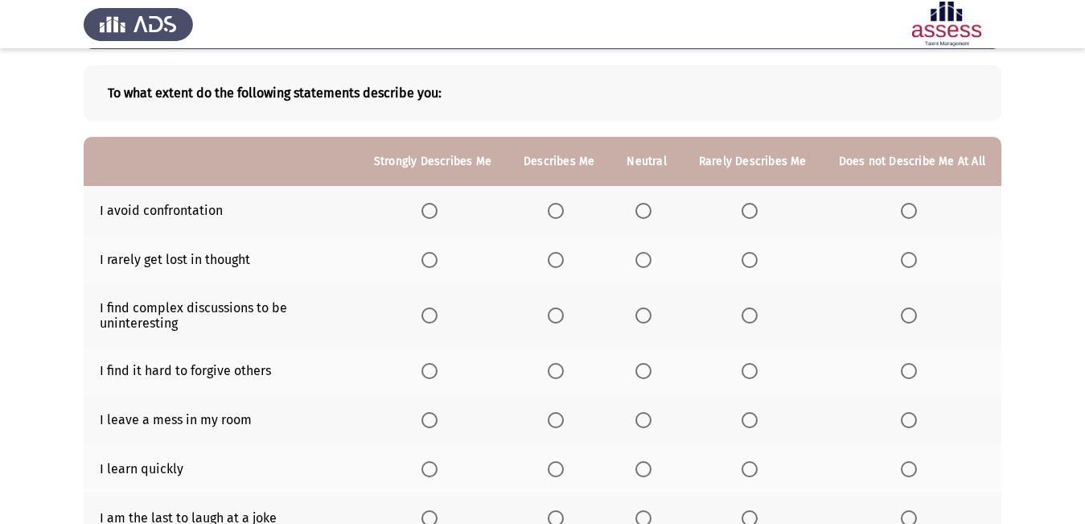
scroll to position [26, 0]
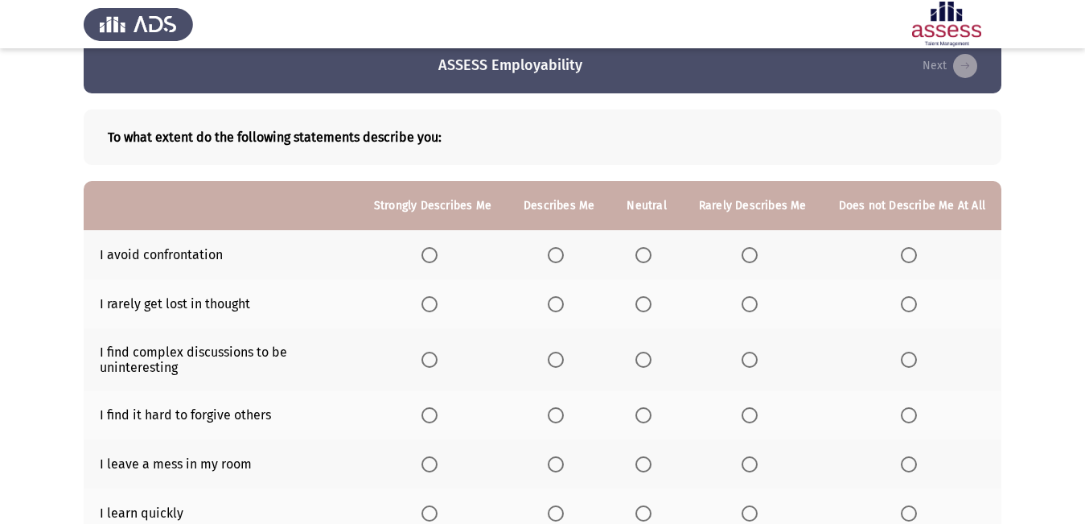
click at [651, 250] on span "Select an option" at bounding box center [643, 255] width 16 height 16
click at [651, 250] on input "Select an option" at bounding box center [643, 255] width 16 height 16
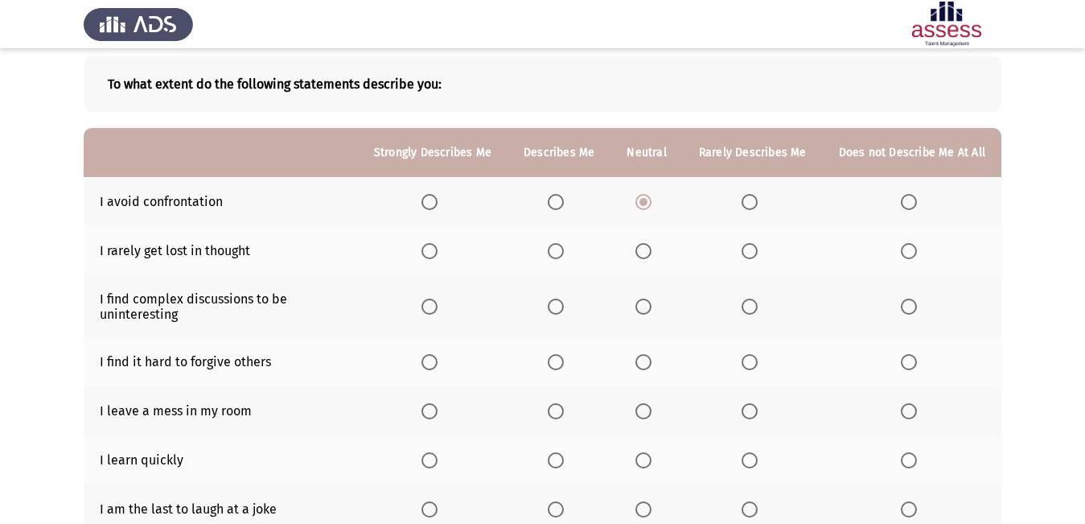
scroll to position [106, 0]
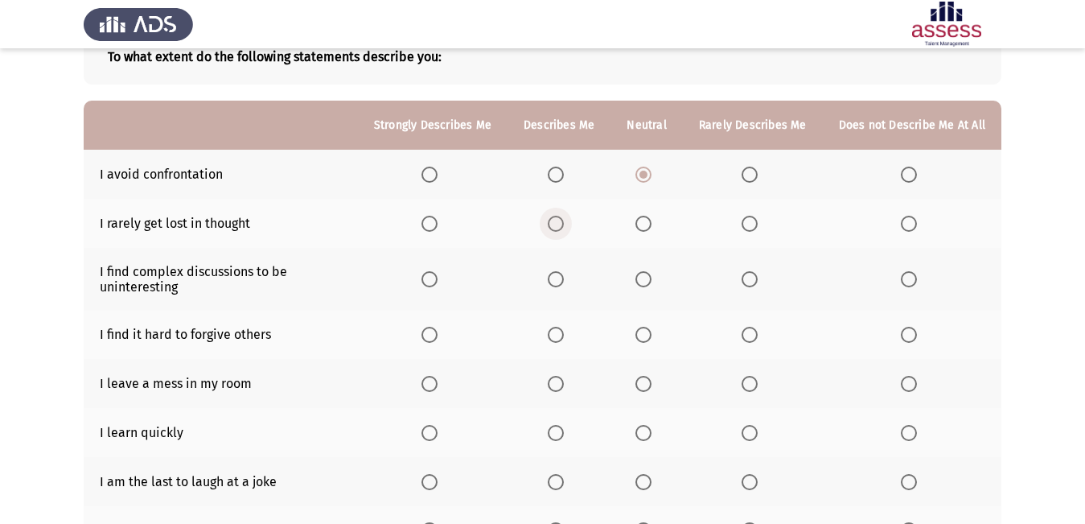
click at [553, 224] on span "Select an option" at bounding box center [556, 224] width 16 height 16
click at [553, 224] on input "Select an option" at bounding box center [556, 224] width 16 height 16
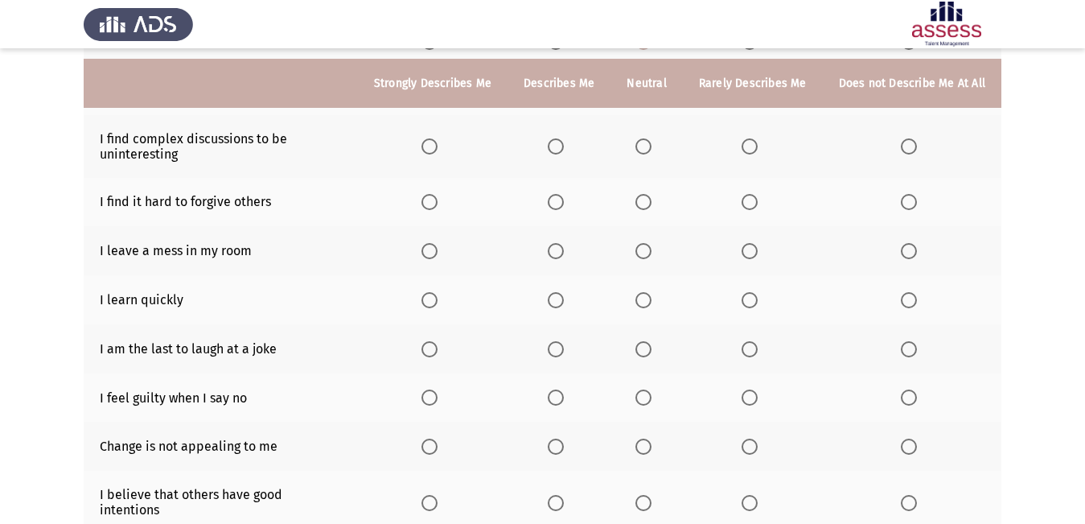
scroll to position [267, 0]
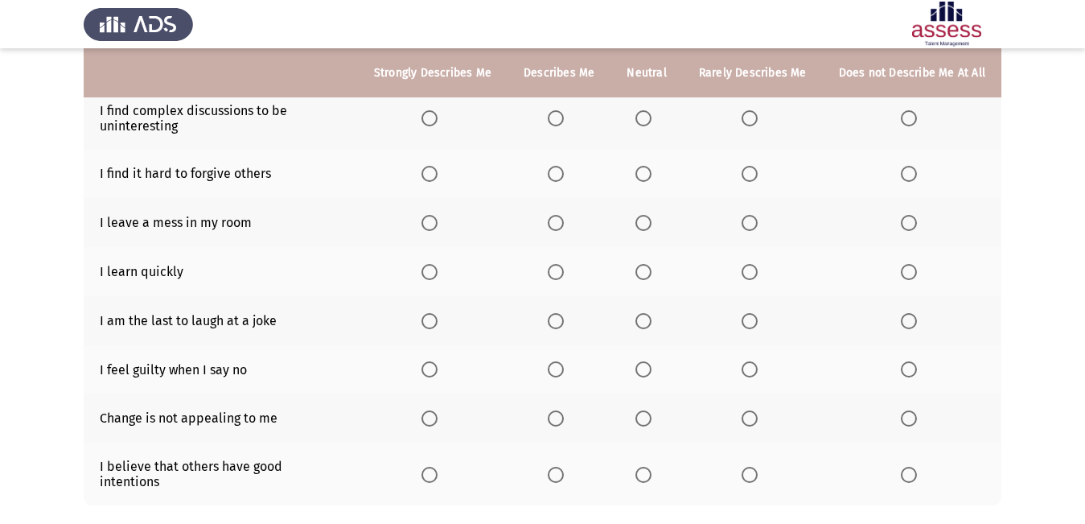
click at [745, 170] on span "Select an option" at bounding box center [750, 174] width 16 height 16
click at [745, 170] on input "Select an option" at bounding box center [750, 174] width 16 height 16
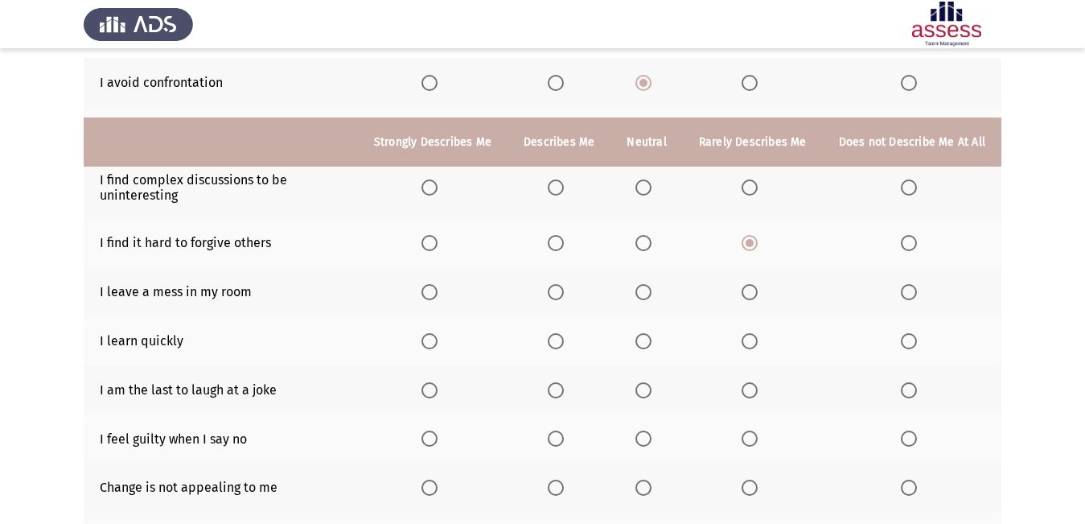
scroll to position [187, 0]
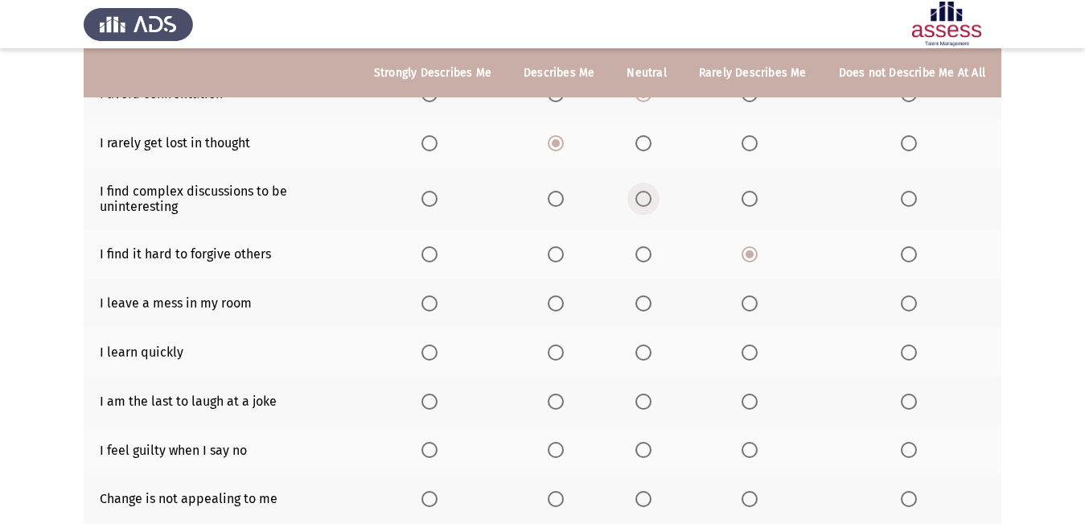
click at [652, 197] on span "Select an option" at bounding box center [643, 199] width 16 height 16
click at [652, 197] on input "Select an option" at bounding box center [643, 199] width 16 height 16
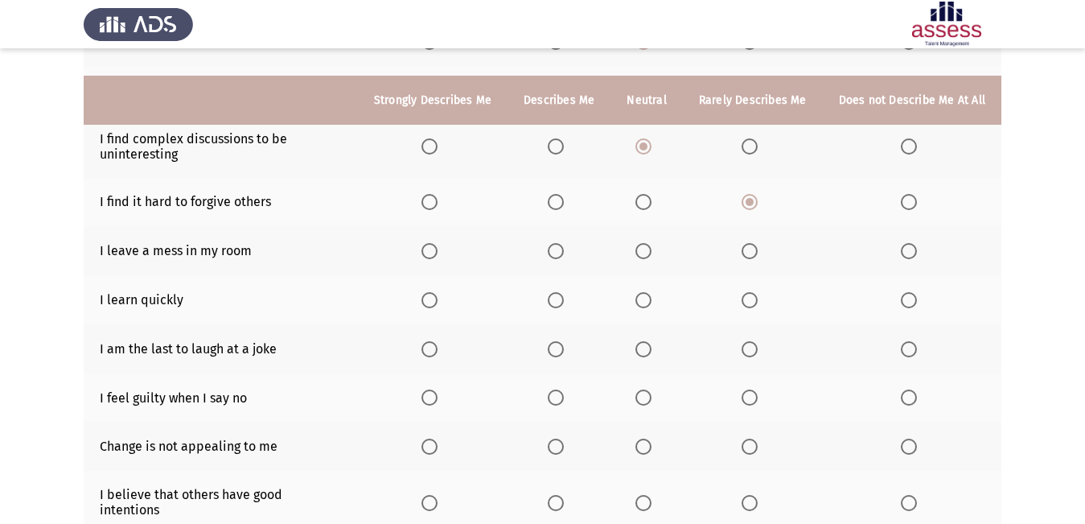
scroll to position [267, 0]
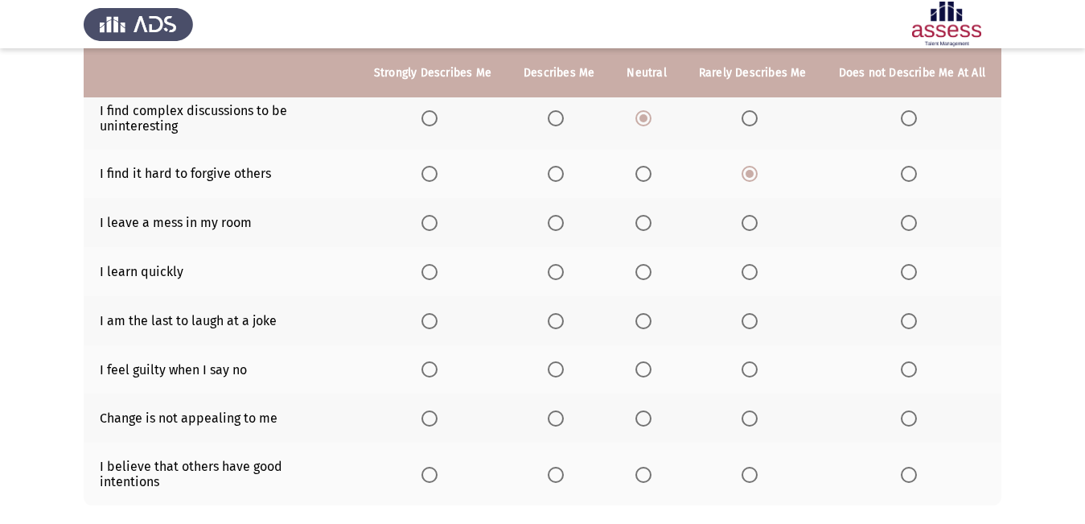
click at [557, 221] on span "Select an option" at bounding box center [556, 223] width 16 height 16
click at [557, 221] on input "Select an option" at bounding box center [556, 223] width 16 height 16
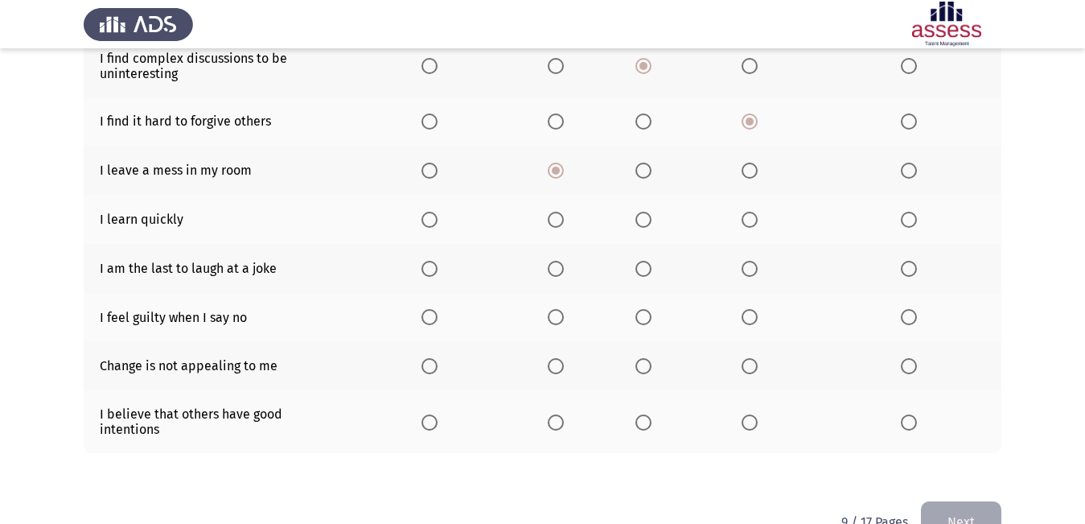
scroll to position [347, 0]
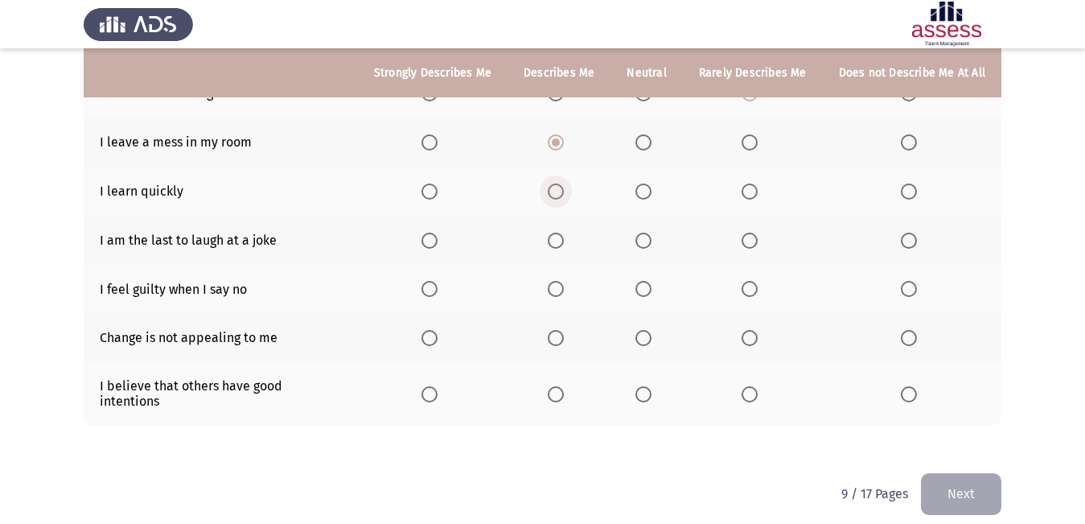
click at [564, 187] on span "Select an option" at bounding box center [556, 191] width 16 height 16
click at [564, 187] on input "Select an option" at bounding box center [556, 191] width 16 height 16
click at [652, 244] on span "Select an option" at bounding box center [643, 240] width 16 height 16
click at [652, 244] on input "Select an option" at bounding box center [643, 240] width 16 height 16
click at [562, 287] on span "Select an option" at bounding box center [556, 289] width 16 height 16
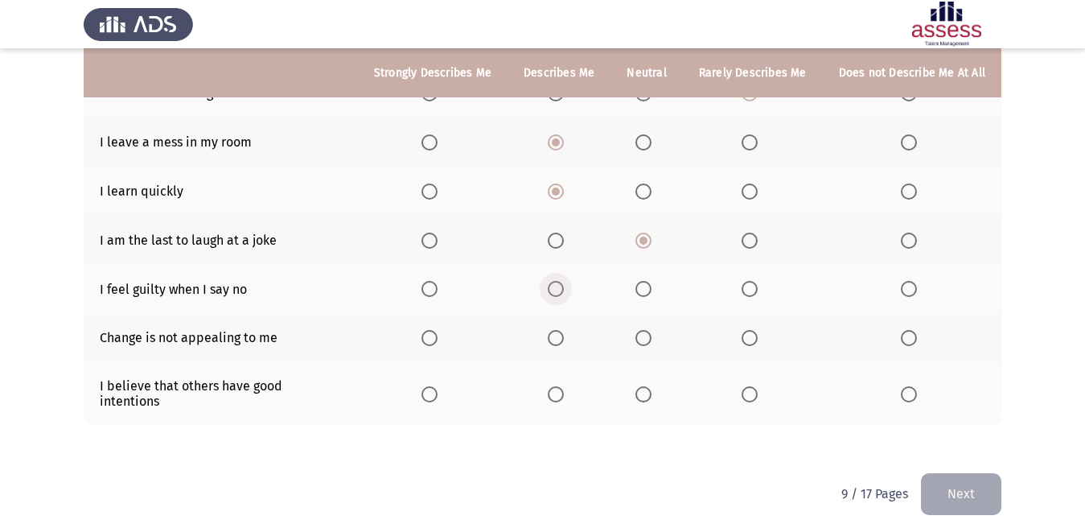
click at [562, 287] on input "Select an option" at bounding box center [556, 289] width 16 height 16
click at [652, 338] on span "Select an option" at bounding box center [643, 338] width 16 height 16
click at [652, 338] on input "Select an option" at bounding box center [643, 338] width 16 height 16
click at [650, 387] on span "Select an option" at bounding box center [643, 394] width 16 height 16
click at [650, 387] on input "Select an option" at bounding box center [643, 394] width 16 height 16
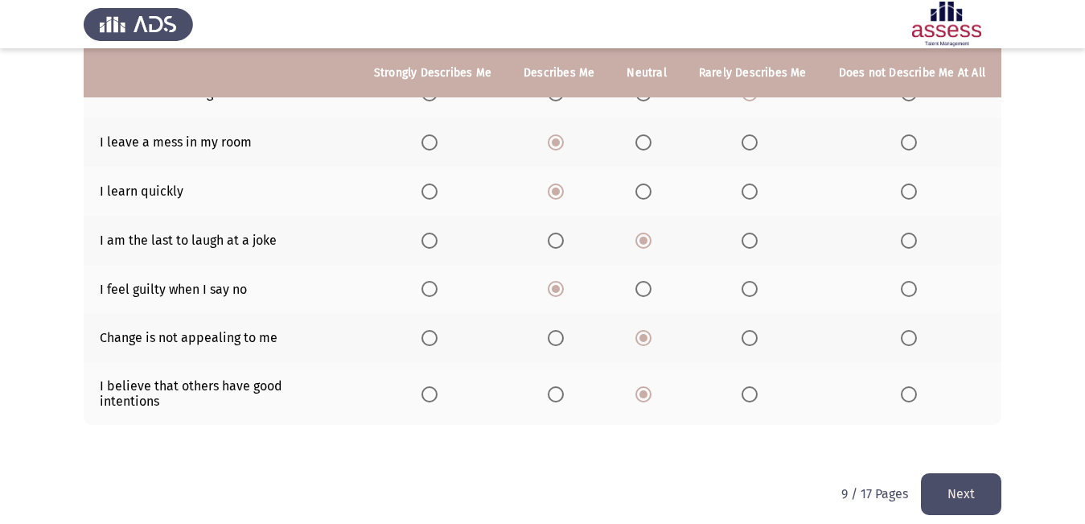
click at [946, 487] on button "Next" at bounding box center [961, 493] width 80 height 41
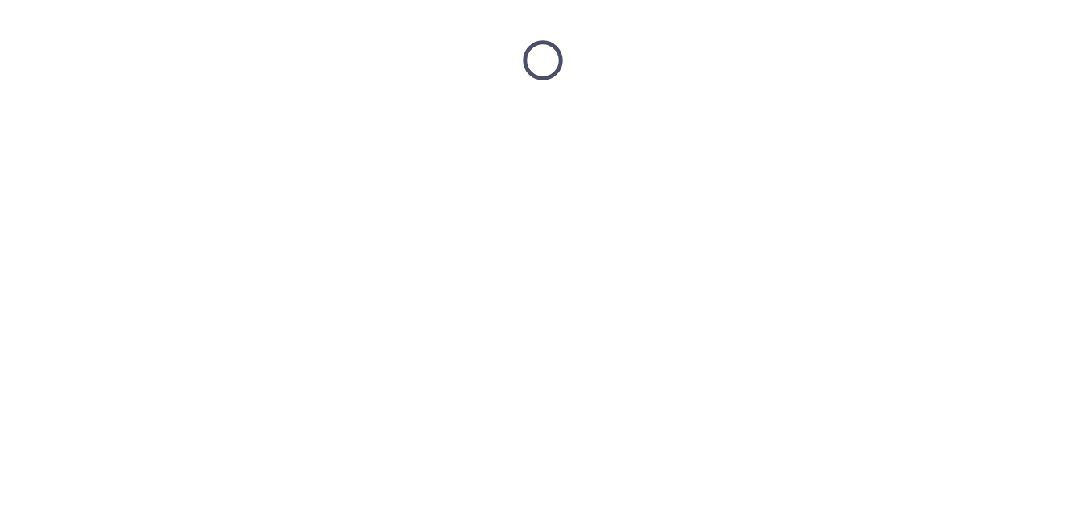
scroll to position [0, 0]
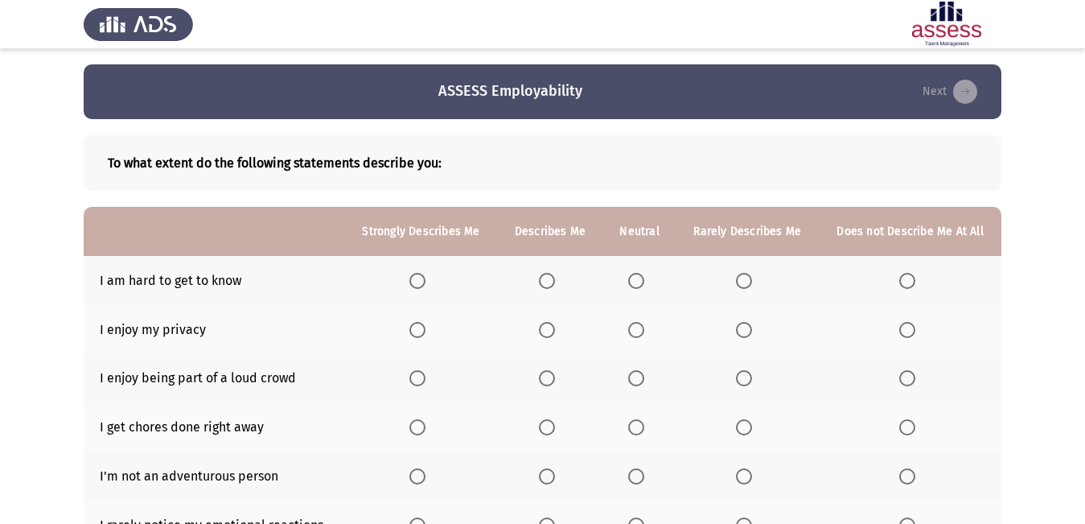
click at [751, 277] on span "Select an option" at bounding box center [744, 281] width 16 height 16
click at [751, 277] on input "Select an option" at bounding box center [744, 281] width 16 height 16
click at [542, 330] on span "Select an option" at bounding box center [547, 330] width 16 height 16
click at [542, 330] on input "Select an option" at bounding box center [547, 330] width 16 height 16
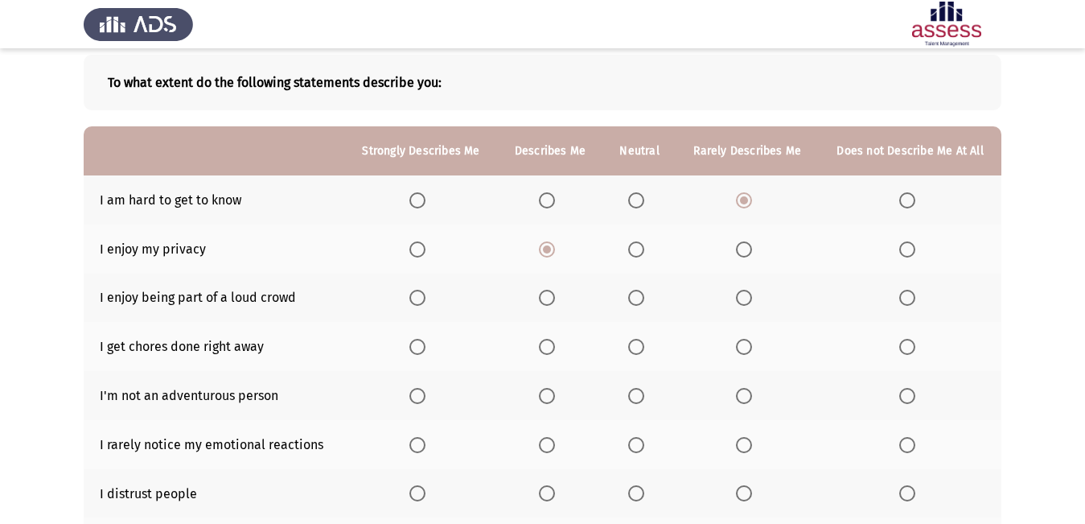
click at [638, 294] on span "Select an option" at bounding box center [636, 298] width 16 height 16
click at [638, 294] on input "Select an option" at bounding box center [636, 298] width 16 height 16
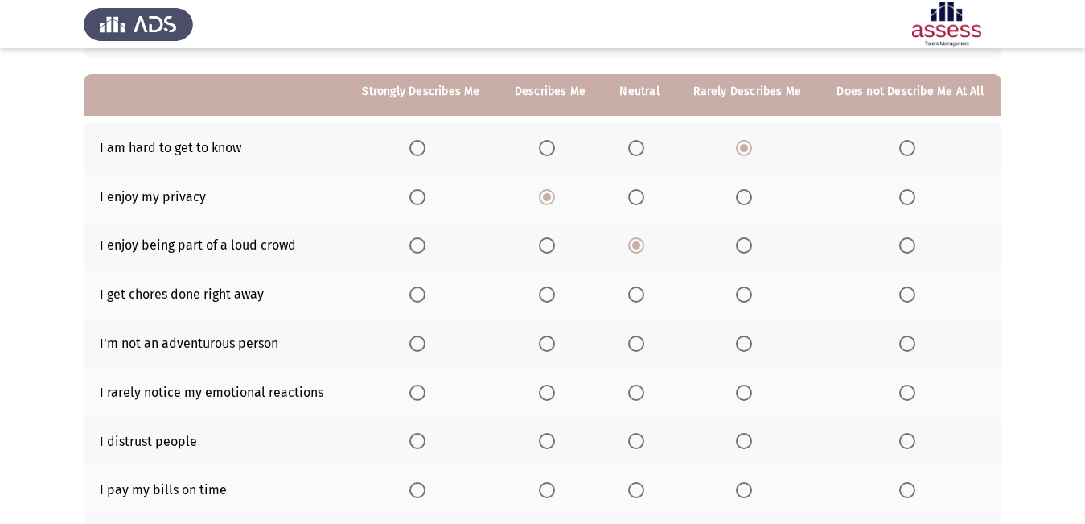
scroll to position [161, 0]
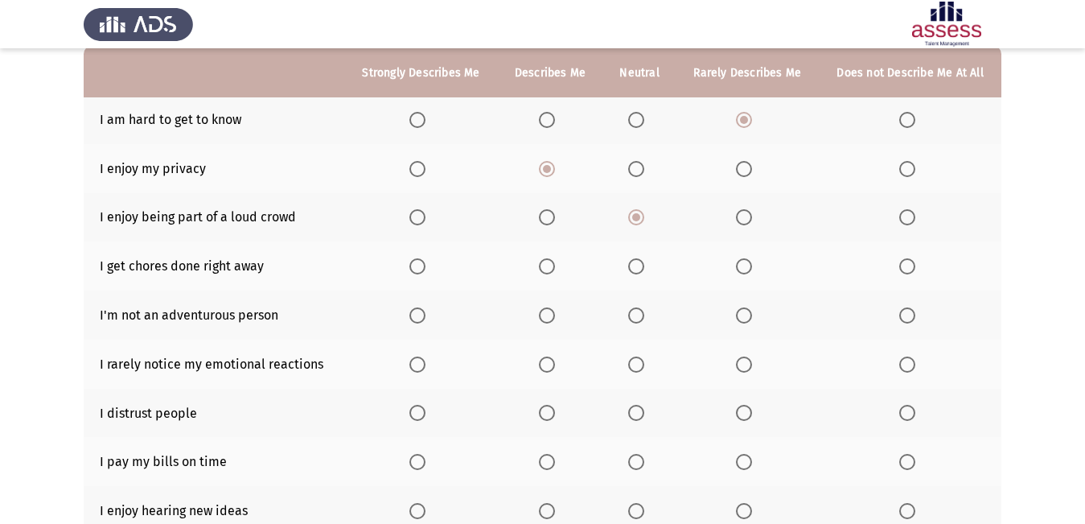
click at [750, 270] on span "Select an option" at bounding box center [744, 266] width 16 height 16
click at [750, 270] on input "Select an option" at bounding box center [744, 266] width 16 height 16
click at [635, 315] on span "Select an option" at bounding box center [636, 315] width 16 height 16
click at [635, 315] on input "Select an option" at bounding box center [636, 315] width 16 height 16
click at [638, 360] on span "Select an option" at bounding box center [636, 364] width 16 height 16
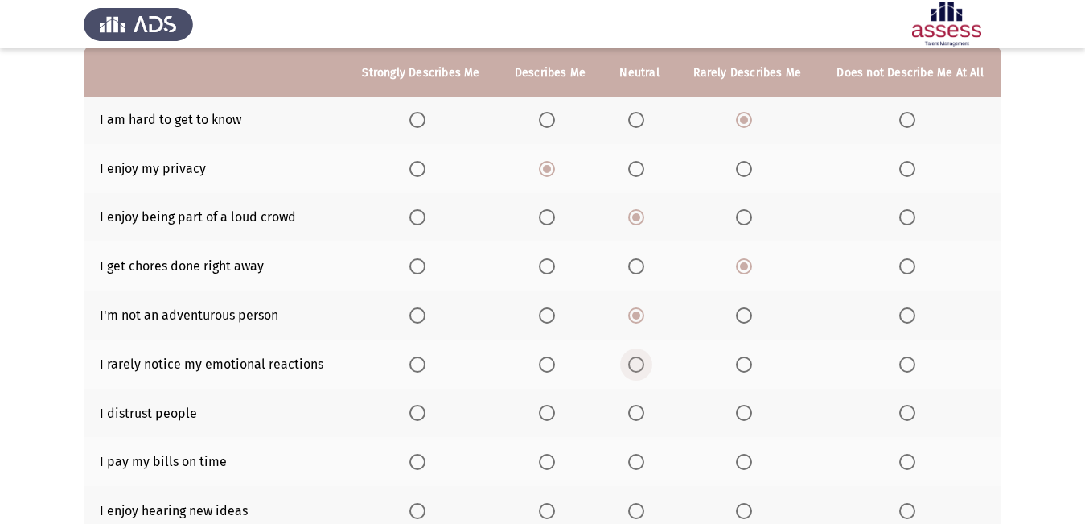
click at [638, 360] on input "Select an option" at bounding box center [636, 364] width 16 height 16
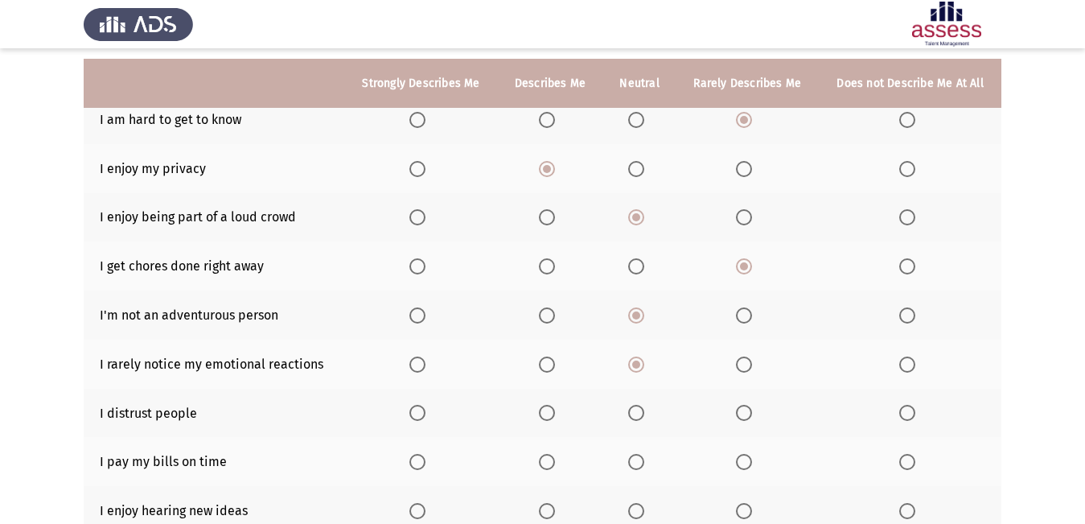
scroll to position [241, 0]
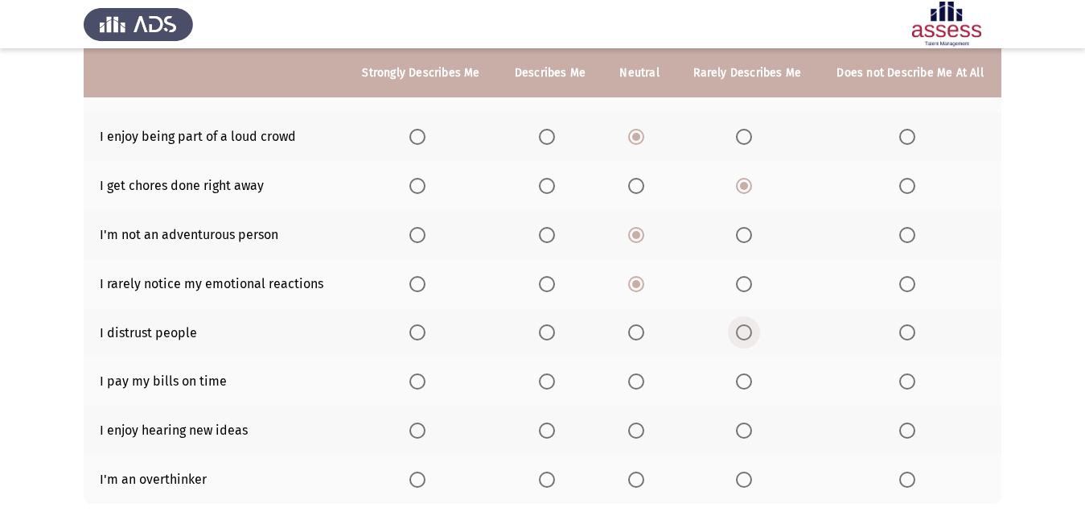
click at [743, 332] on span "Select an option" at bounding box center [744, 332] width 16 height 16
click at [743, 332] on input "Select an option" at bounding box center [744, 332] width 16 height 16
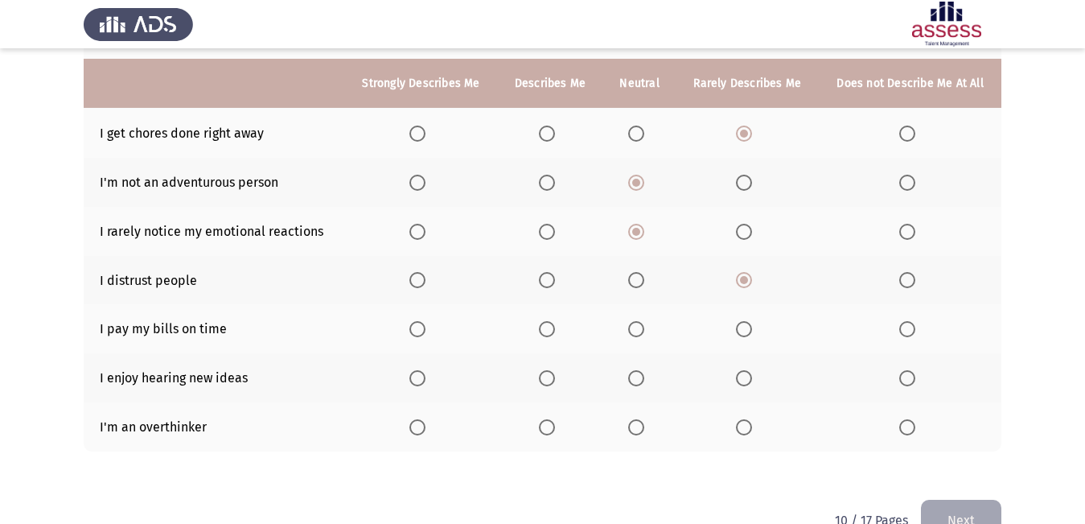
scroll to position [322, 0]
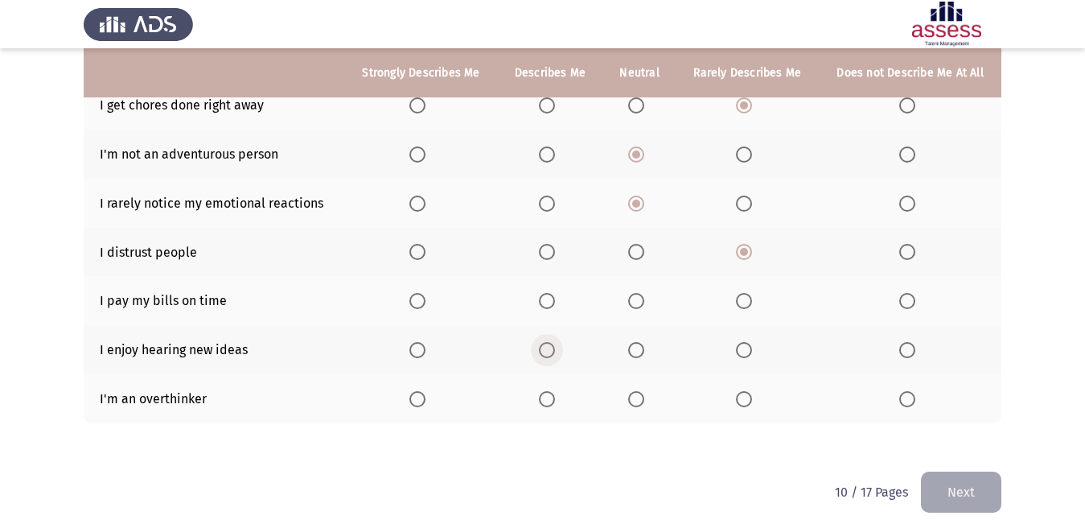
click at [553, 358] on span "Select an option" at bounding box center [547, 350] width 16 height 16
click at [553, 358] on input "Select an option" at bounding box center [547, 350] width 16 height 16
click at [546, 401] on span "Select an option" at bounding box center [547, 399] width 16 height 16
click at [546, 401] on input "Select an option" at bounding box center [547, 399] width 16 height 16
click at [636, 301] on span "Select an option" at bounding box center [636, 301] width 0 height 0
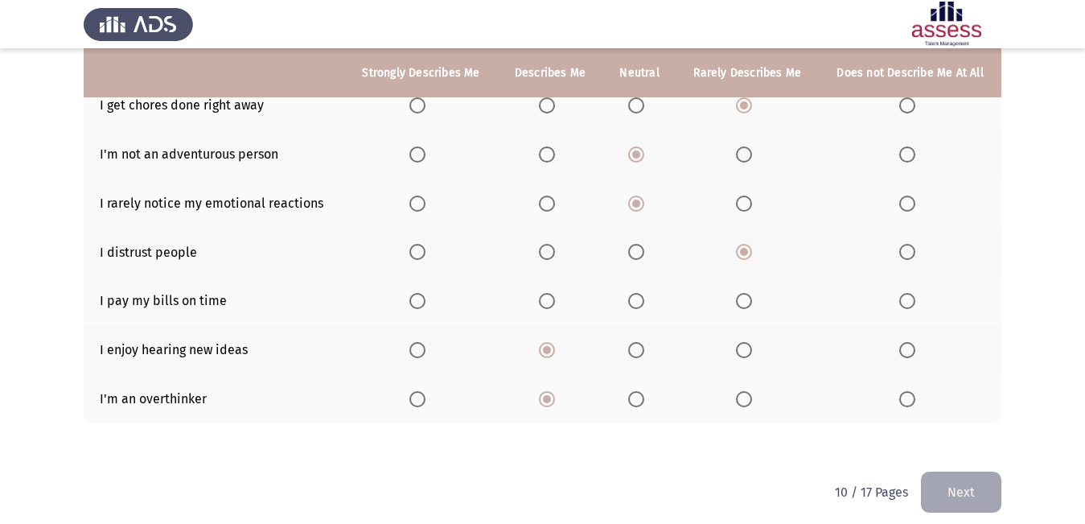
click at [636, 300] on input "Select an option" at bounding box center [636, 301] width 16 height 16
click at [932, 483] on button "Next" at bounding box center [961, 491] width 80 height 41
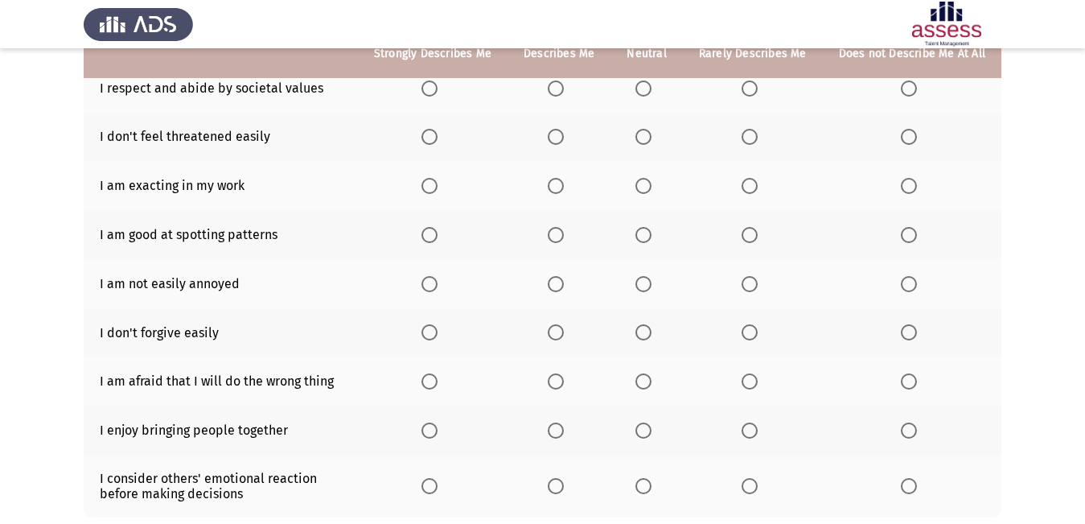
scroll to position [161, 0]
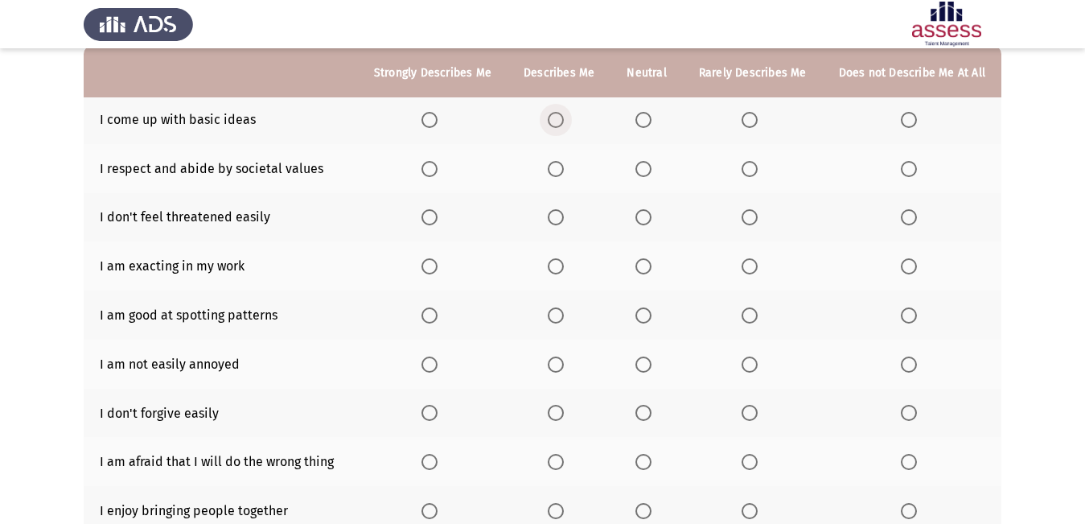
click at [559, 119] on span "Select an option" at bounding box center [556, 120] width 16 height 16
click at [559, 119] on input "Select an option" at bounding box center [556, 120] width 16 height 16
click at [645, 167] on span "Select an option" at bounding box center [643, 169] width 16 height 16
click at [645, 167] on input "Select an option" at bounding box center [643, 169] width 16 height 16
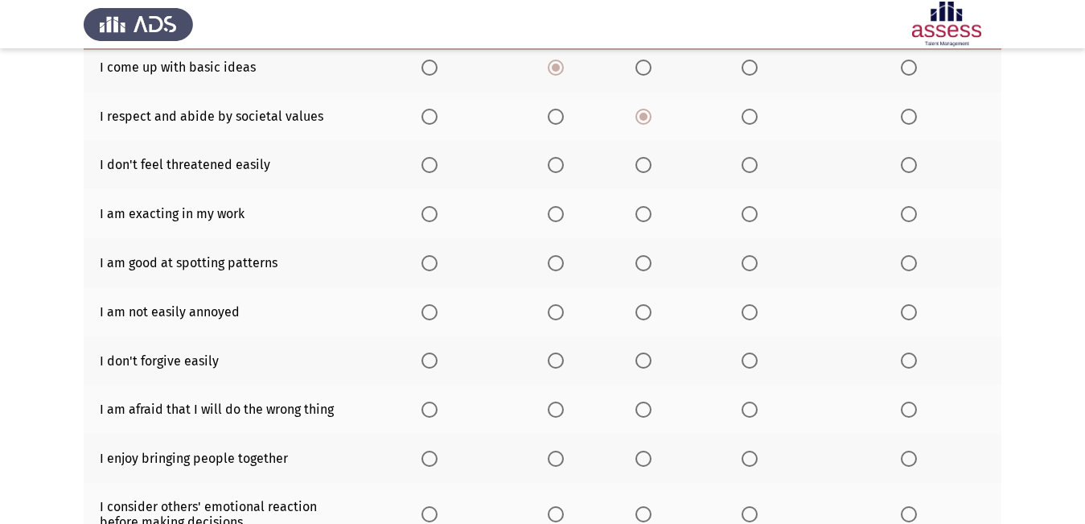
scroll to position [241, 0]
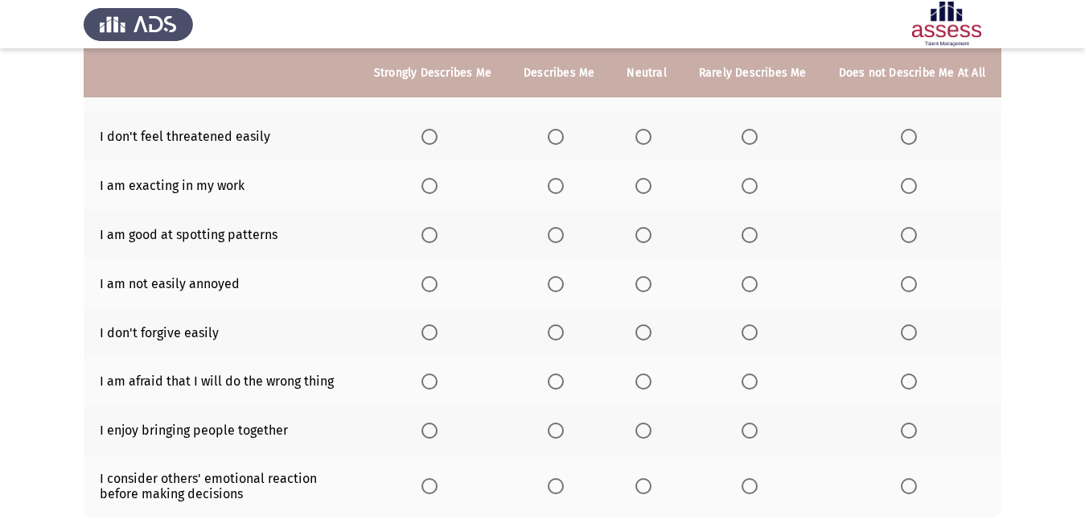
click at [652, 129] on span "Select an option" at bounding box center [643, 137] width 16 height 16
click at [652, 129] on input "Select an option" at bounding box center [643, 137] width 16 height 16
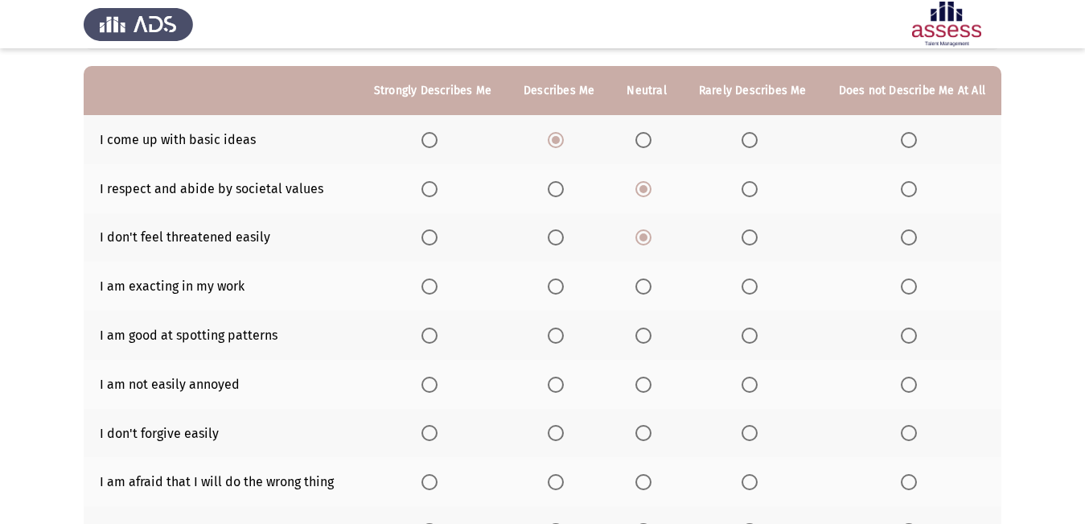
scroll to position [187, 0]
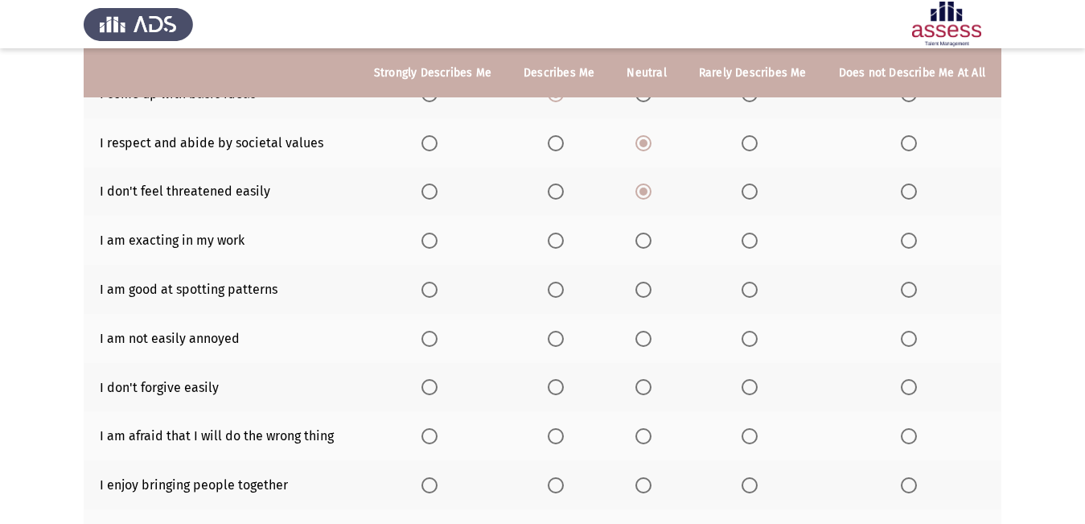
click at [560, 241] on span "Select an option" at bounding box center [556, 240] width 16 height 16
click at [560, 241] on input "Select an option" at bounding box center [556, 240] width 16 height 16
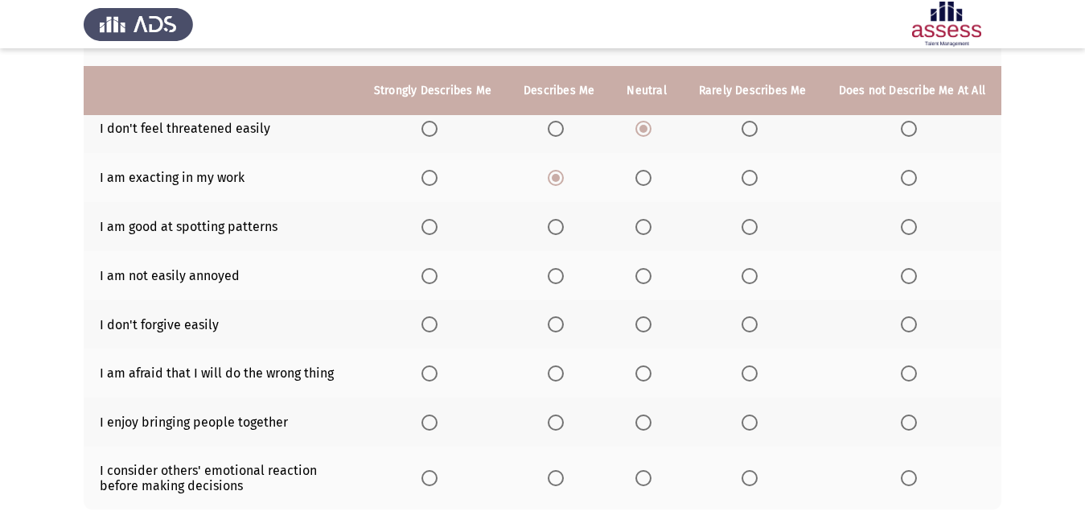
scroll to position [267, 0]
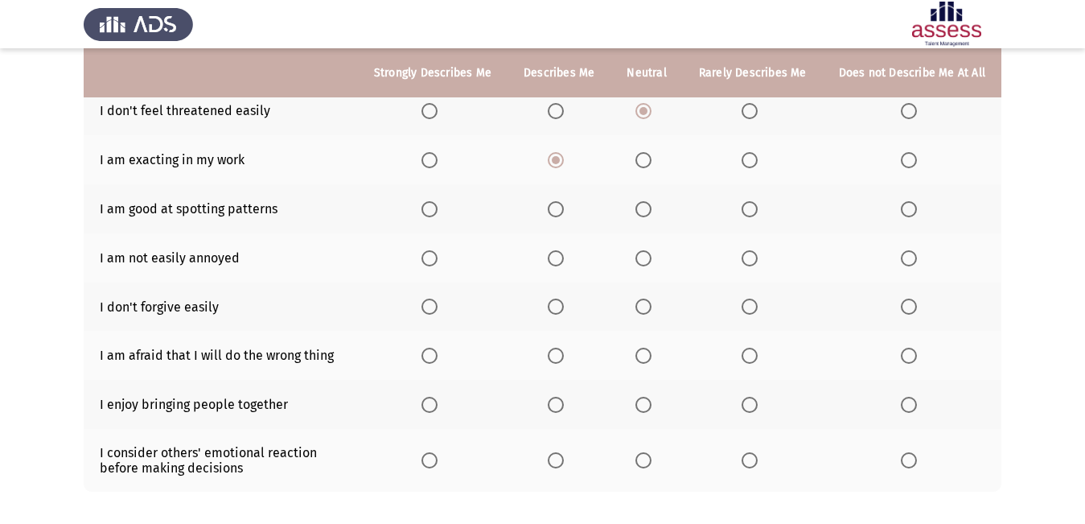
click at [564, 207] on span "Select an option" at bounding box center [556, 209] width 16 height 16
click at [564, 207] on input "Select an option" at bounding box center [556, 209] width 16 height 16
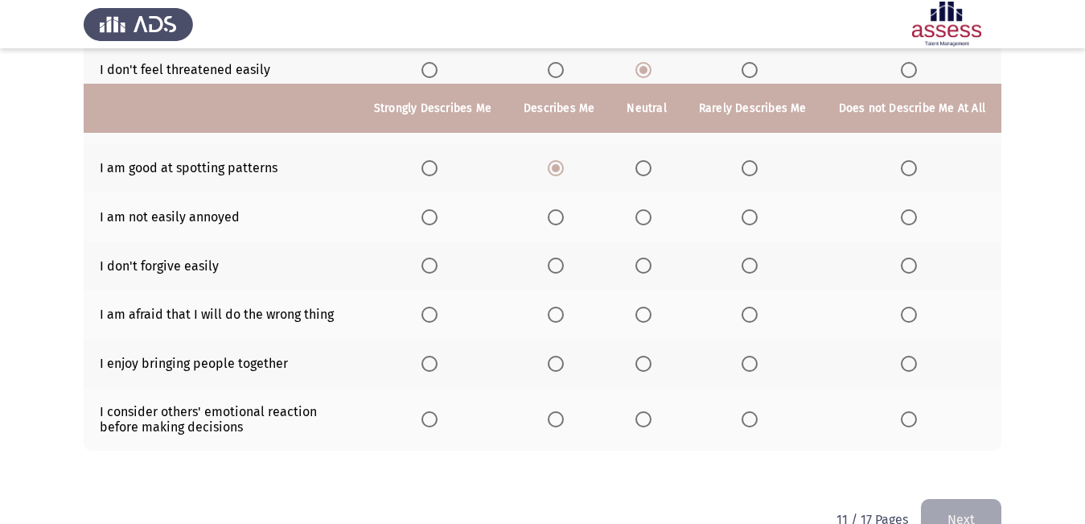
scroll to position [347, 0]
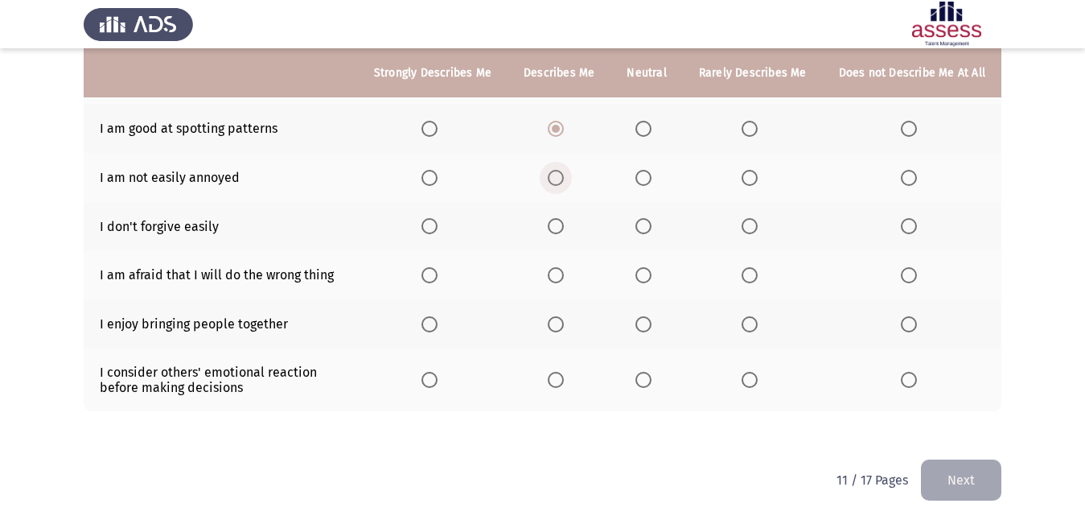
click at [564, 179] on span "Select an option" at bounding box center [556, 178] width 16 height 16
click at [564, 179] on input "Select an option" at bounding box center [556, 178] width 16 height 16
click at [652, 280] on span "Select an option" at bounding box center [643, 275] width 16 height 16
click at [652, 280] on input "Select an option" at bounding box center [643, 275] width 16 height 16
click at [564, 319] on span "Select an option" at bounding box center [556, 324] width 16 height 16
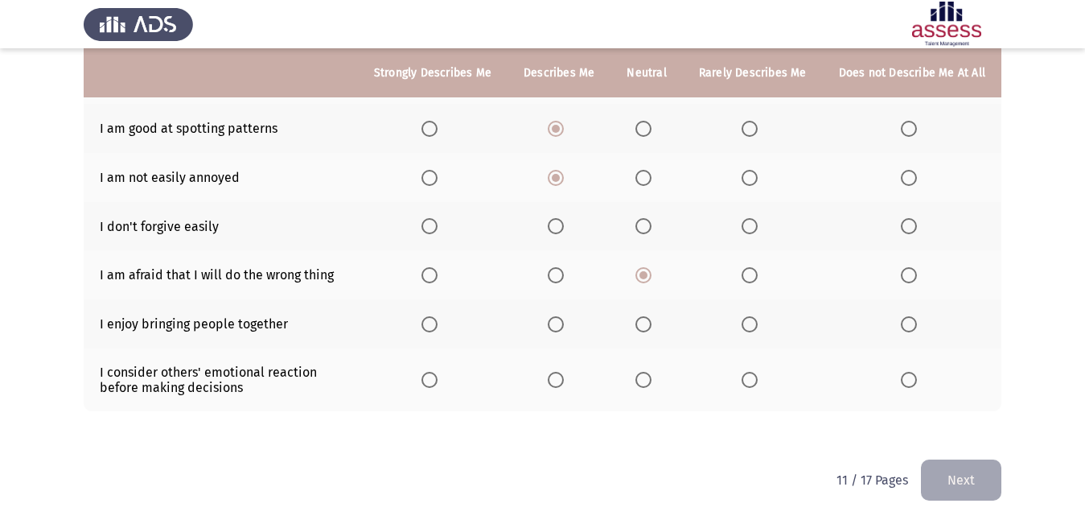
click at [564, 319] on input "Select an option" at bounding box center [556, 324] width 16 height 16
click at [651, 380] on span "Select an option" at bounding box center [643, 380] width 16 height 16
click at [651, 380] on input "Select an option" at bounding box center [643, 380] width 16 height 16
click at [646, 224] on span "Select an option" at bounding box center [643, 226] width 16 height 16
click at [646, 224] on input "Select an option" at bounding box center [643, 226] width 16 height 16
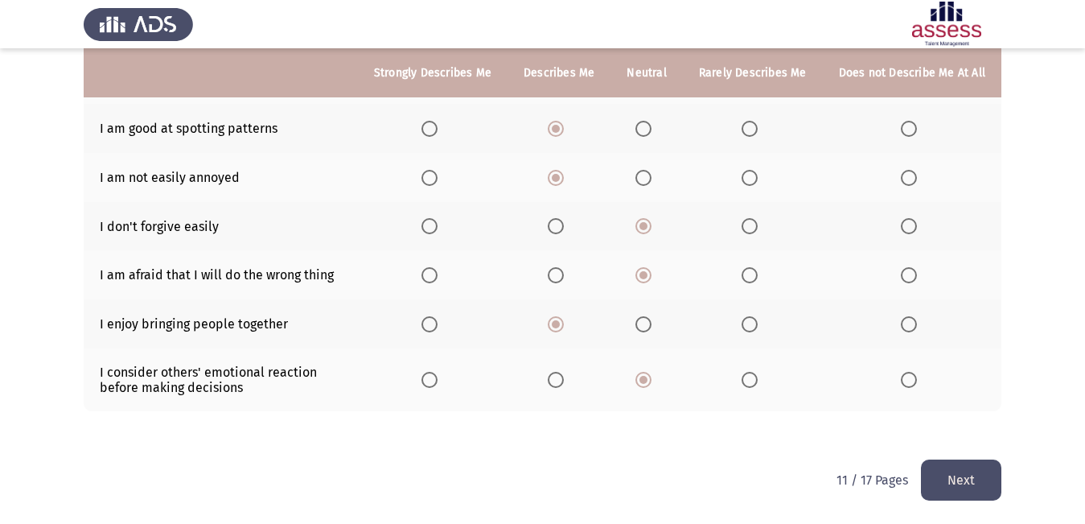
click at [988, 460] on button "Next" at bounding box center [961, 479] width 80 height 41
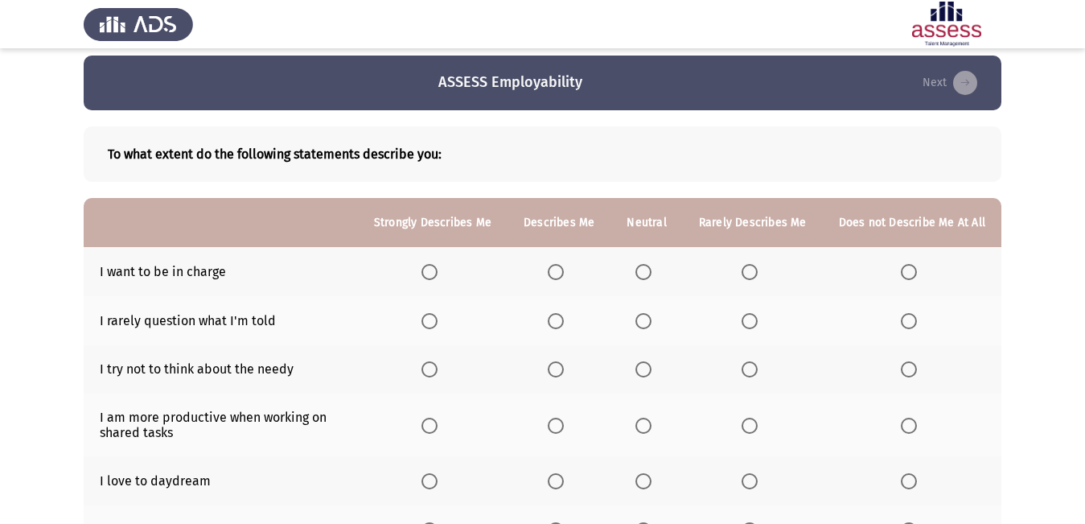
scroll to position [0, 0]
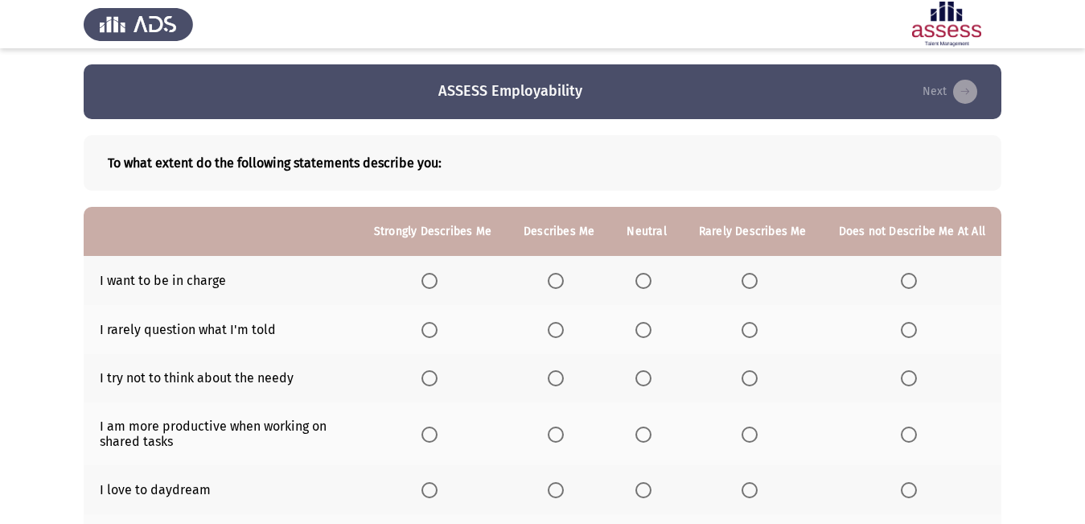
click at [553, 278] on th at bounding box center [559, 280] width 103 height 49
click at [570, 282] on label "Select an option" at bounding box center [559, 281] width 23 height 16
click at [564, 282] on input "Select an option" at bounding box center [556, 281] width 16 height 16
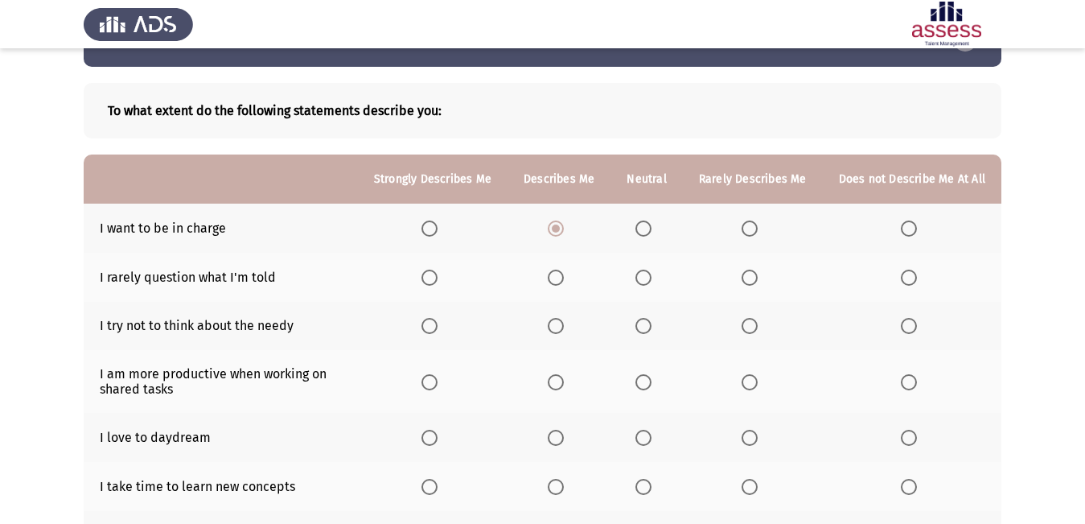
scroll to position [80, 0]
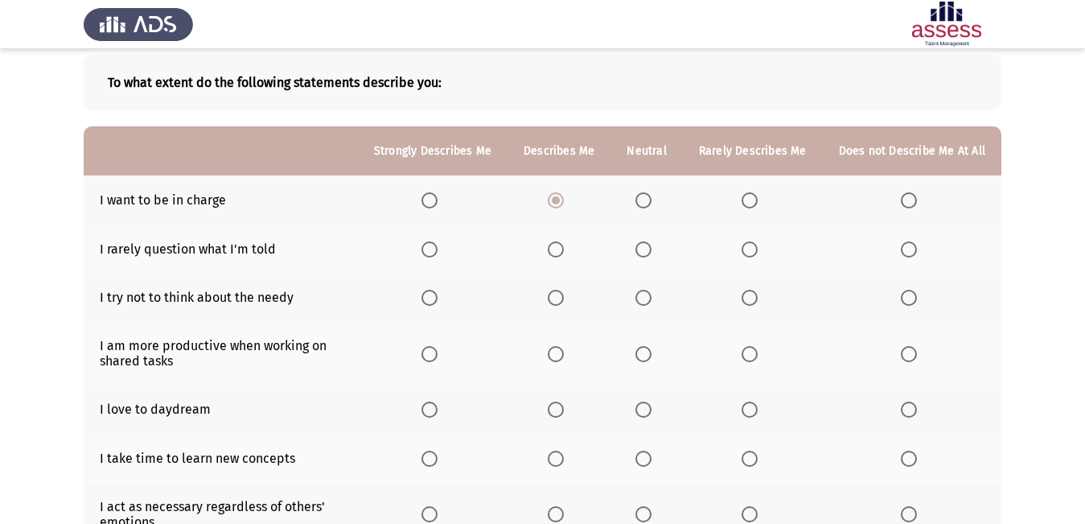
click at [564, 253] on span "Select an option" at bounding box center [556, 249] width 16 height 16
click at [564, 253] on input "Select an option" at bounding box center [556, 249] width 16 height 16
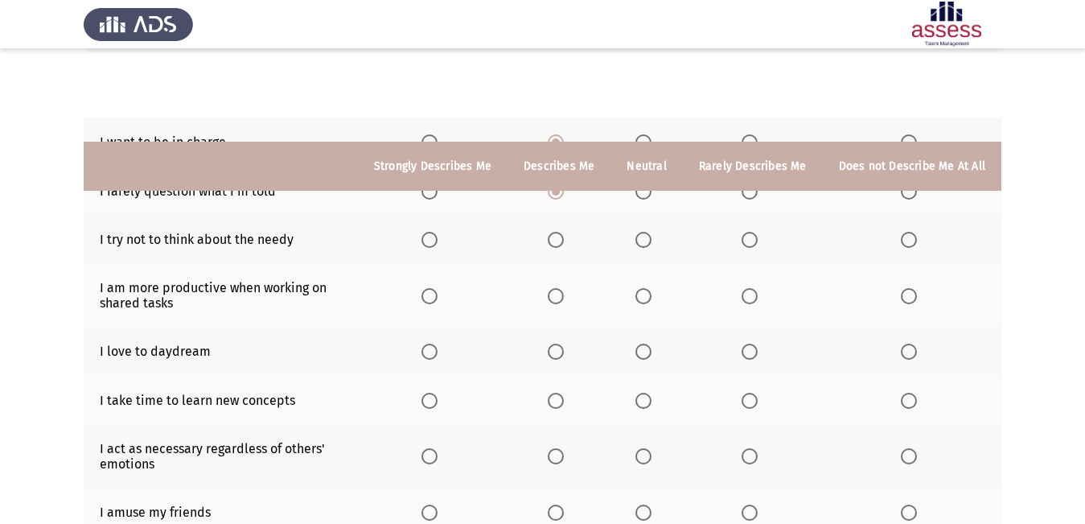
scroll to position [241, 0]
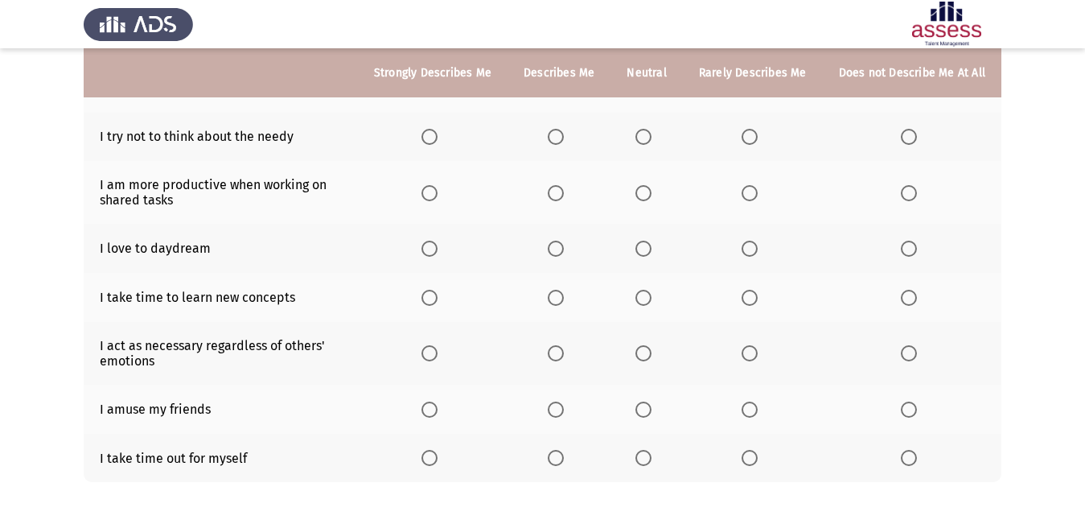
click at [648, 135] on span "Select an option" at bounding box center [643, 137] width 16 height 16
click at [648, 135] on input "Select an option" at bounding box center [643, 137] width 16 height 16
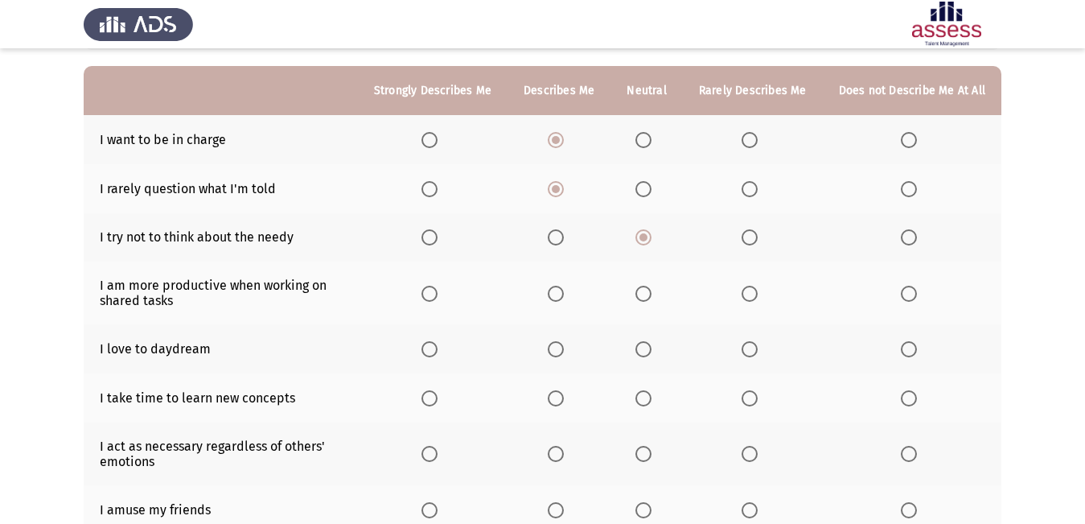
scroll to position [312, 0]
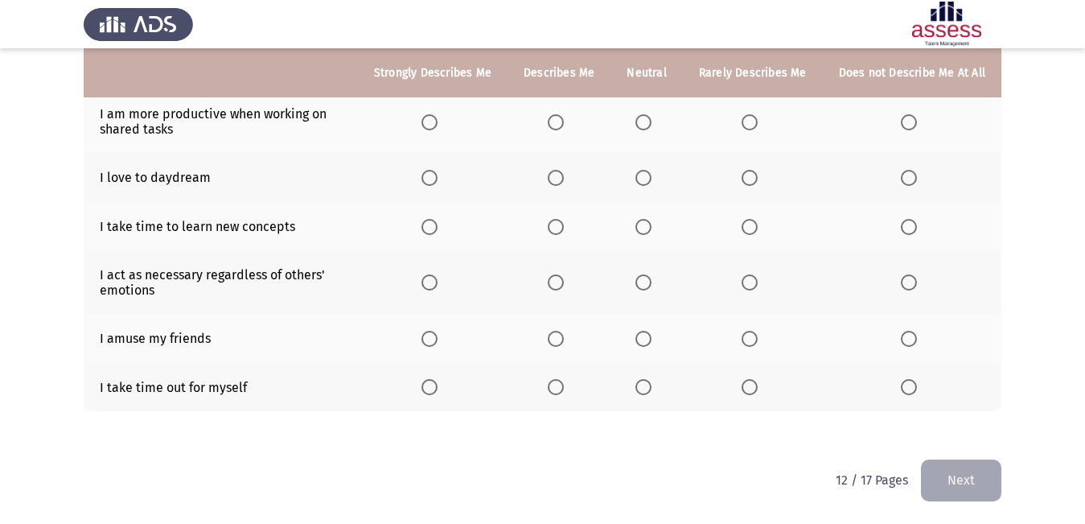
click at [559, 125] on span "Select an option" at bounding box center [556, 122] width 16 height 16
click at [559, 125] on input "Select an option" at bounding box center [556, 122] width 16 height 16
click at [561, 183] on span "Select an option" at bounding box center [556, 178] width 16 height 16
click at [561, 183] on input "Select an option" at bounding box center [556, 178] width 16 height 16
click at [561, 224] on span "Select an option" at bounding box center [556, 227] width 16 height 16
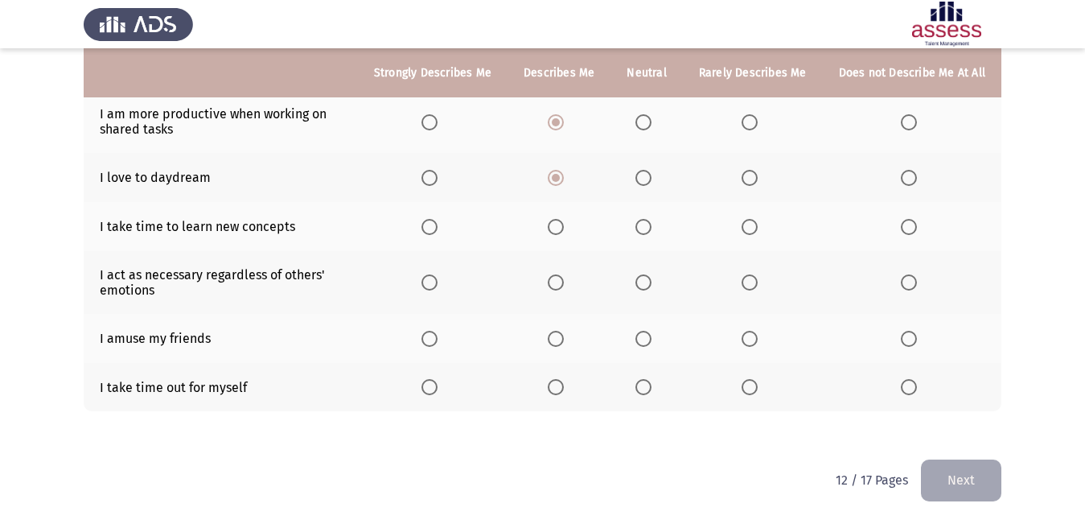
click at [561, 224] on input "Select an option" at bounding box center [556, 227] width 16 height 16
click at [646, 282] on span "Select an option" at bounding box center [643, 282] width 16 height 16
click at [646, 282] on input "Select an option" at bounding box center [643, 282] width 16 height 16
click at [651, 341] on span "Select an option" at bounding box center [643, 339] width 16 height 16
click at [651, 341] on input "Select an option" at bounding box center [643, 339] width 16 height 16
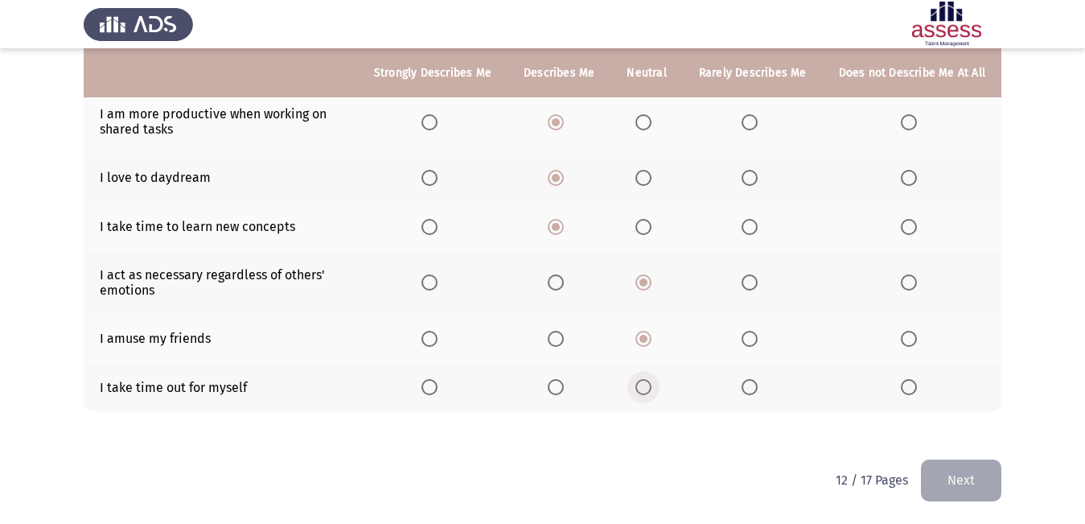
click at [652, 385] on span "Select an option" at bounding box center [643, 387] width 16 height 16
click at [652, 385] on input "Select an option" at bounding box center [643, 387] width 16 height 16
click at [554, 390] on span "Select an option" at bounding box center [556, 387] width 16 height 16
click at [554, 390] on input "Select an option" at bounding box center [556, 387] width 16 height 16
click at [438, 393] on span "Select an option" at bounding box center [429, 387] width 16 height 16
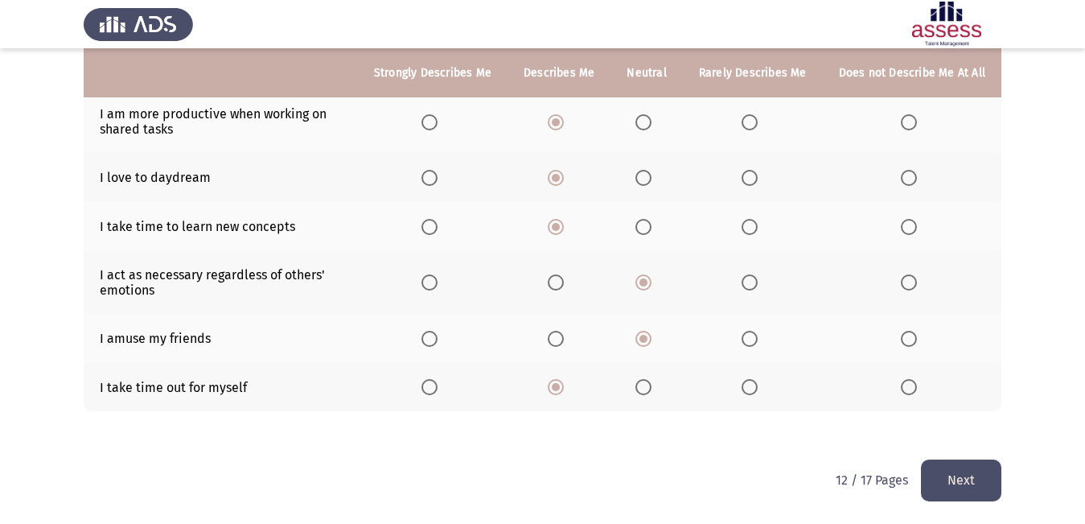
click at [438, 393] on input "Select an option" at bounding box center [429, 387] width 16 height 16
click at [940, 500] on button "Next" at bounding box center [961, 479] width 80 height 41
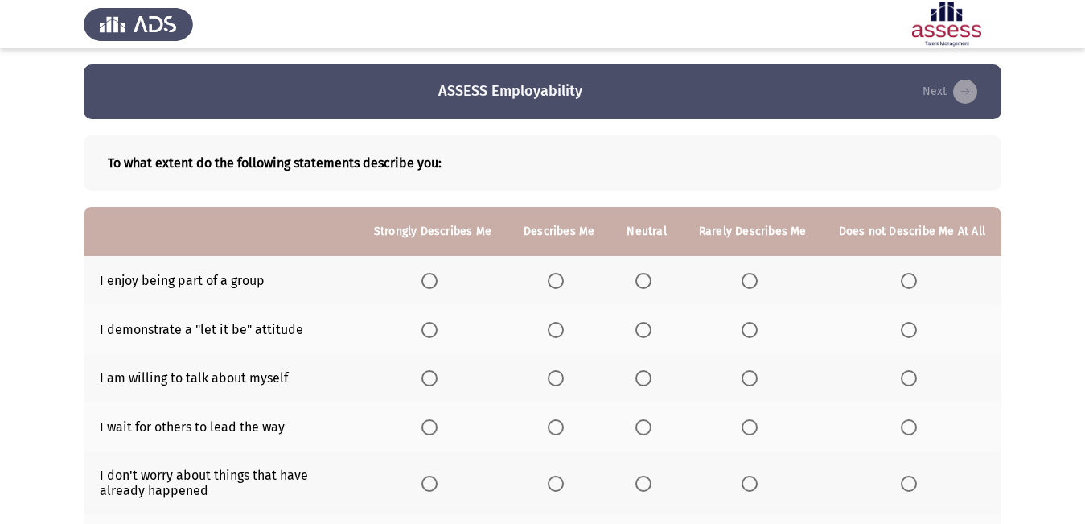
click at [556, 281] on span "Select an option" at bounding box center [556, 281] width 16 height 16
click at [556, 281] on input "Select an option" at bounding box center [556, 281] width 16 height 16
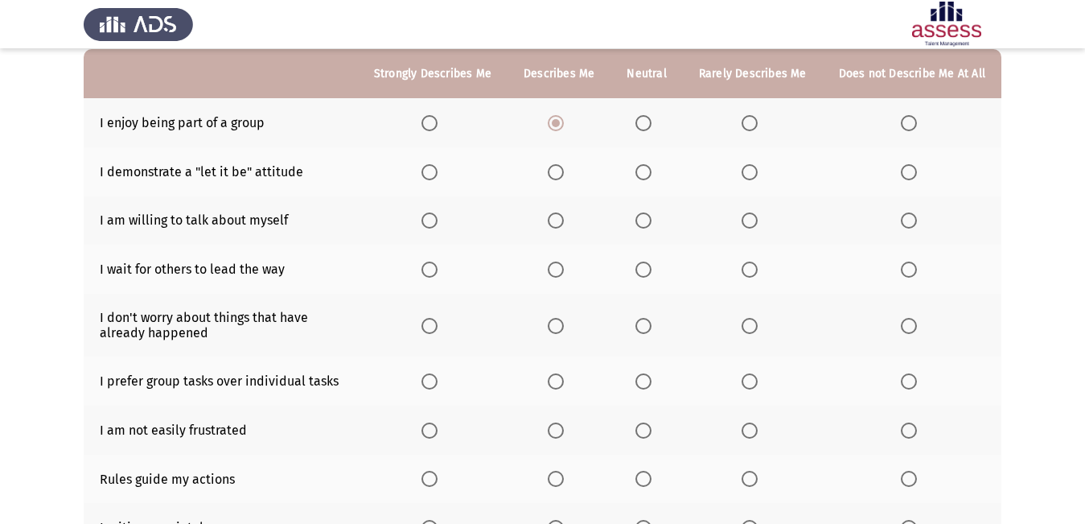
scroll to position [161, 0]
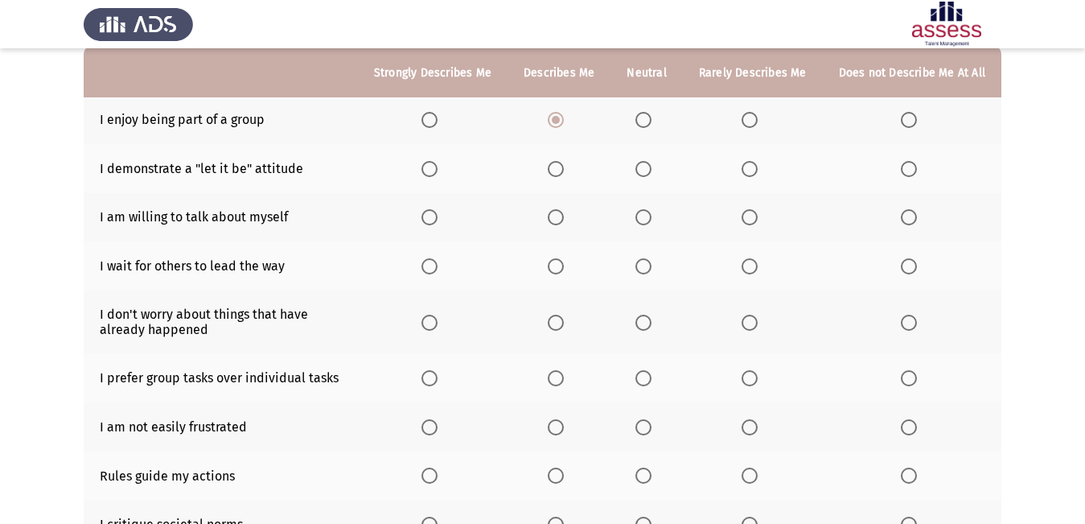
click at [644, 166] on span "Select an option" at bounding box center [643, 169] width 16 height 16
click at [644, 166] on input "Select an option" at bounding box center [643, 169] width 16 height 16
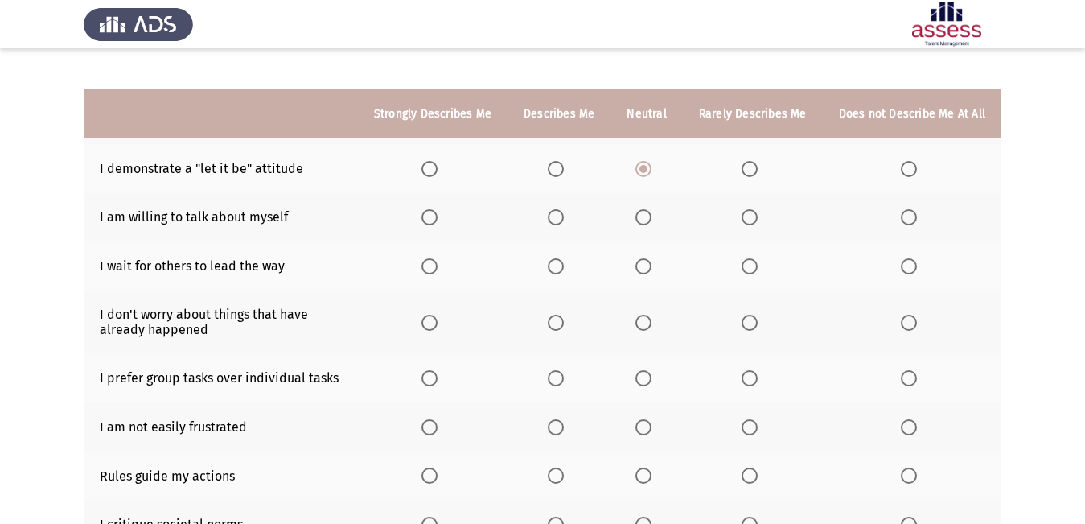
scroll to position [241, 0]
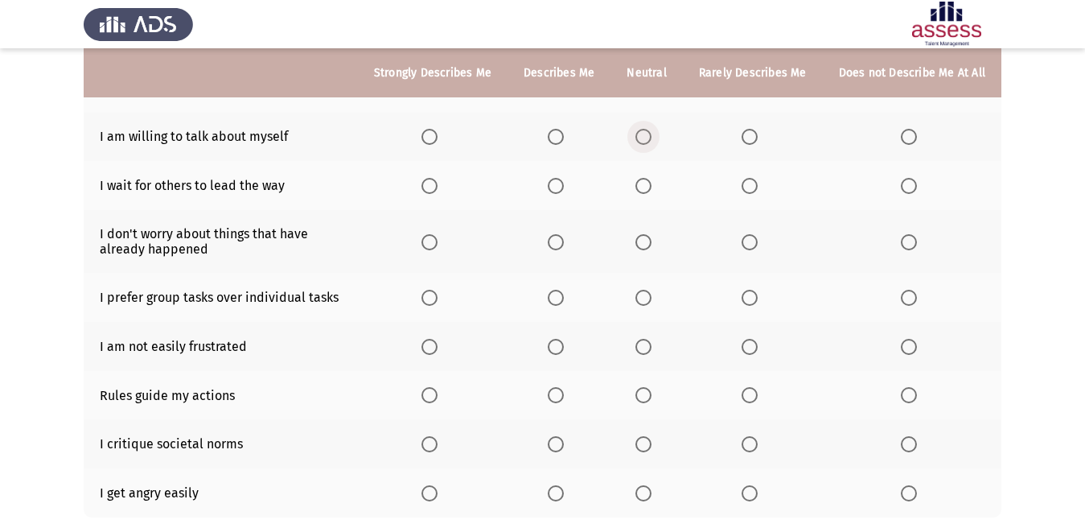
click at [647, 138] on span "Select an option" at bounding box center [643, 137] width 16 height 16
click at [647, 138] on input "Select an option" at bounding box center [643, 137] width 16 height 16
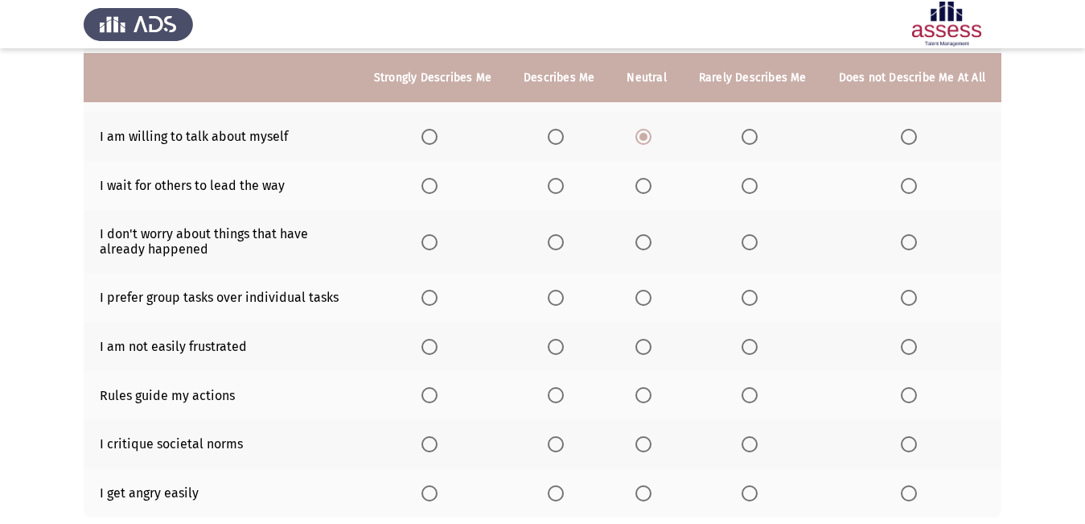
scroll to position [322, 0]
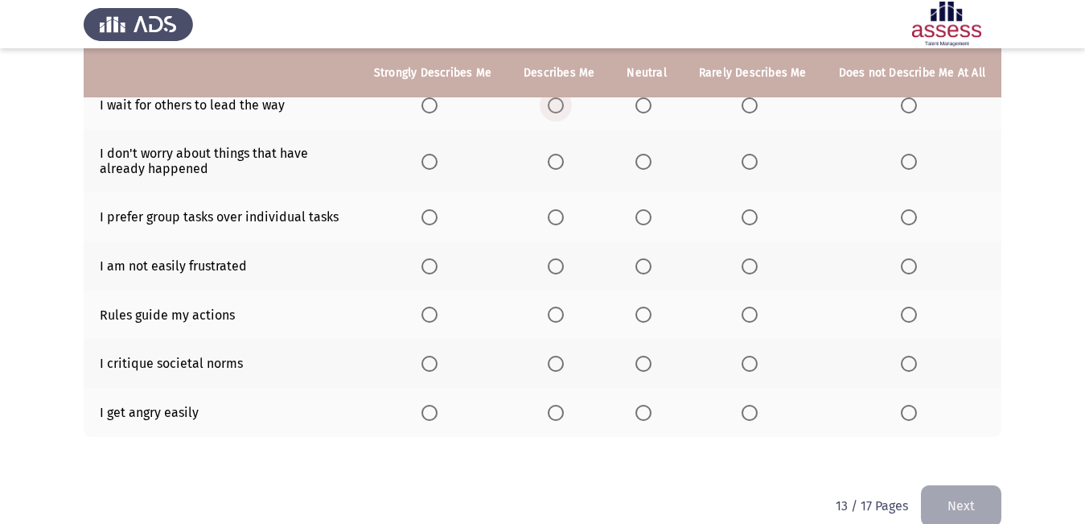
click at [570, 109] on label "Select an option" at bounding box center [559, 105] width 23 height 16
click at [564, 109] on input "Select an option" at bounding box center [556, 105] width 16 height 16
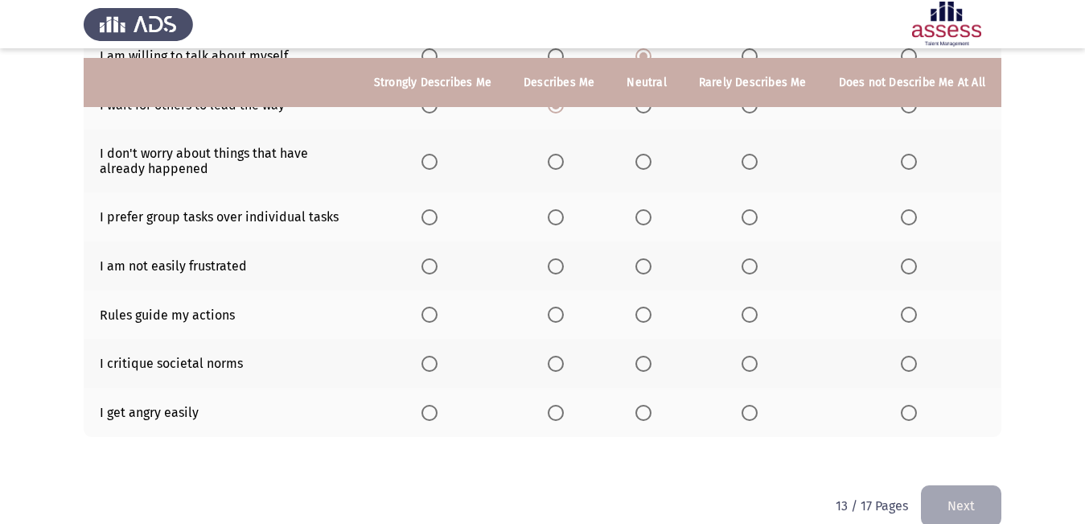
scroll to position [347, 0]
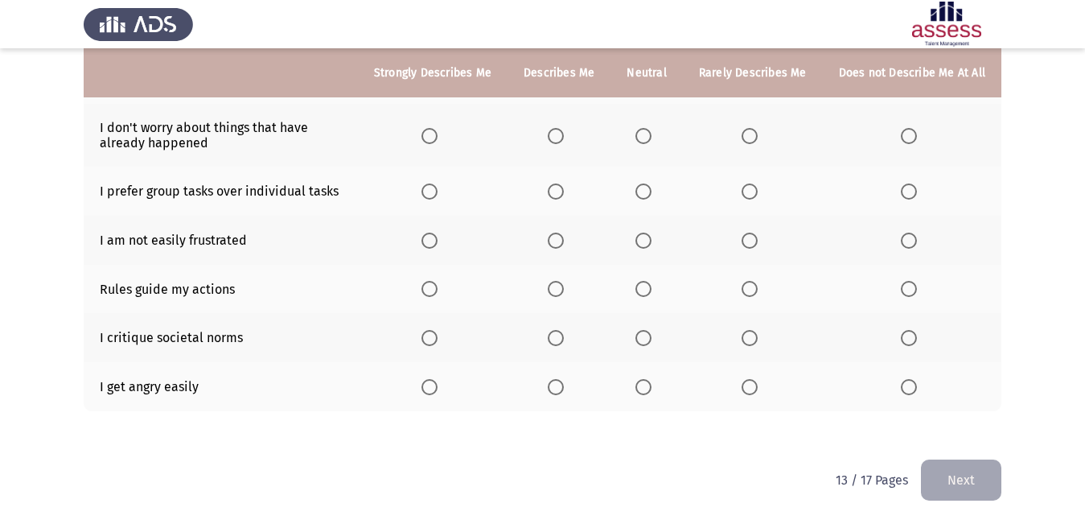
click at [564, 138] on span "Select an option" at bounding box center [556, 136] width 16 height 16
click at [564, 138] on input "Select an option" at bounding box center [556, 136] width 16 height 16
click at [649, 192] on span "Select an option" at bounding box center [643, 191] width 16 height 16
click at [649, 192] on input "Select an option" at bounding box center [643, 191] width 16 height 16
click at [758, 242] on span "Select an option" at bounding box center [750, 240] width 16 height 16
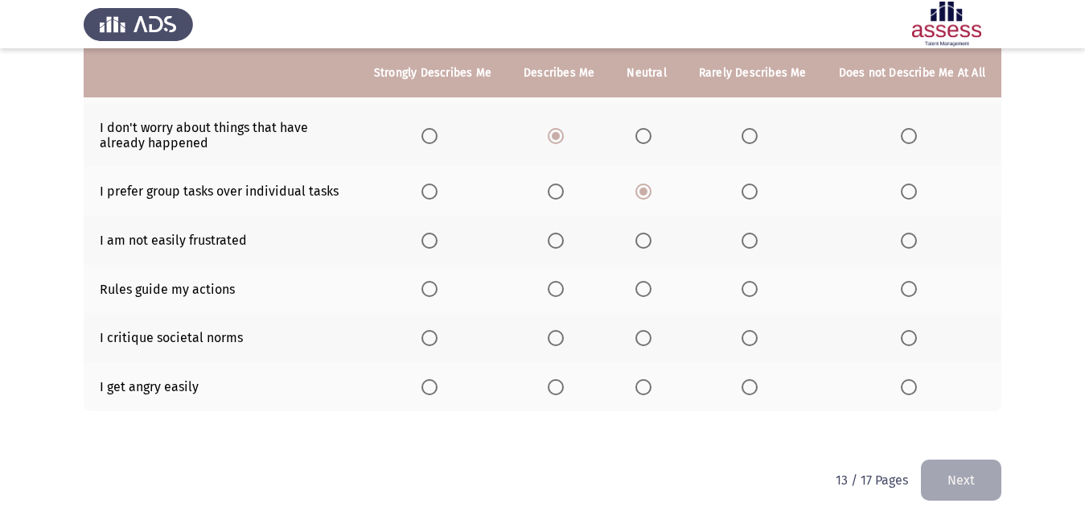
click at [758, 242] on input "Select an option" at bounding box center [750, 240] width 16 height 16
click at [642, 290] on span "Select an option" at bounding box center [643, 289] width 16 height 16
click at [642, 290] on input "Select an option" at bounding box center [643, 289] width 16 height 16
click at [649, 339] on span "Select an option" at bounding box center [643, 338] width 16 height 16
click at [649, 339] on input "Select an option" at bounding box center [643, 338] width 16 height 16
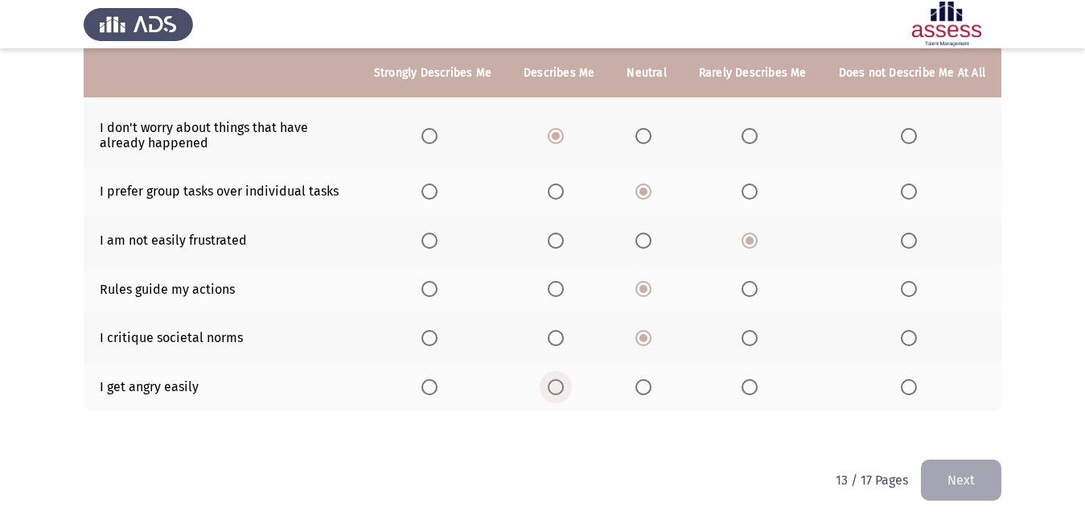
click at [564, 391] on span "Select an option" at bounding box center [556, 387] width 16 height 16
click at [564, 391] on input "Select an option" at bounding box center [556, 387] width 16 height 16
click at [946, 489] on button "Next" at bounding box center [961, 479] width 80 height 41
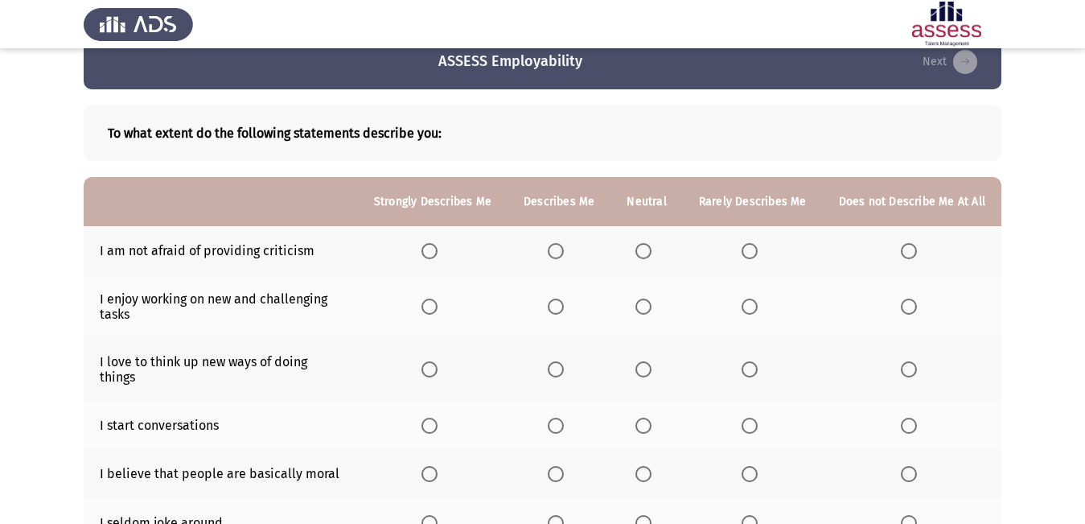
scroll to position [80, 0]
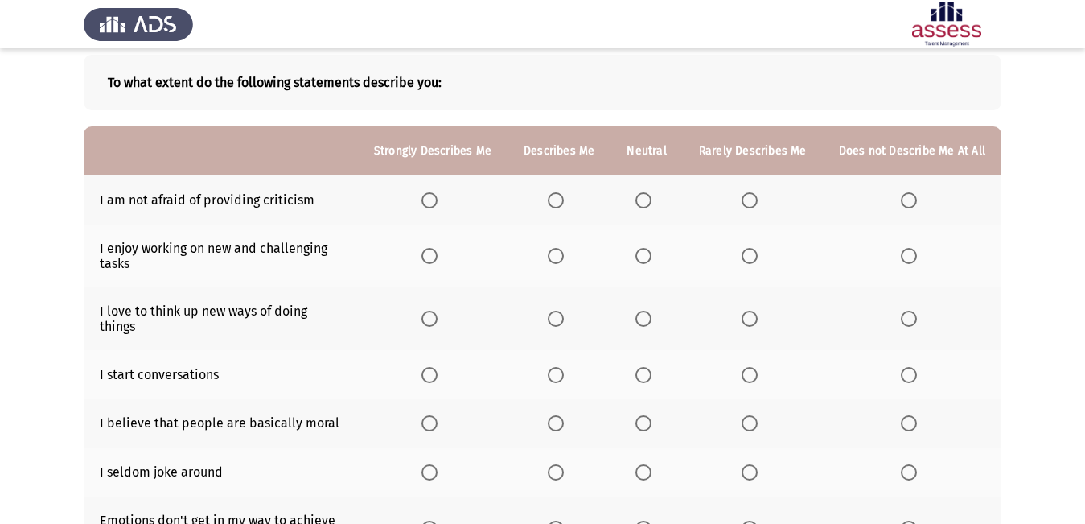
click at [652, 200] on span "Select an option" at bounding box center [643, 200] width 16 height 16
click at [652, 200] on input "Select an option" at bounding box center [643, 200] width 16 height 16
click at [562, 257] on span "Select an option" at bounding box center [556, 256] width 16 height 16
click at [562, 257] on input "Select an option" at bounding box center [556, 256] width 16 height 16
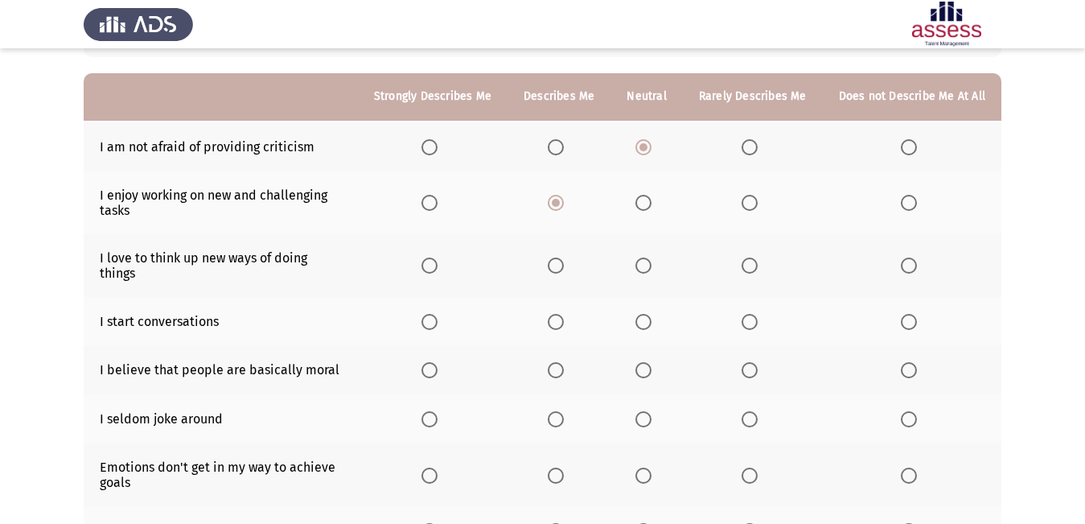
scroll to position [161, 0]
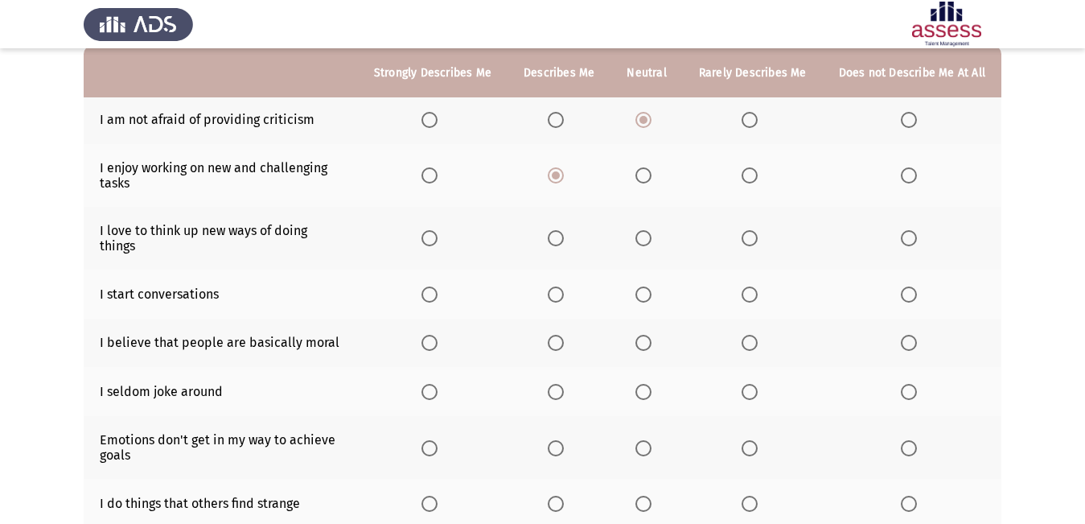
click at [555, 230] on span "Select an option" at bounding box center [556, 238] width 16 height 16
click at [555, 230] on input "Select an option" at bounding box center [556, 238] width 16 height 16
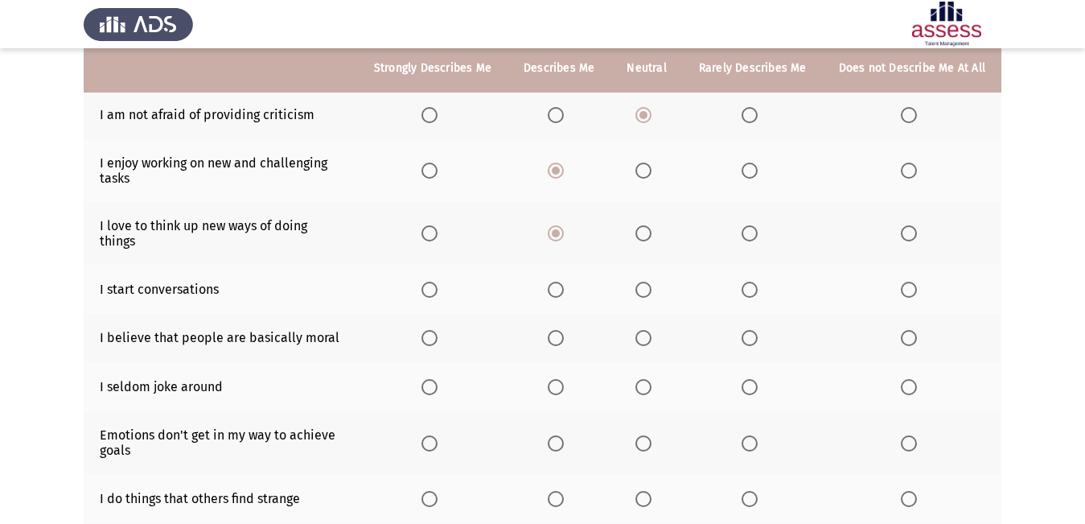
scroll to position [241, 0]
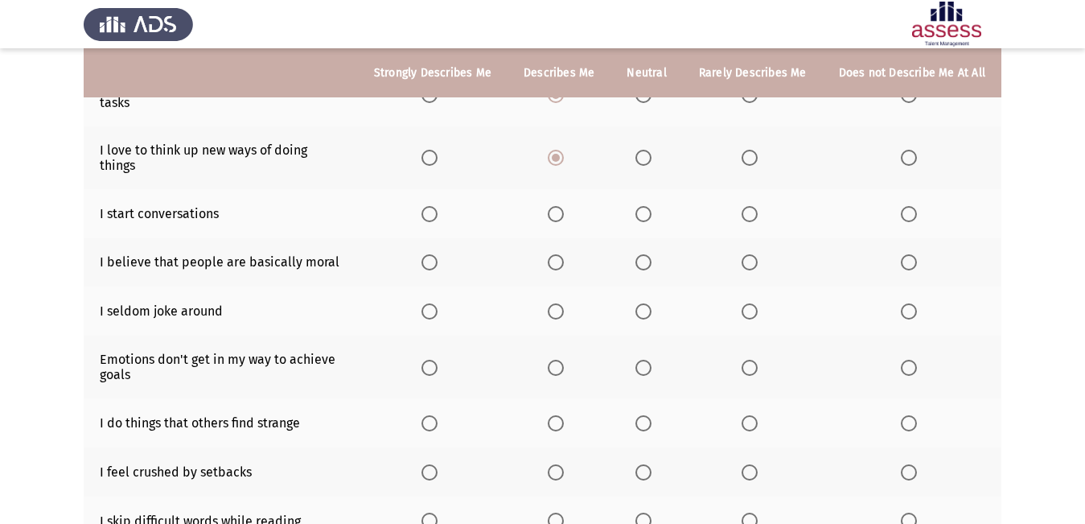
click at [570, 206] on label "Select an option" at bounding box center [559, 214] width 23 height 16
click at [564, 206] on input "Select an option" at bounding box center [556, 214] width 16 height 16
click at [644, 262] on span "Select an option" at bounding box center [644, 262] width 0 height 0
click at [648, 254] on input "Select an option" at bounding box center [643, 262] width 16 height 16
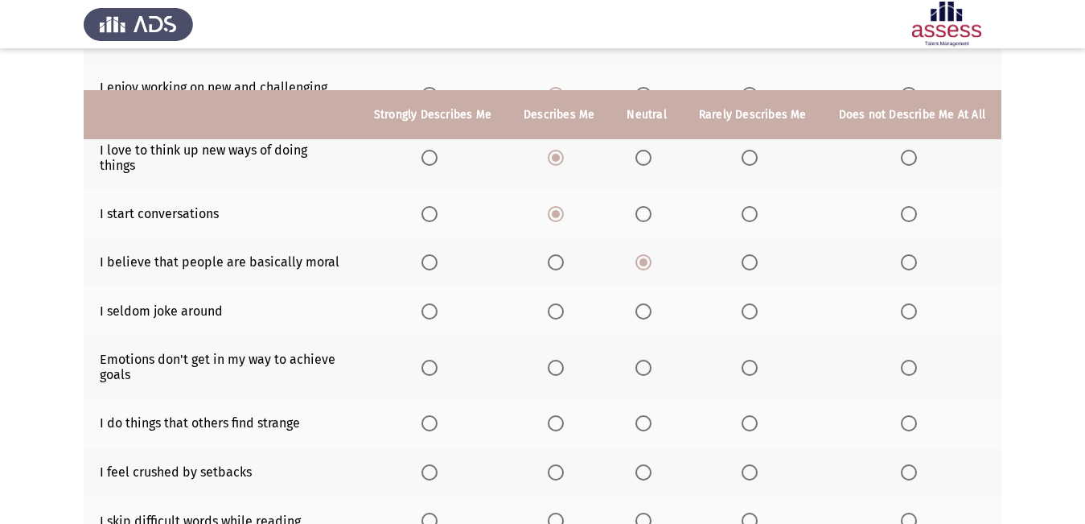
scroll to position [322, 0]
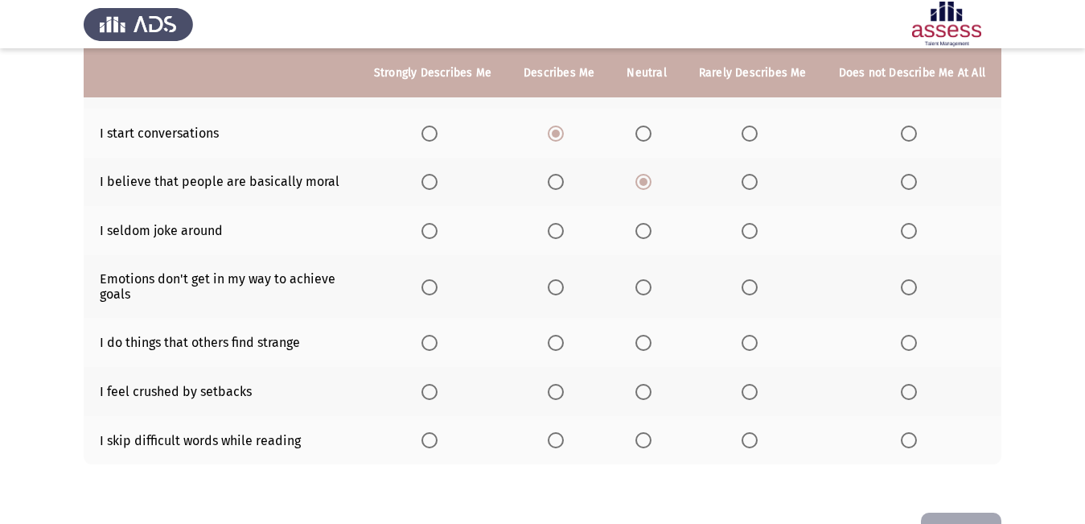
click at [557, 223] on span "Select an option" at bounding box center [556, 231] width 16 height 16
click at [557, 223] on input "Select an option" at bounding box center [556, 231] width 16 height 16
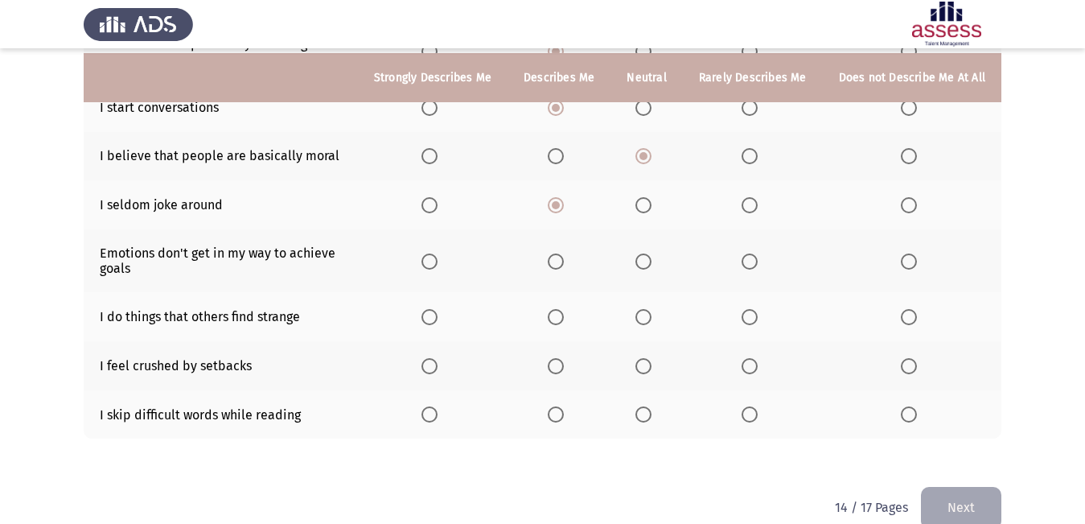
scroll to position [361, 0]
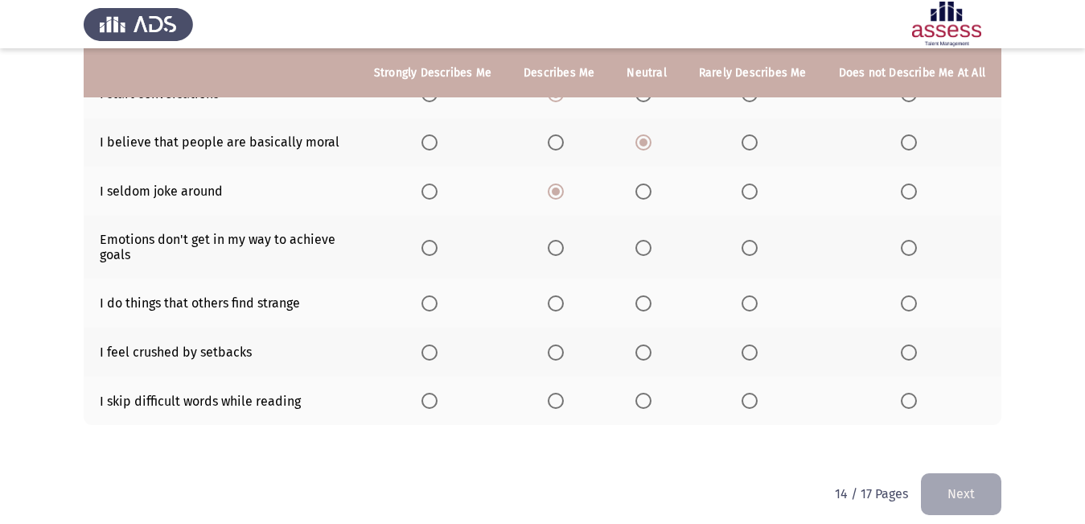
click at [644, 240] on span "Select an option" at bounding box center [643, 248] width 16 height 16
click at [644, 240] on input "Select an option" at bounding box center [643, 248] width 16 height 16
click at [644, 295] on span "Select an option" at bounding box center [643, 303] width 16 height 16
click at [644, 295] on input "Select an option" at bounding box center [643, 303] width 16 height 16
click at [648, 299] on span "Select an option" at bounding box center [643, 303] width 8 height 8
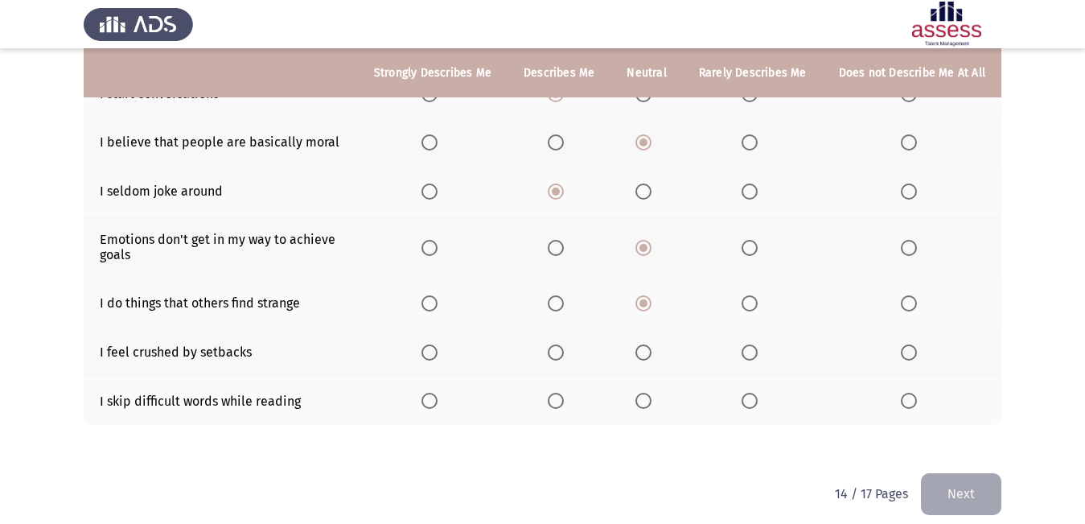
click at [652, 295] on input "Select an option" at bounding box center [643, 303] width 16 height 16
click at [644, 344] on span "Select an option" at bounding box center [643, 352] width 16 height 16
click at [644, 344] on input "Select an option" at bounding box center [643, 352] width 16 height 16
click at [750, 393] on span "Select an option" at bounding box center [750, 401] width 16 height 16
click at [750, 393] on input "Select an option" at bounding box center [750, 401] width 16 height 16
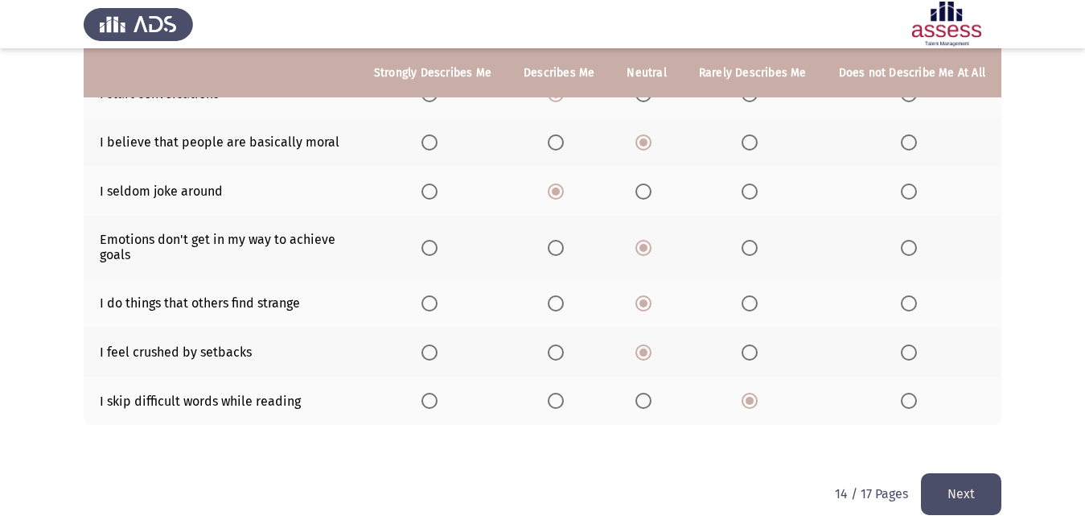
click at [971, 492] on button "Next" at bounding box center [961, 493] width 80 height 41
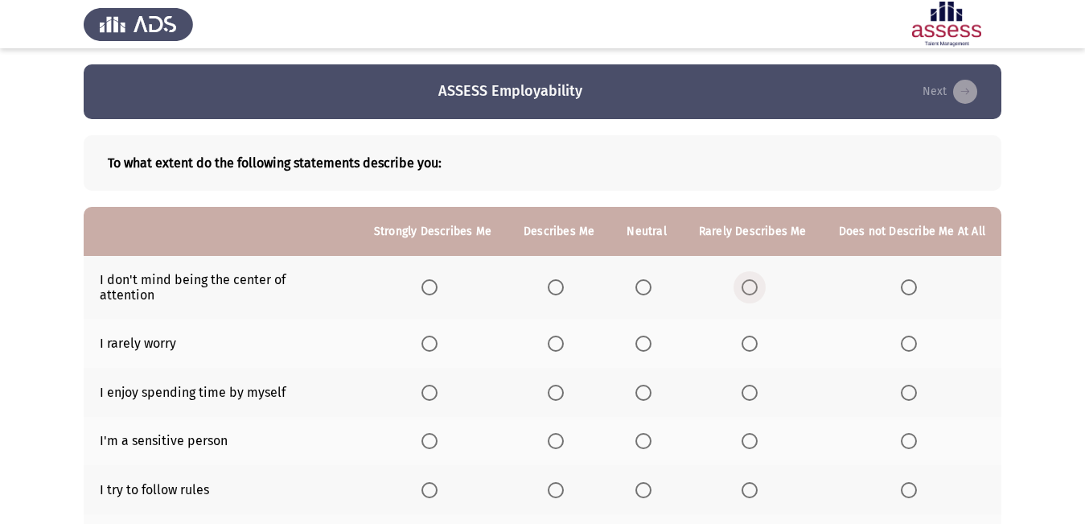
click at [751, 282] on span "Select an option" at bounding box center [750, 287] width 16 height 16
click at [751, 282] on input "Select an option" at bounding box center [750, 287] width 16 height 16
click at [762, 335] on label "Select an option" at bounding box center [753, 343] width 23 height 16
click at [758, 335] on input "Select an option" at bounding box center [750, 343] width 16 height 16
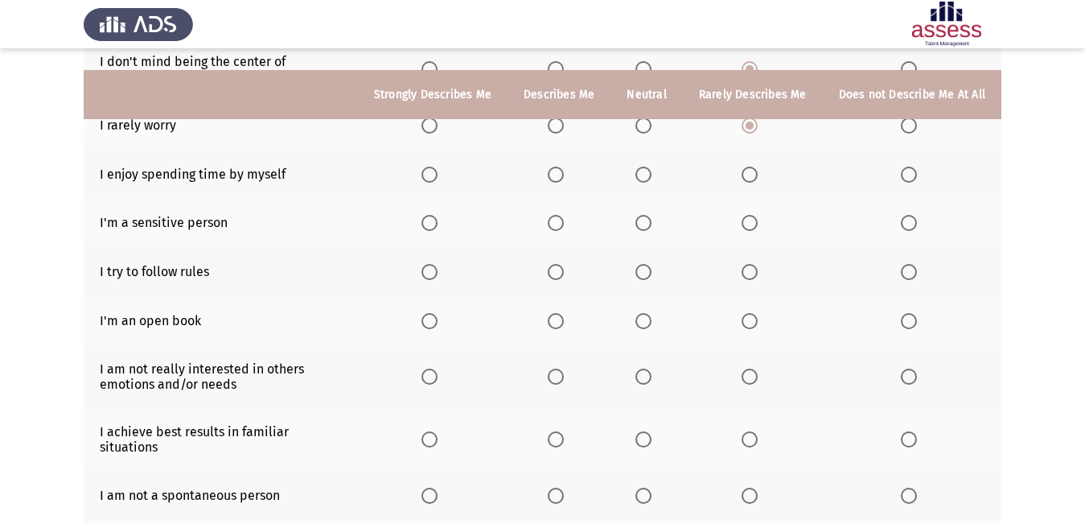
scroll to position [241, 0]
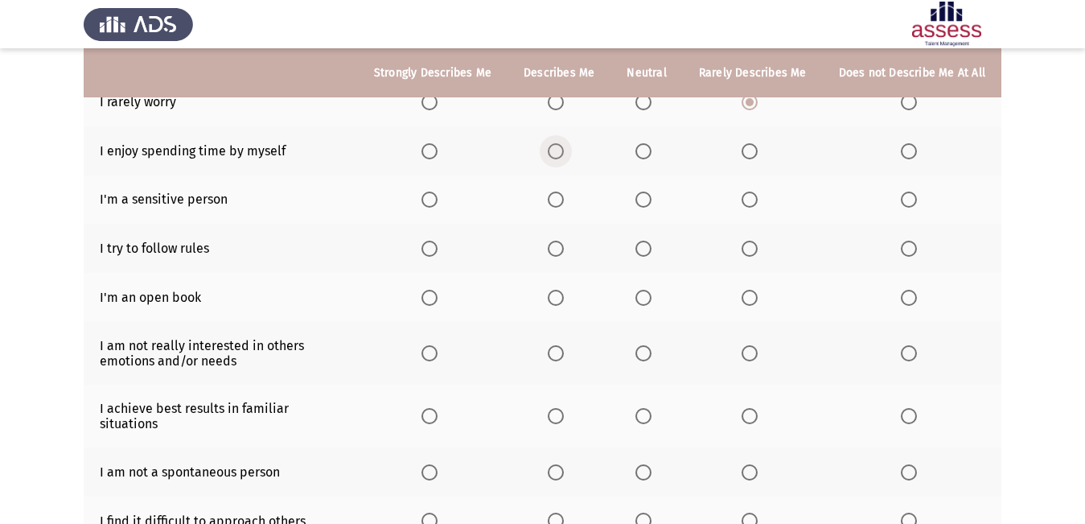
click at [558, 143] on span "Select an option" at bounding box center [556, 151] width 16 height 16
click at [558, 143] on input "Select an option" at bounding box center [556, 151] width 16 height 16
click at [642, 191] on span "Select an option" at bounding box center [643, 199] width 16 height 16
click at [642, 191] on input "Select an option" at bounding box center [643, 199] width 16 height 16
click at [564, 241] on span "Select an option" at bounding box center [556, 249] width 16 height 16
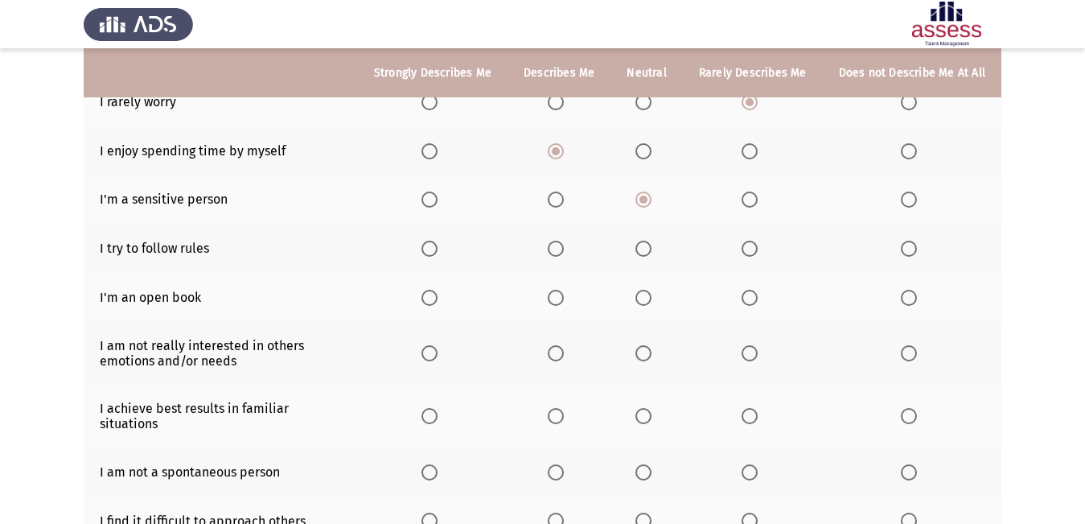
click at [564, 241] on input "Select an option" at bounding box center [556, 249] width 16 height 16
click at [564, 290] on span "Select an option" at bounding box center [556, 298] width 16 height 16
click at [564, 290] on input "Select an option" at bounding box center [556, 298] width 16 height 16
click at [651, 345] on span "Select an option" at bounding box center [643, 353] width 16 height 16
click at [651, 345] on input "Select an option" at bounding box center [643, 353] width 16 height 16
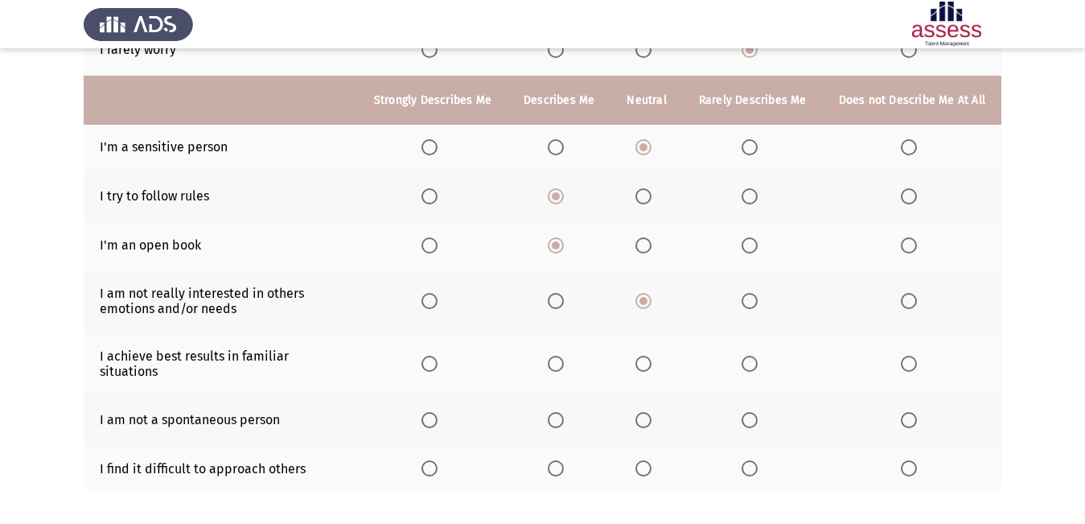
scroll to position [322, 0]
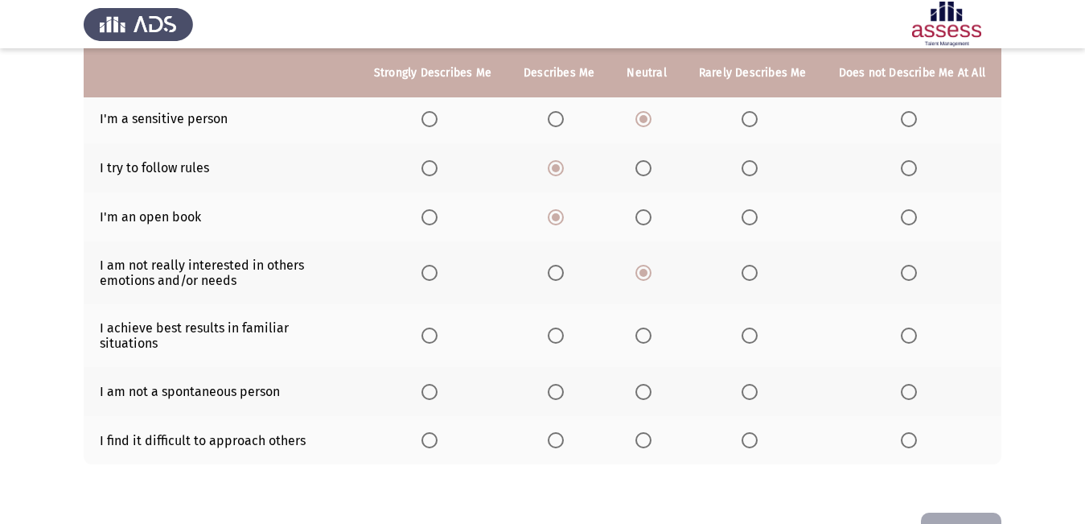
click at [652, 327] on span "Select an option" at bounding box center [643, 335] width 16 height 16
click at [652, 327] on input "Select an option" at bounding box center [643, 335] width 16 height 16
click at [750, 384] on span "Select an option" at bounding box center [750, 392] width 16 height 16
click at [750, 384] on input "Select an option" at bounding box center [750, 392] width 16 height 16
click at [747, 432] on span "Select an option" at bounding box center [750, 440] width 16 height 16
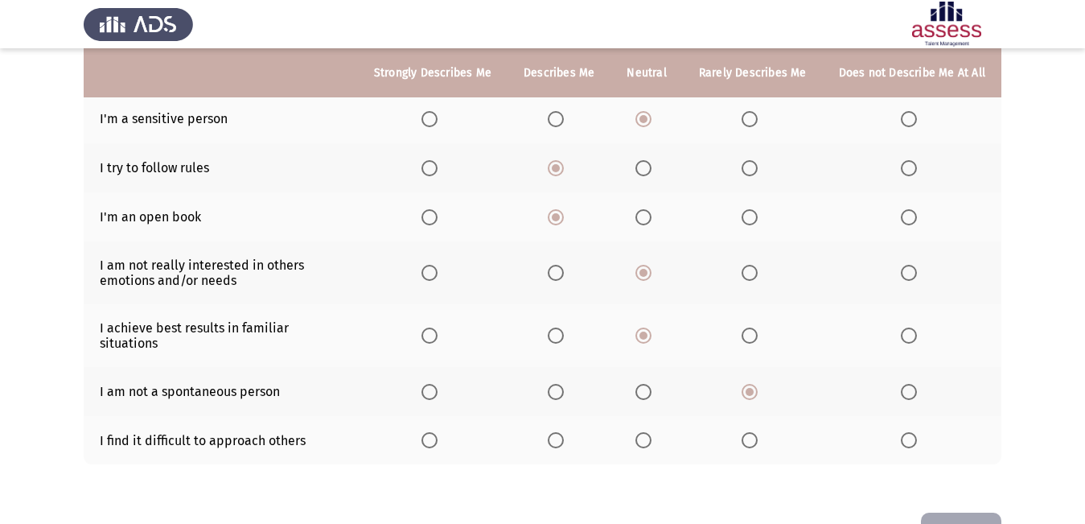
click at [747, 432] on input "Select an option" at bounding box center [750, 440] width 16 height 16
click at [972, 512] on button "Next" at bounding box center [961, 532] width 80 height 41
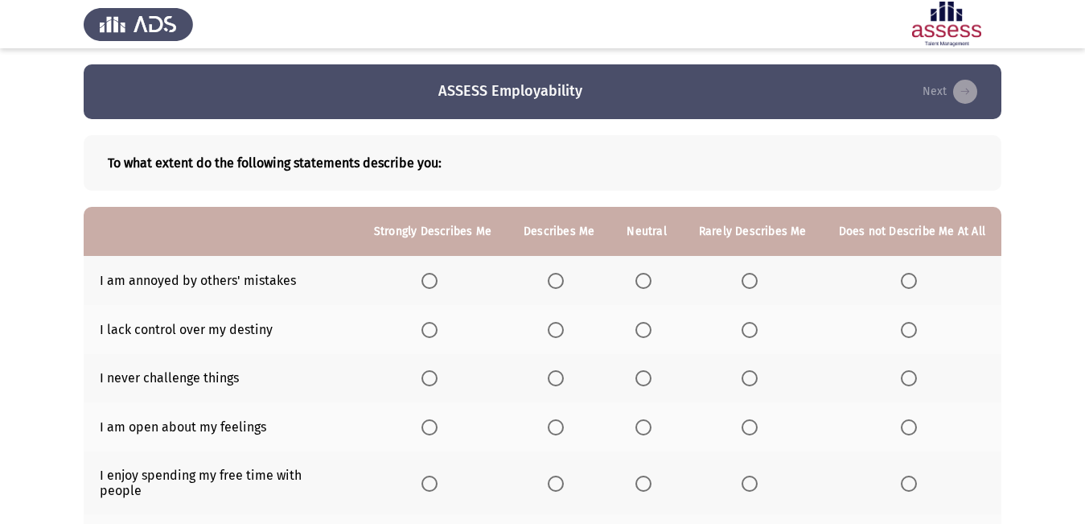
click at [652, 278] on span "Select an option" at bounding box center [643, 281] width 16 height 16
click at [652, 278] on input "Select an option" at bounding box center [643, 281] width 16 height 16
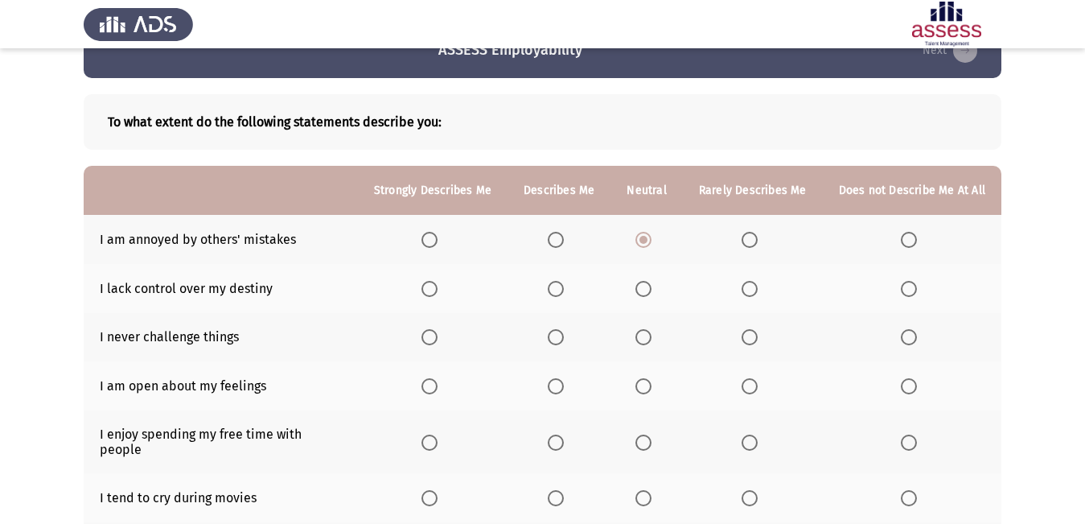
scroll to position [80, 0]
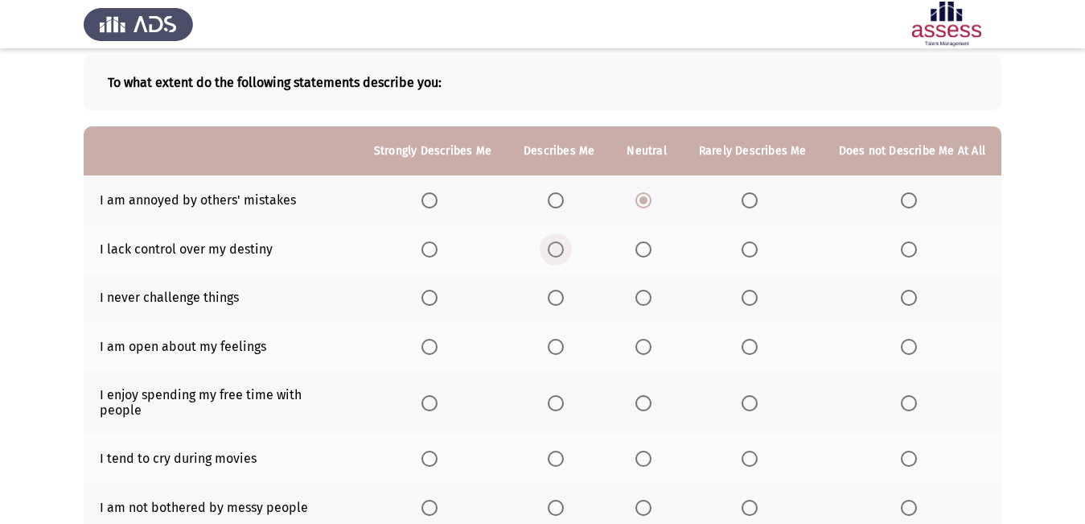
click at [564, 248] on span "Select an option" at bounding box center [556, 249] width 16 height 16
click at [564, 248] on input "Select an option" at bounding box center [556, 249] width 16 height 16
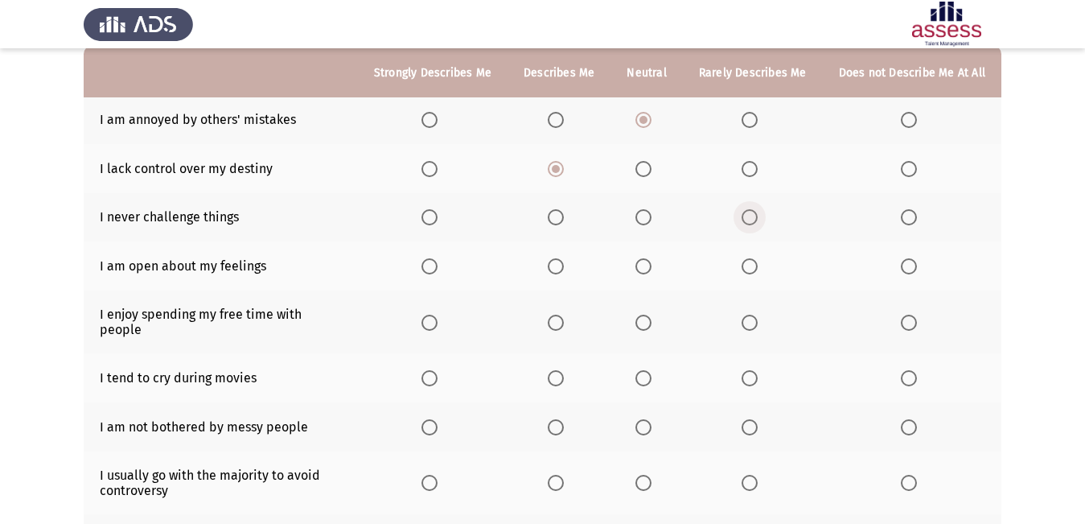
click at [751, 213] on span "Select an option" at bounding box center [750, 217] width 16 height 16
click at [751, 213] on input "Select an option" at bounding box center [750, 217] width 16 height 16
click at [758, 265] on span "Select an option" at bounding box center [750, 266] width 16 height 16
click at [758, 265] on input "Select an option" at bounding box center [750, 266] width 16 height 16
click at [570, 265] on label "Select an option" at bounding box center [559, 266] width 23 height 16
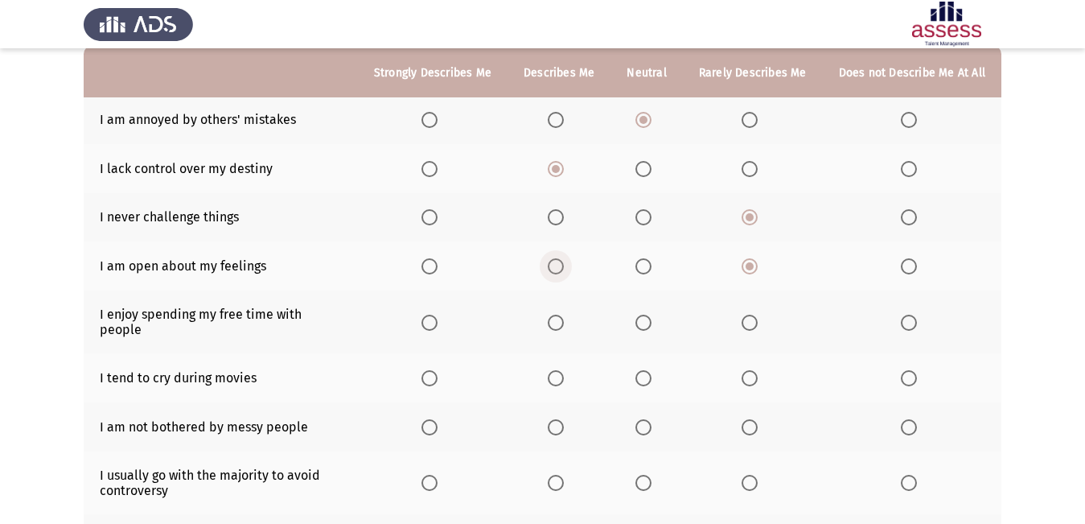
click at [564, 265] on input "Select an option" at bounding box center [556, 266] width 16 height 16
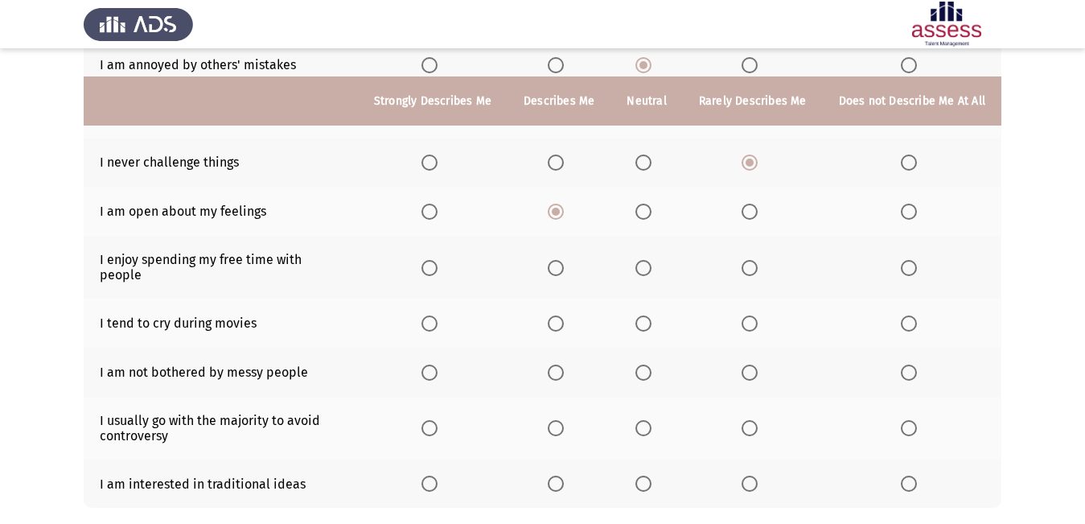
scroll to position [298, 0]
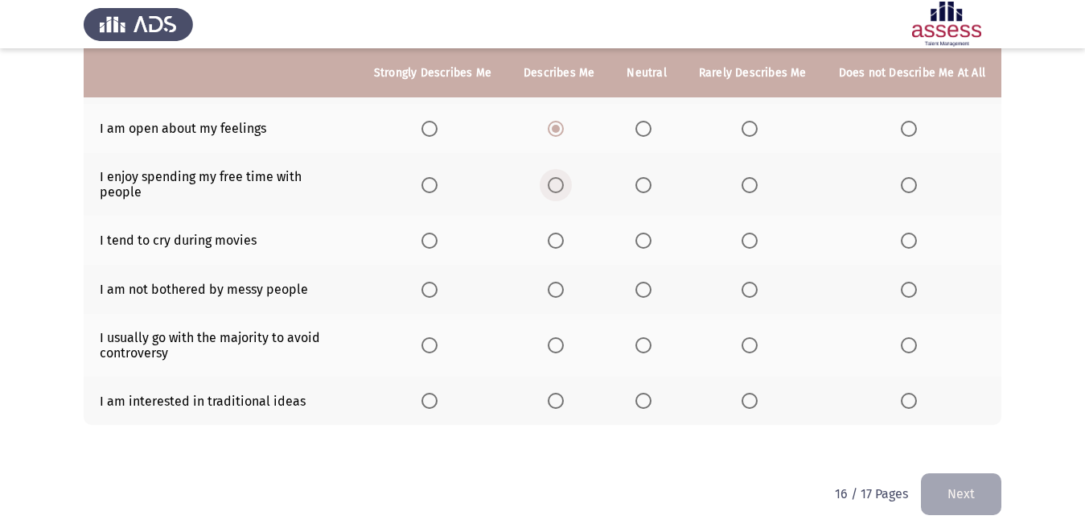
click at [564, 178] on span "Select an option" at bounding box center [556, 185] width 16 height 16
click at [564, 178] on input "Select an option" at bounding box center [556, 185] width 16 height 16
click at [645, 232] on span "Select an option" at bounding box center [643, 240] width 16 height 16
click at [645, 232] on input "Select an option" at bounding box center [643, 240] width 16 height 16
click at [652, 282] on span "Select an option" at bounding box center [643, 290] width 16 height 16
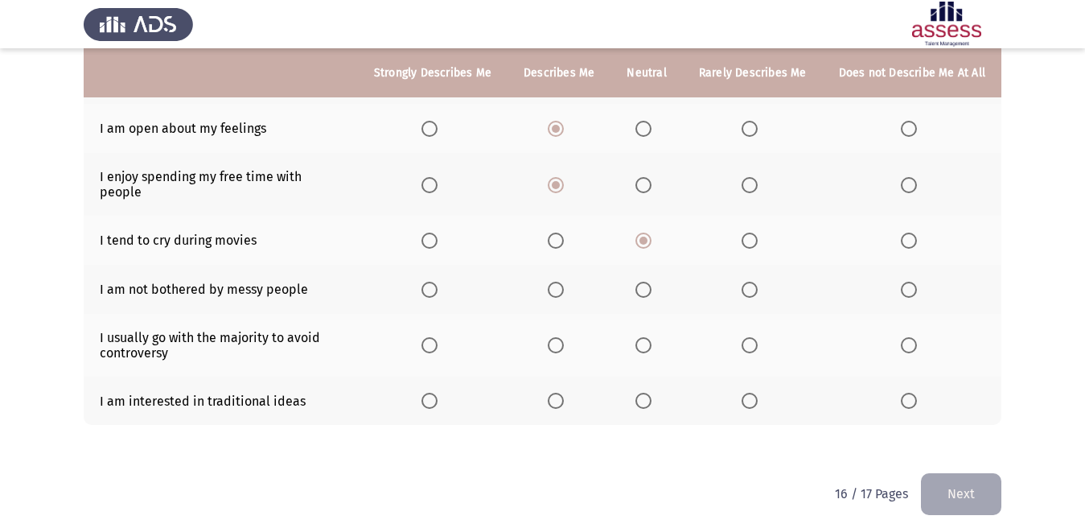
click at [652, 282] on input "Select an option" at bounding box center [643, 290] width 16 height 16
click at [643, 337] on span "Select an option" at bounding box center [643, 345] width 16 height 16
click at [643, 337] on input "Select an option" at bounding box center [643, 345] width 16 height 16
click at [652, 393] on span "Select an option" at bounding box center [643, 401] width 16 height 16
click at [652, 393] on input "Select an option" at bounding box center [643, 401] width 16 height 16
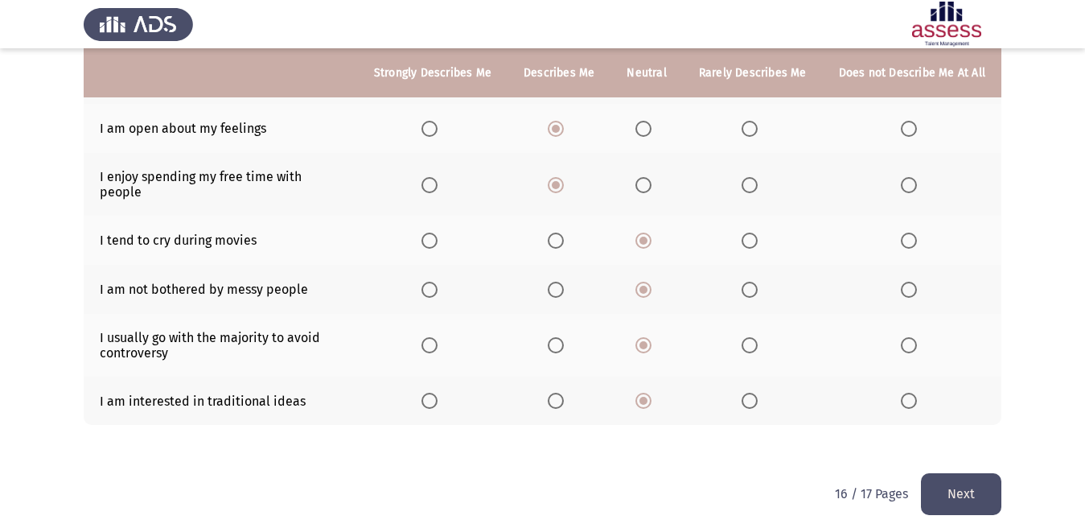
click at [967, 491] on button "Next" at bounding box center [961, 493] width 80 height 41
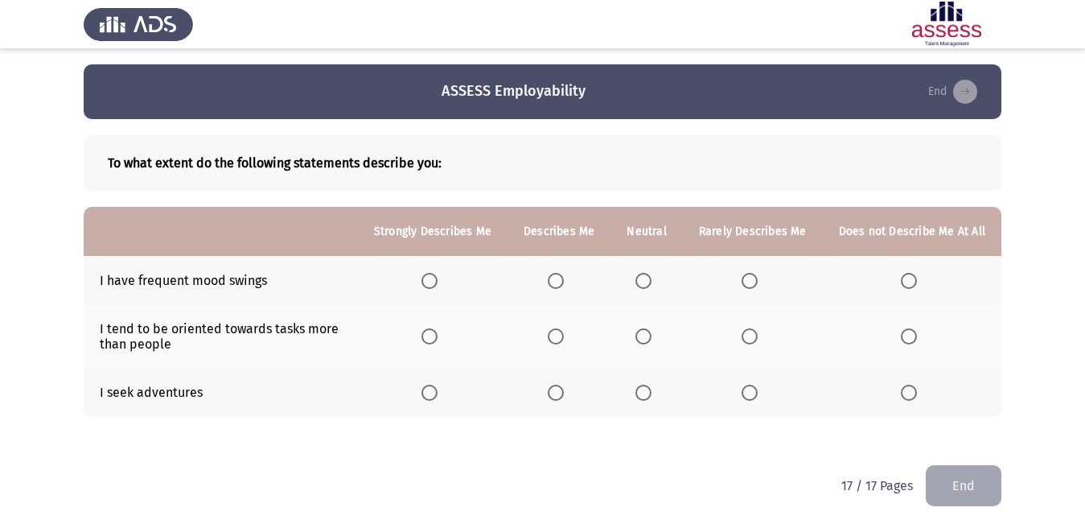
scroll to position [6, 0]
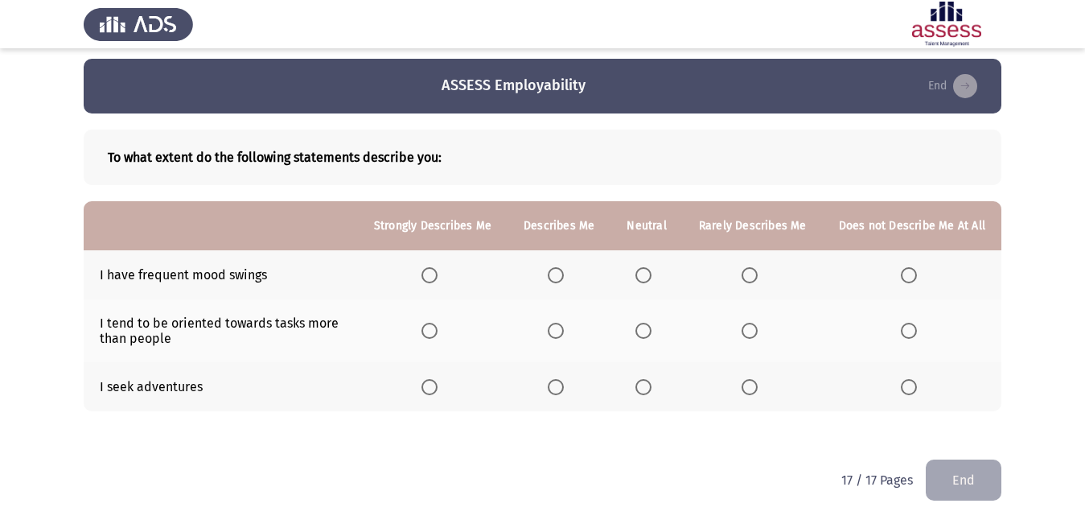
click at [564, 275] on span "Select an option" at bounding box center [556, 275] width 16 height 16
click at [564, 275] on input "Select an option" at bounding box center [556, 275] width 16 height 16
click at [650, 331] on span "Select an option" at bounding box center [643, 331] width 16 height 16
click at [650, 331] on input "Select an option" at bounding box center [643, 331] width 16 height 16
click at [646, 389] on span "Select an option" at bounding box center [643, 387] width 16 height 16
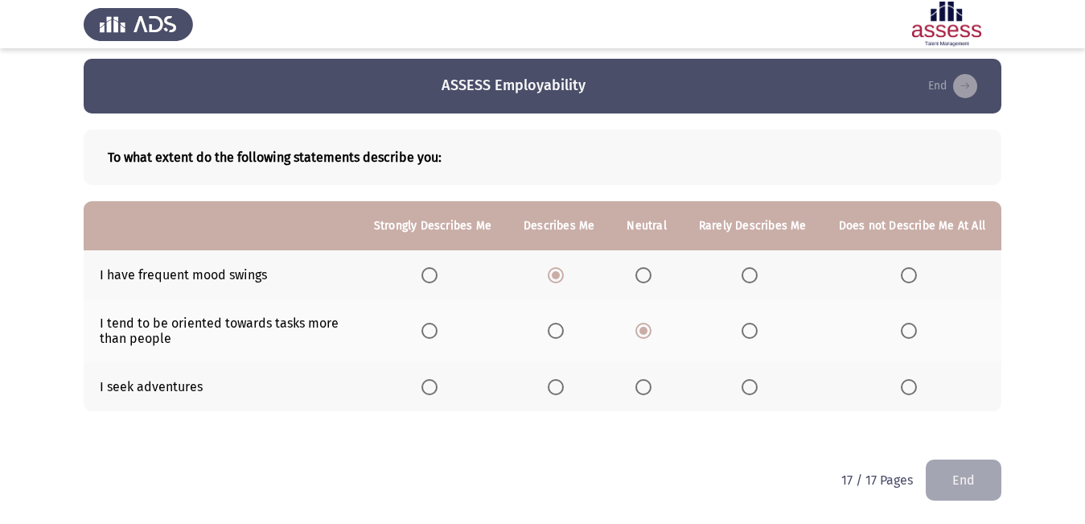
click at [646, 389] on input "Select an option" at bounding box center [643, 387] width 16 height 16
click at [985, 489] on button "End" at bounding box center [964, 479] width 76 height 41
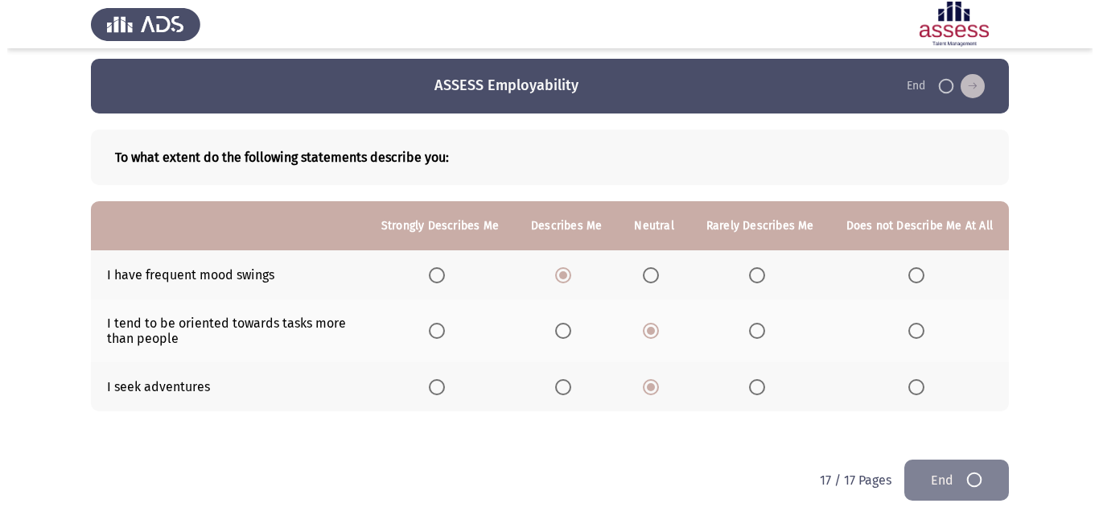
scroll to position [0, 0]
